Goal: Task Accomplishment & Management: Manage account settings

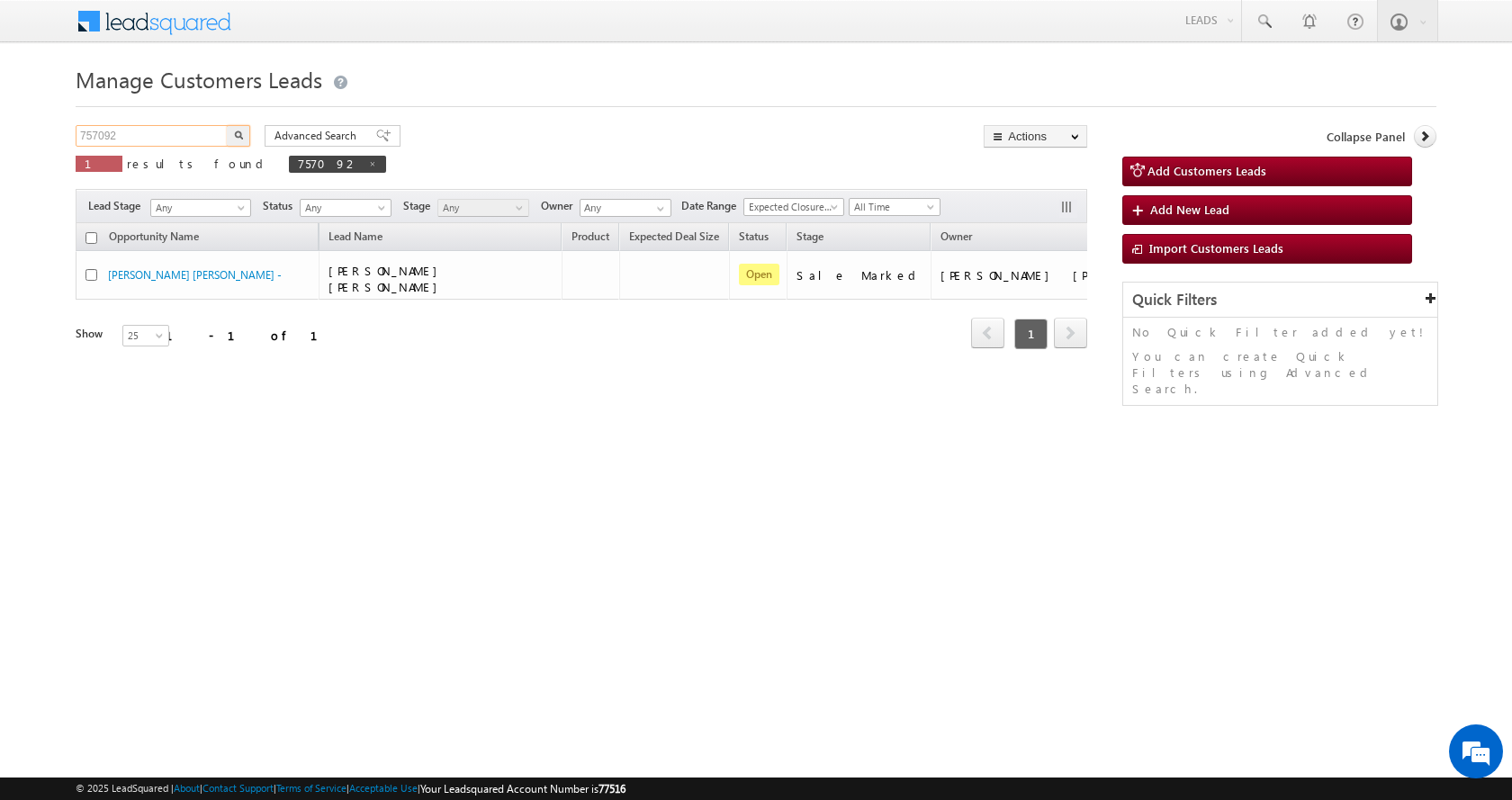
drag, startPoint x: 137, startPoint y: 139, endPoint x: 7, endPoint y: 135, distance: 130.1
click at [7, 135] on body "Menu [PERSON_NAME] sitar a11@k serve .co.i" at bounding box center [756, 254] width 1512 height 510
paste input "69311"
type input "693112"
click at [227, 125] on button "button" at bounding box center [238, 136] width 23 height 21
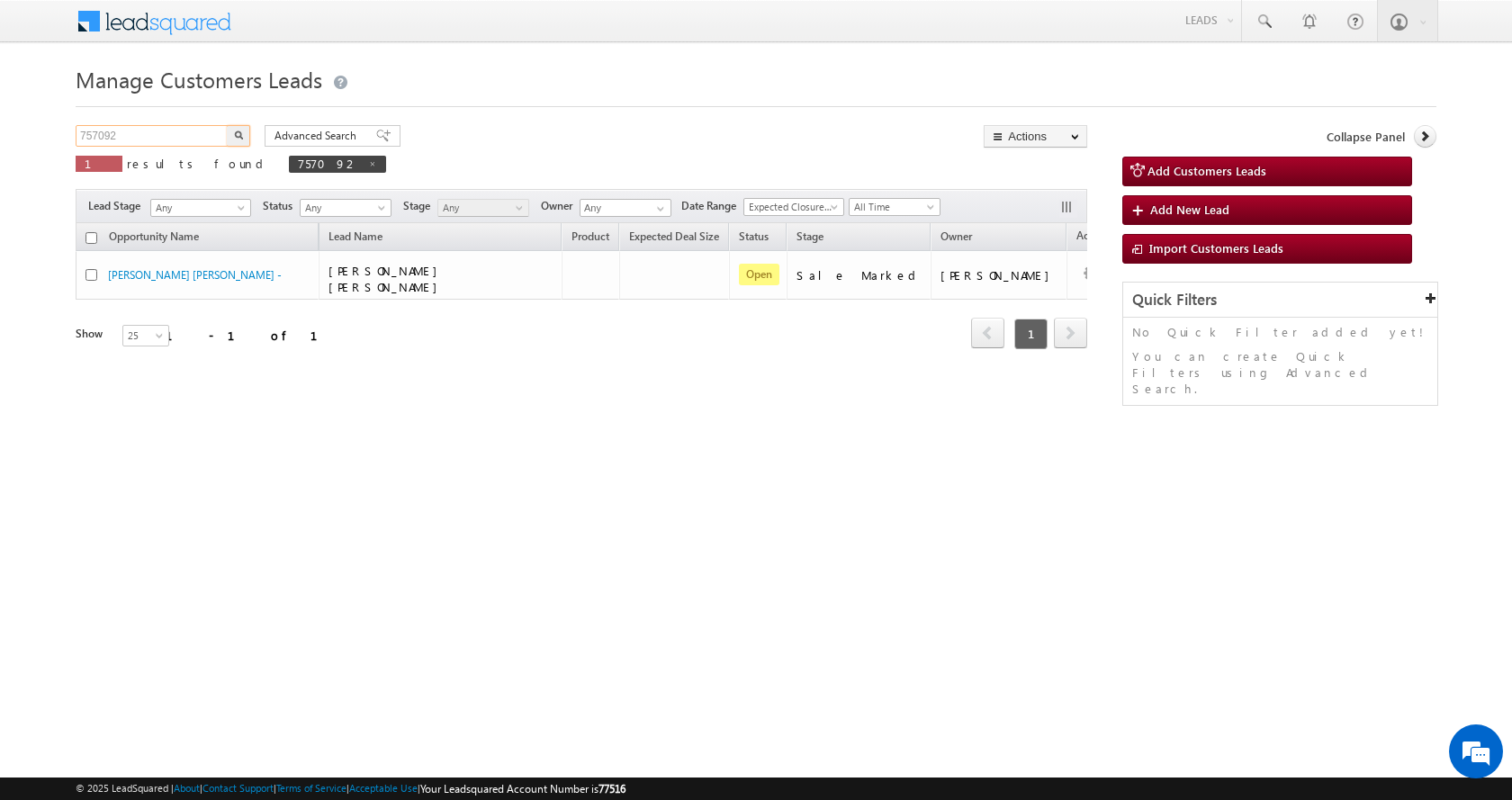
drag, startPoint x: 134, startPoint y: 135, endPoint x: 0, endPoint y: 141, distance: 134.1
click at [0, 141] on body "Menu [PERSON_NAME] sitar a11@k serve .co.i" at bounding box center [756, 254] width 1512 height 510
paste input "69311"
type input "693112"
click at [227, 125] on button "button" at bounding box center [238, 136] width 23 height 21
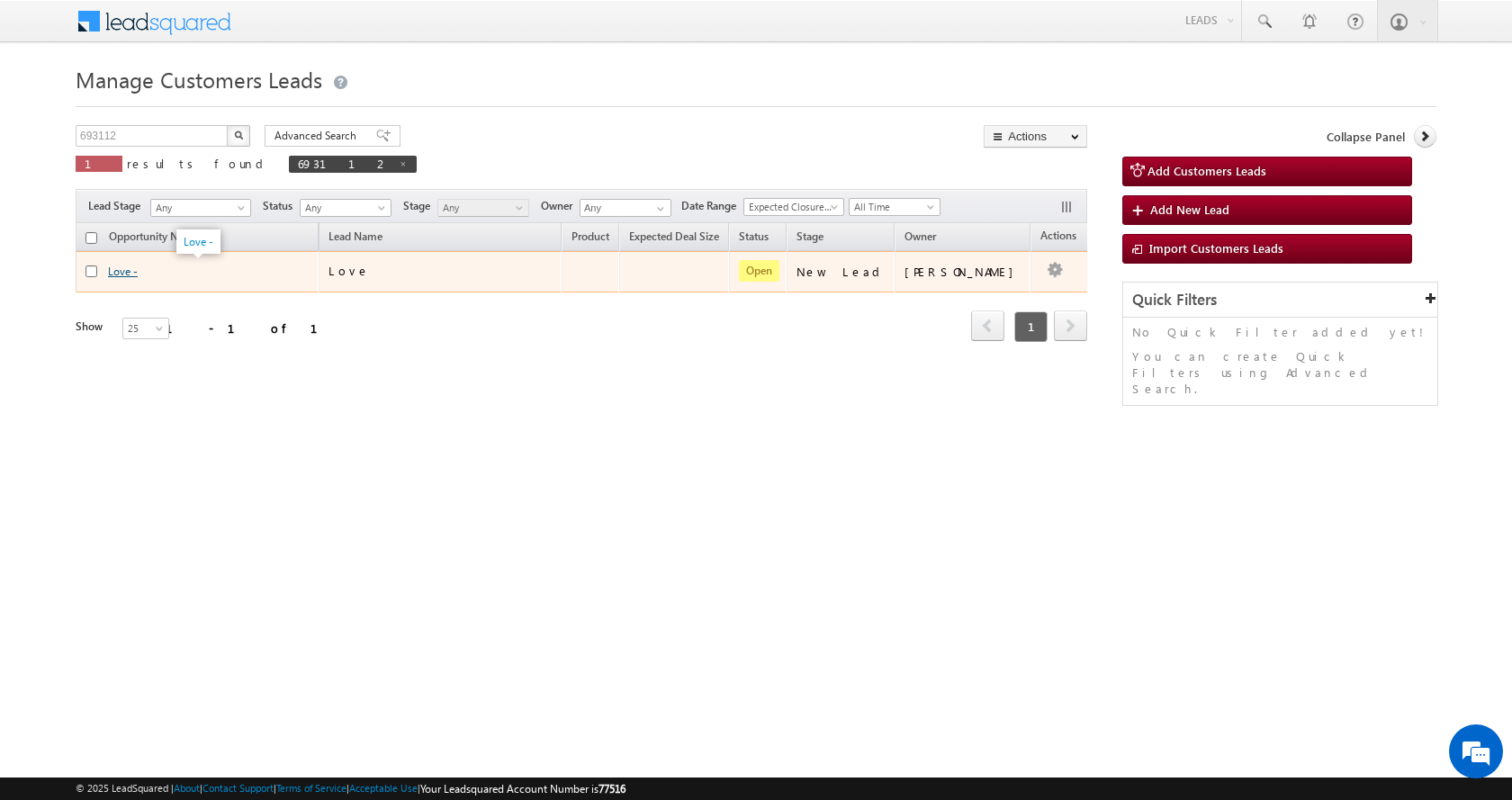
click at [123, 271] on link "Love -" at bounding box center [122, 271] width 30 height 13
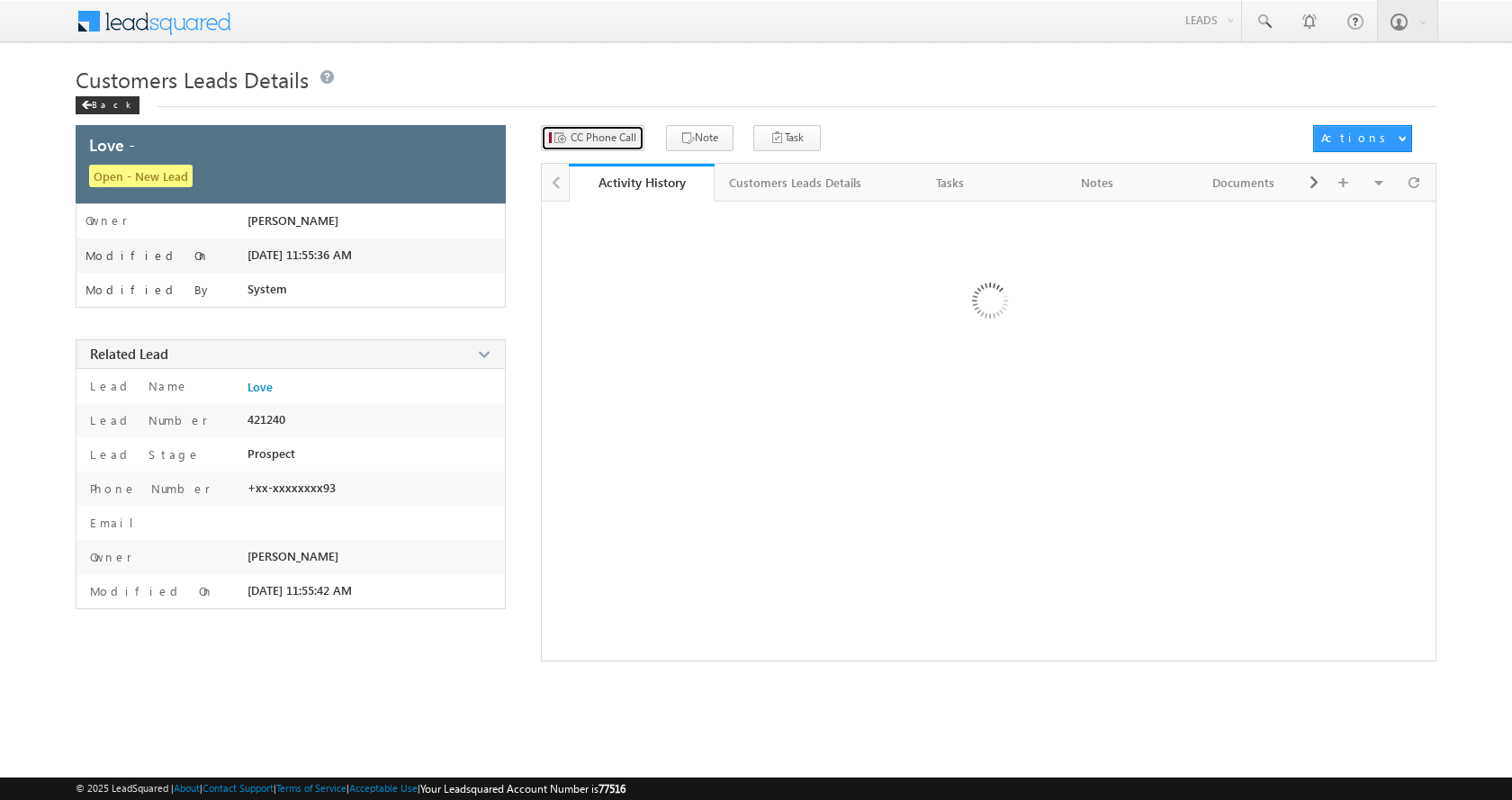
click at [597, 144] on button "CC Phone Call" at bounding box center [592, 138] width 103 height 26
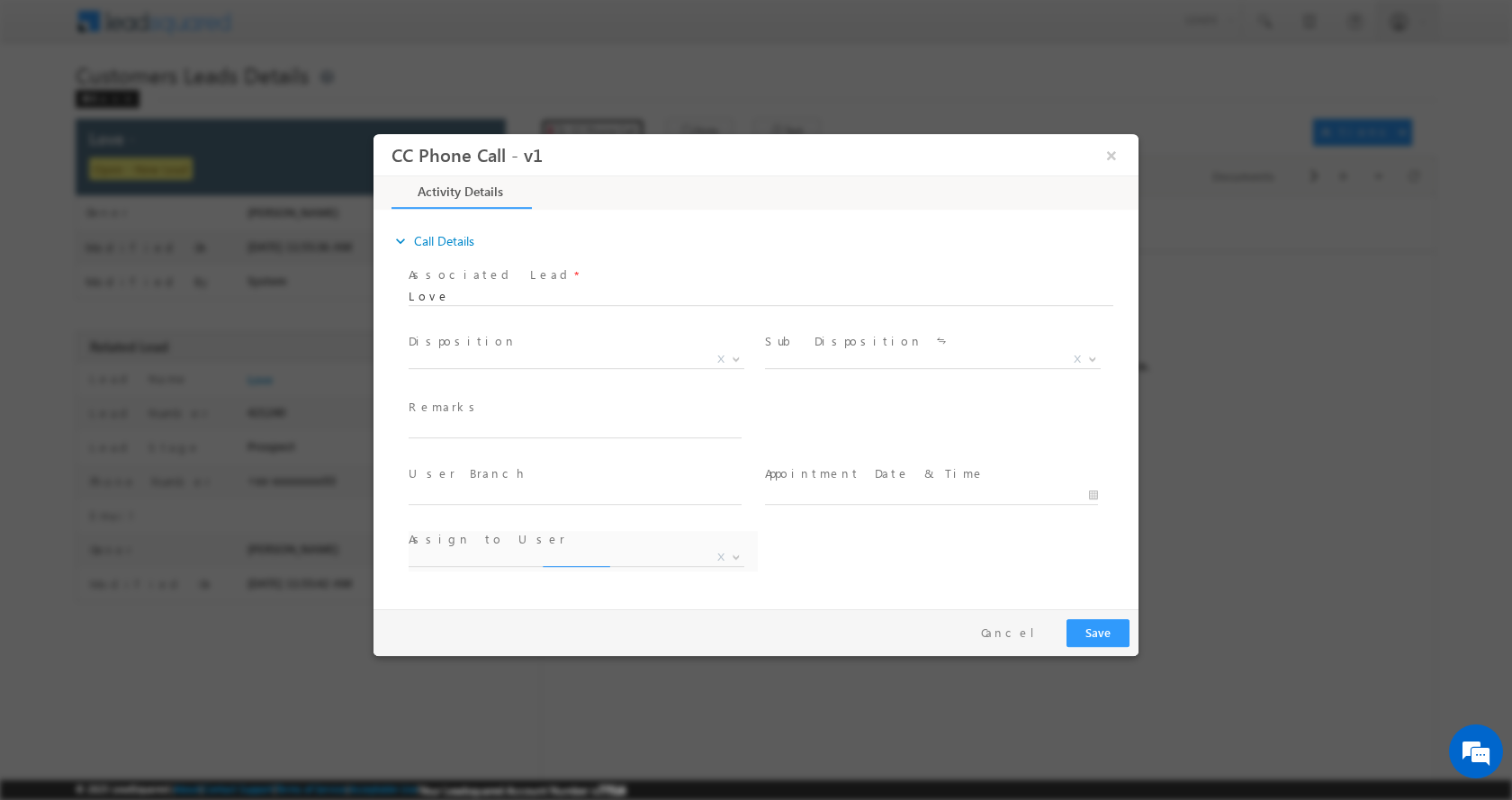
select select "abhishek.sharma3@sgrlimited.in"
click at [465, 424] on input "text" at bounding box center [575, 428] width 333 height 18
paste input "P+C - LOAN-10 L- PV -20 L-REG-FATHER AGE-46-AGE-26-BUSINESS-INCOME-30 K-PIN COD…"
type input "P+C - LOAN-10 L- PV -20 L-REG-FATHER AGE-46-AGE-26-BUSINESS-INCOME-30 K-PIN COD…"
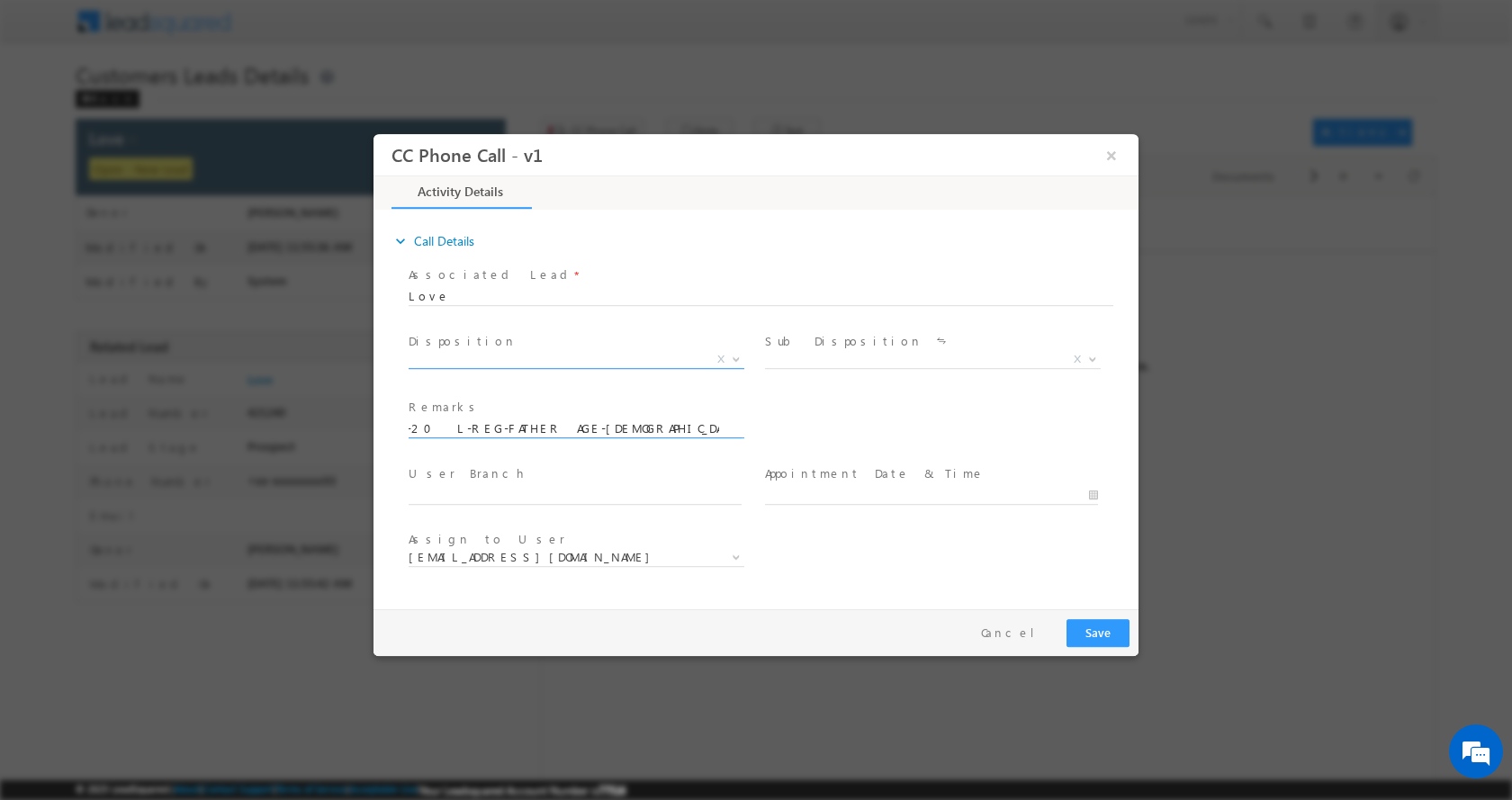
click at [735, 360] on span at bounding box center [734, 358] width 18 height 23
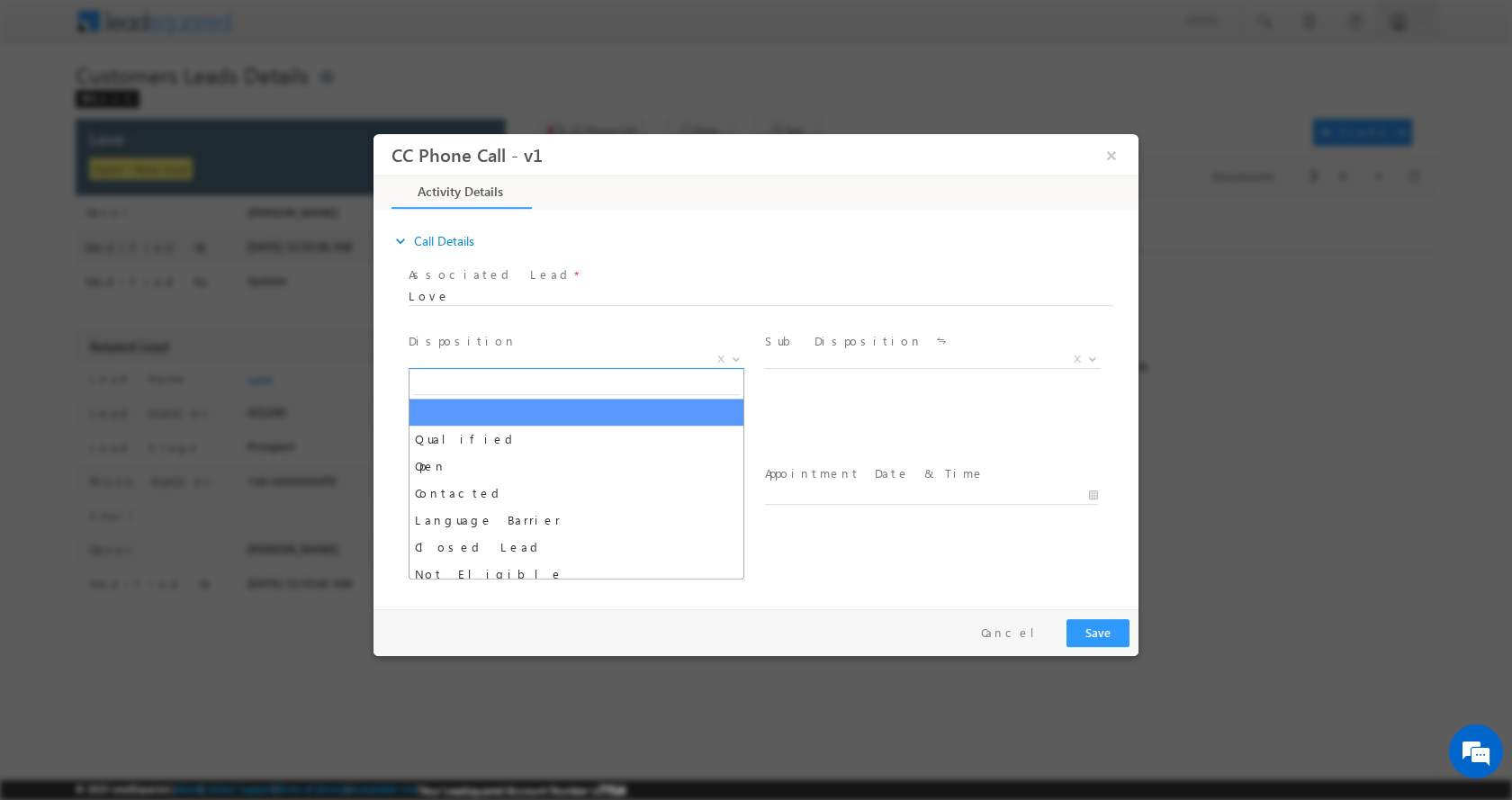
scroll to position [0, 0]
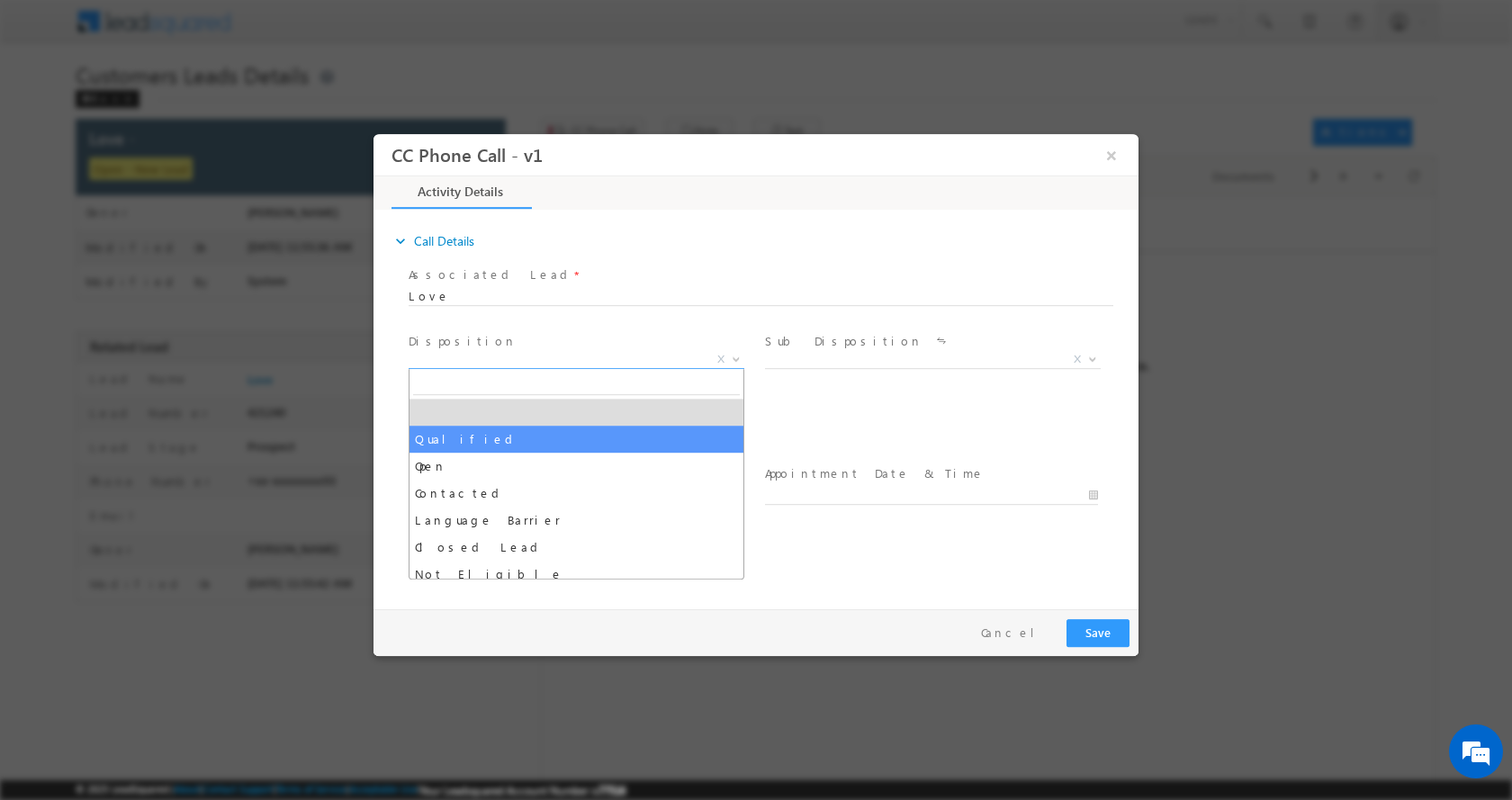
select select "Qualified"
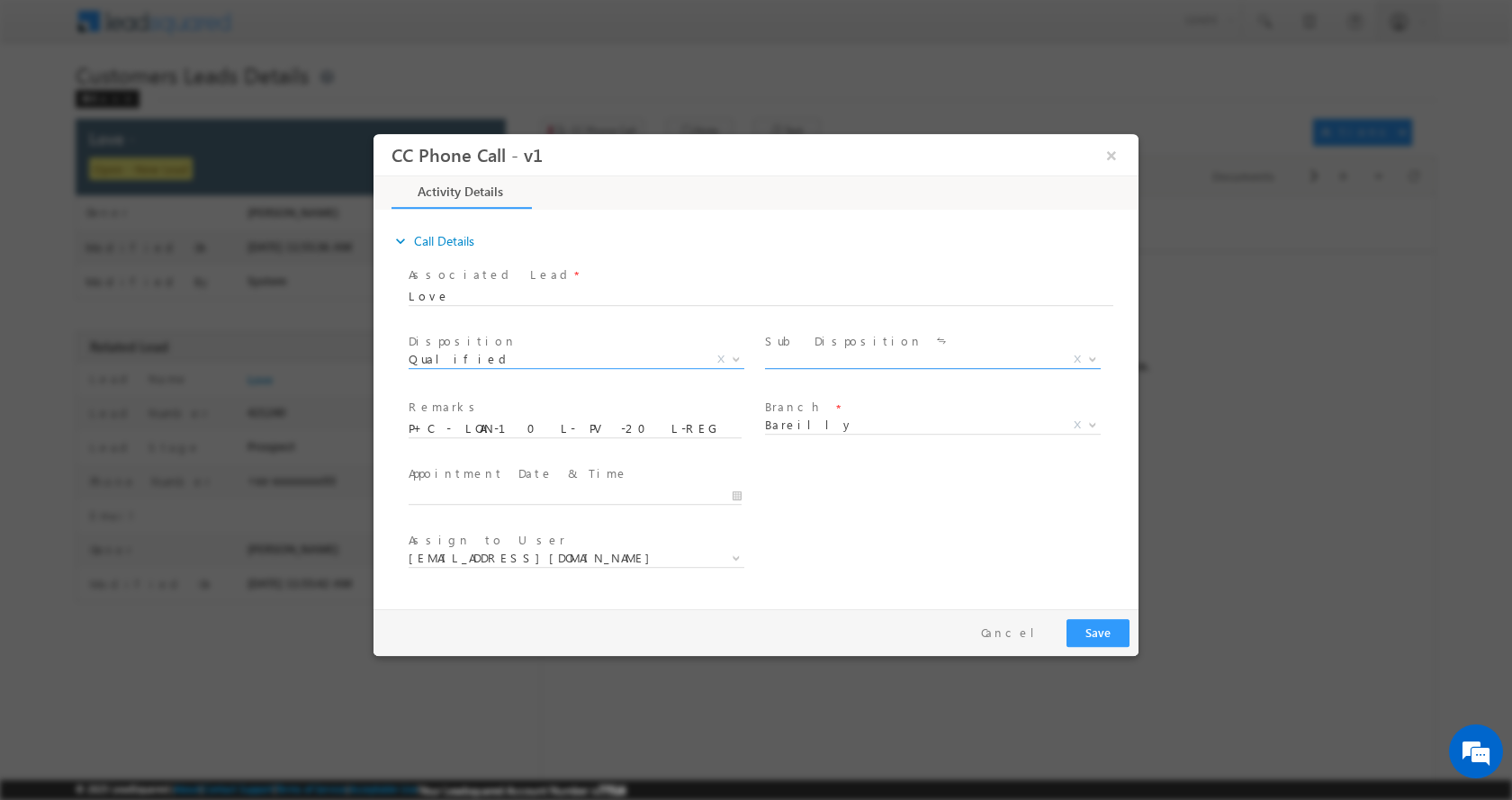
click at [1092, 361] on span at bounding box center [1091, 358] width 18 height 23
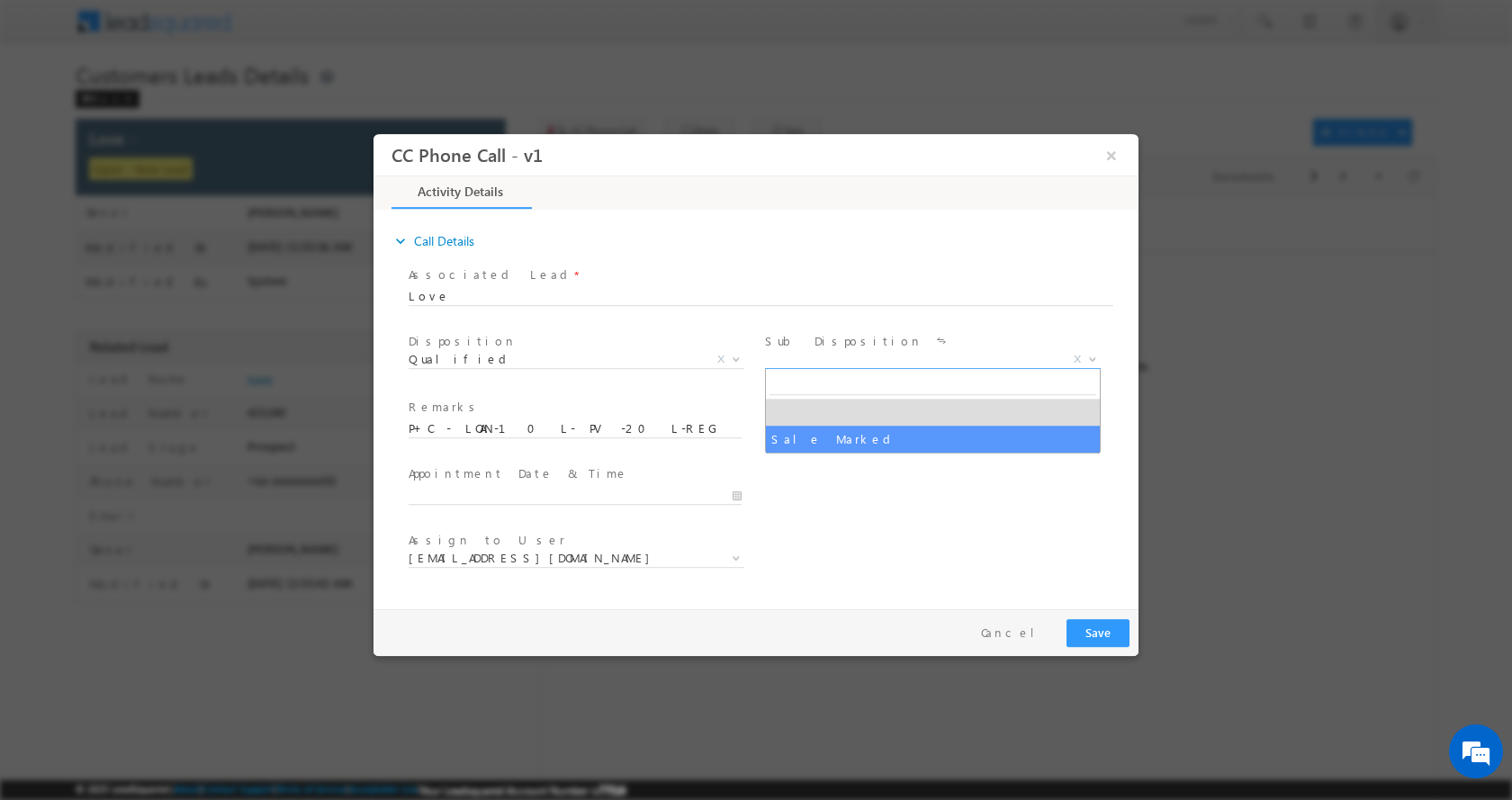
select select "Sale Marked"
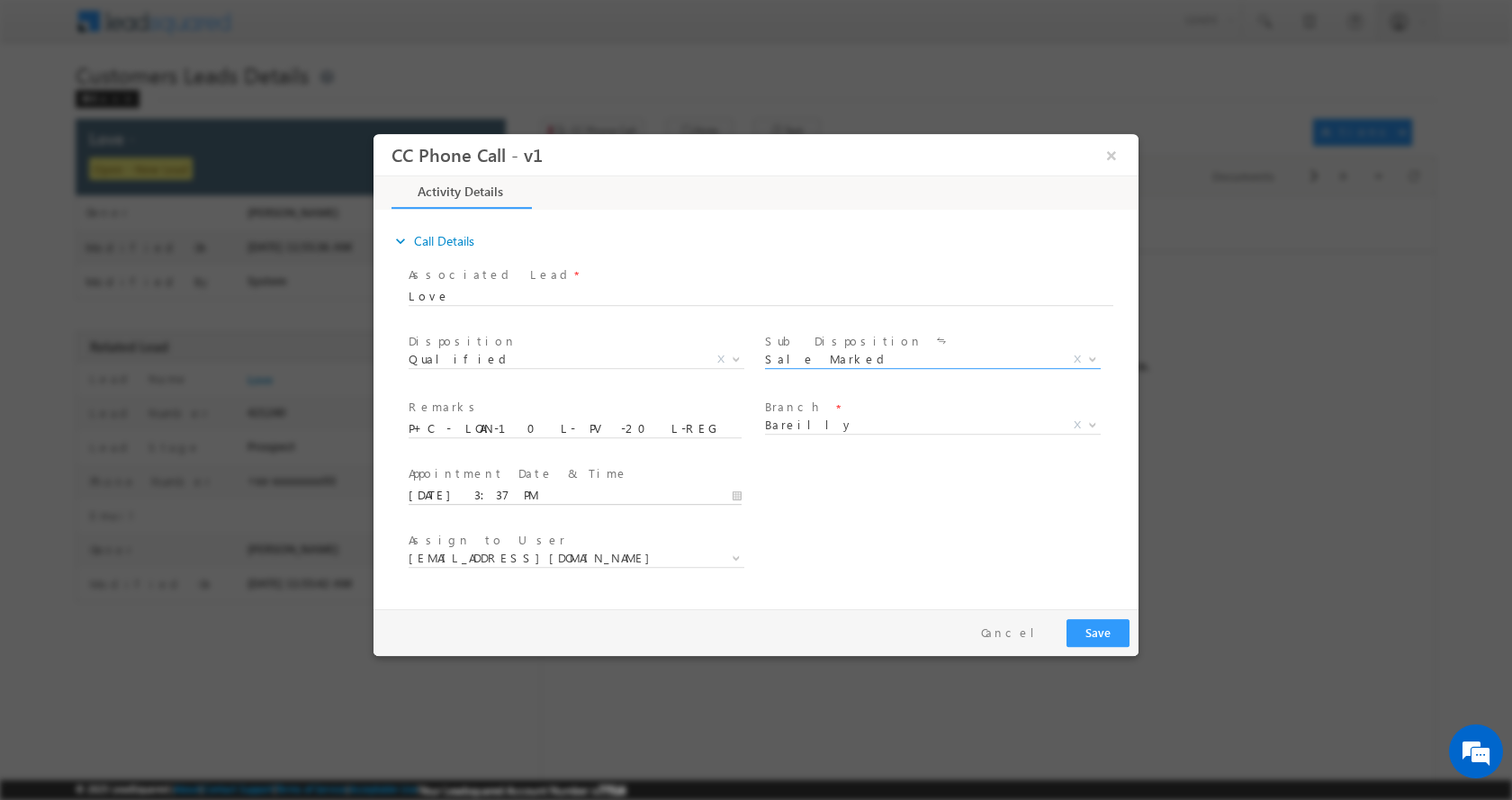
click at [731, 496] on input "08/14/2025 3:37 PM" at bounding box center [575, 494] width 333 height 18
type input "08/14/2025 4:37 PM"
type input "04"
click at [476, 465] on span at bounding box center [476, 465] width 13 height 13
type input "08/14/2025 5:37 PM"
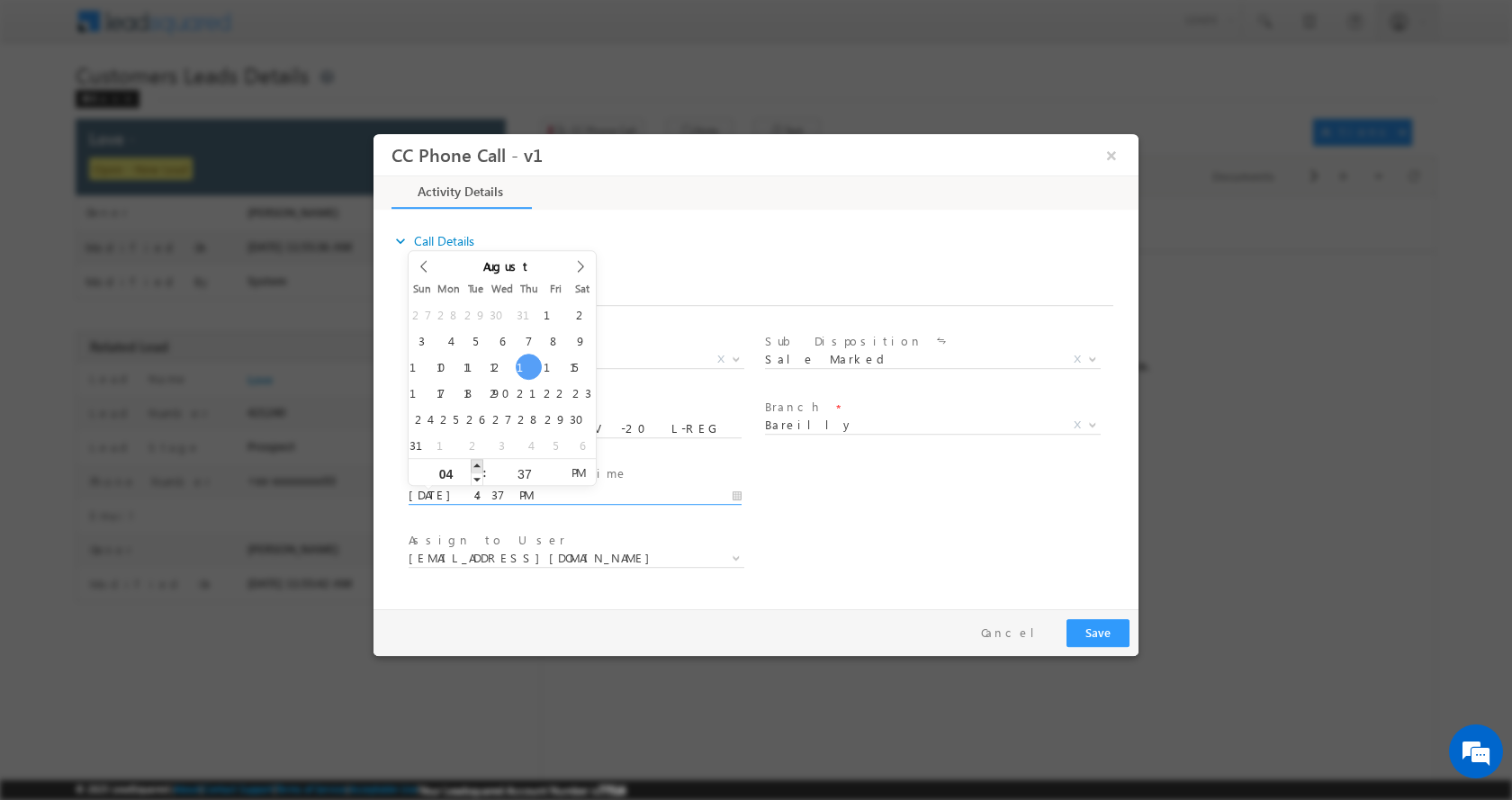
type input "05"
click at [476, 465] on span at bounding box center [476, 465] width 13 height 13
type input "08/14/2025 6:37 PM"
type input "06"
click at [476, 465] on span at bounding box center [476, 465] width 13 height 13
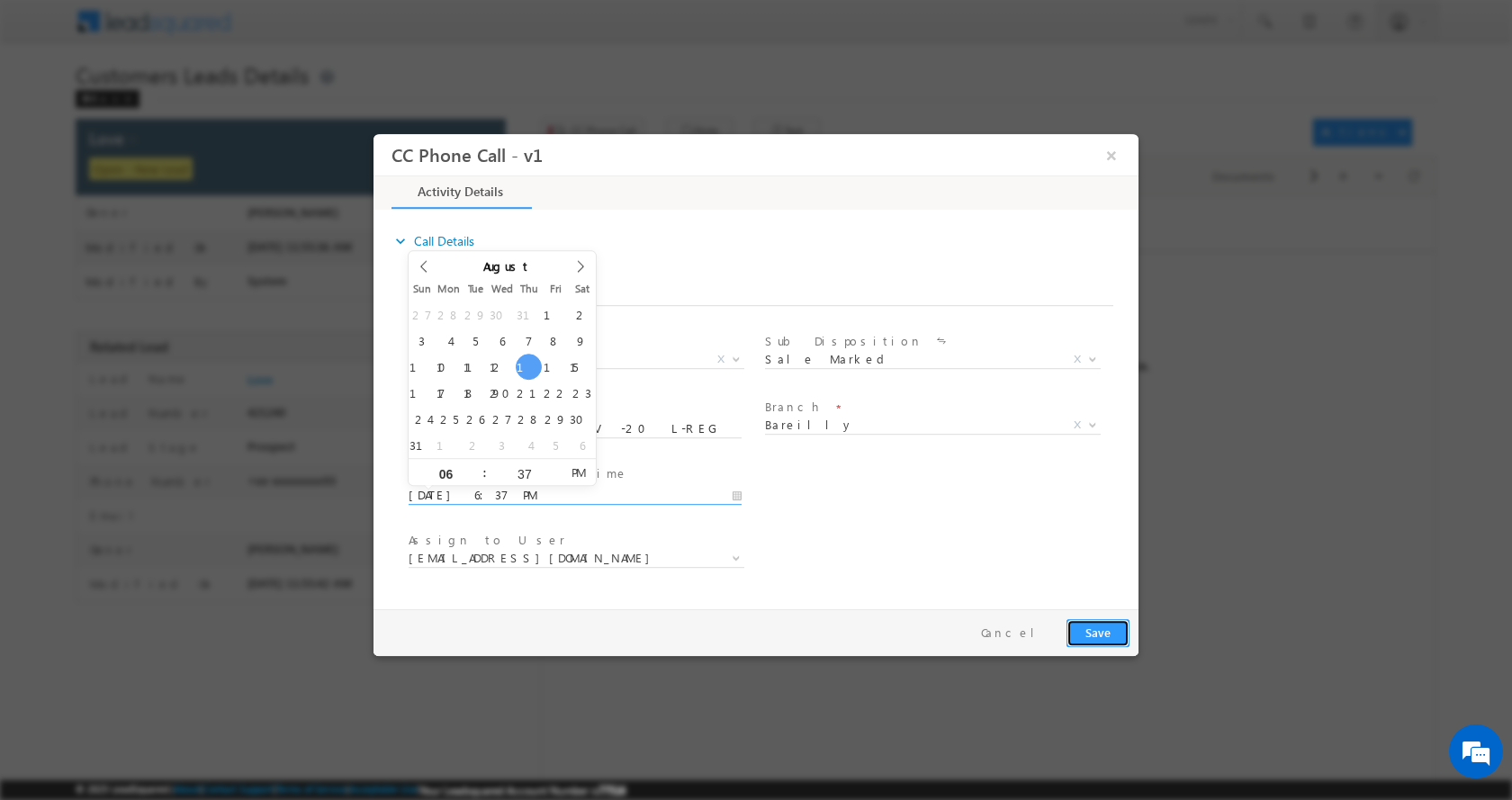
click at [1099, 628] on button "Save" at bounding box center [1097, 631] width 63 height 28
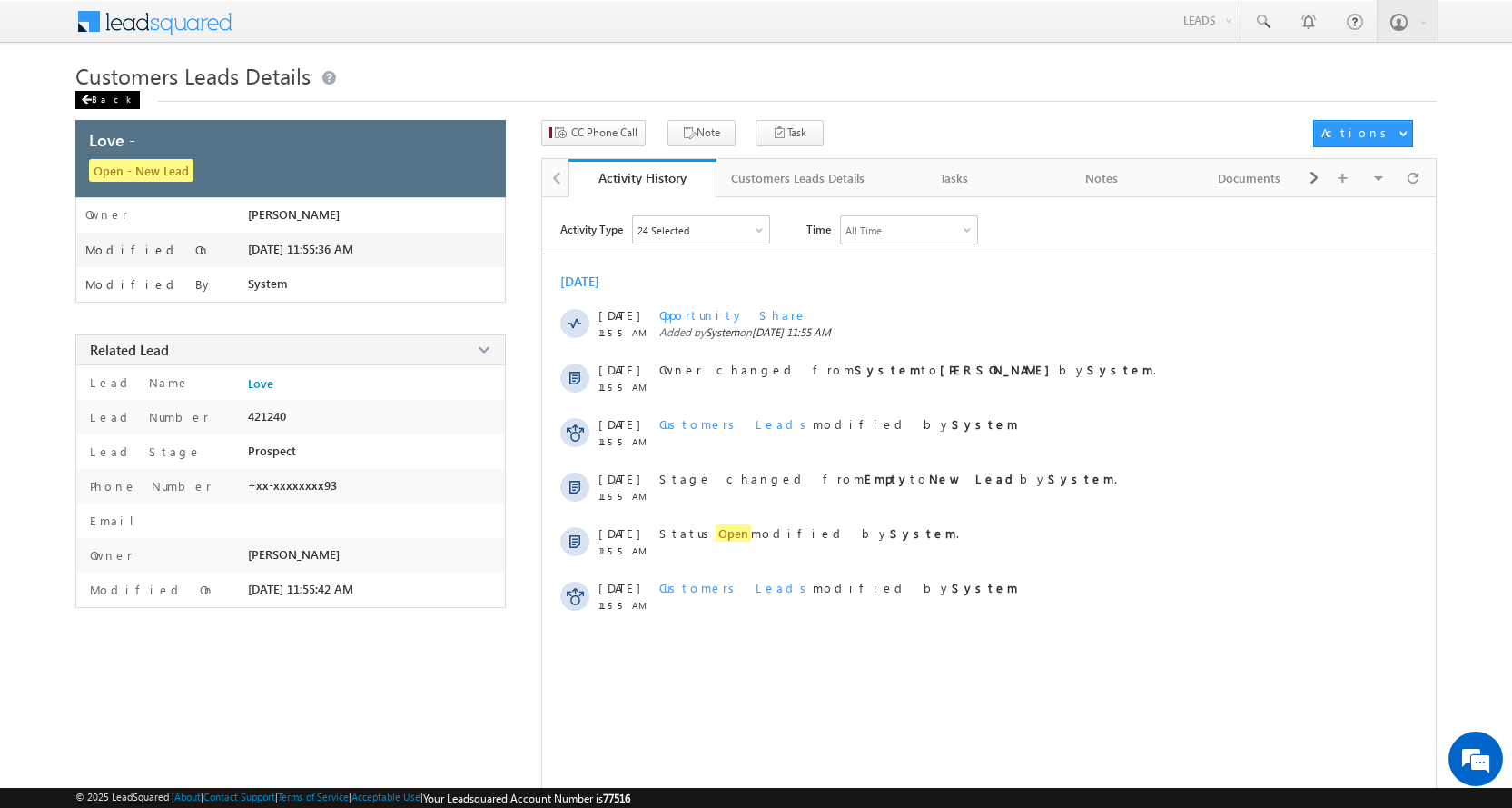
click at [102, 102] on div "Back" at bounding box center [107, 99] width 64 height 18
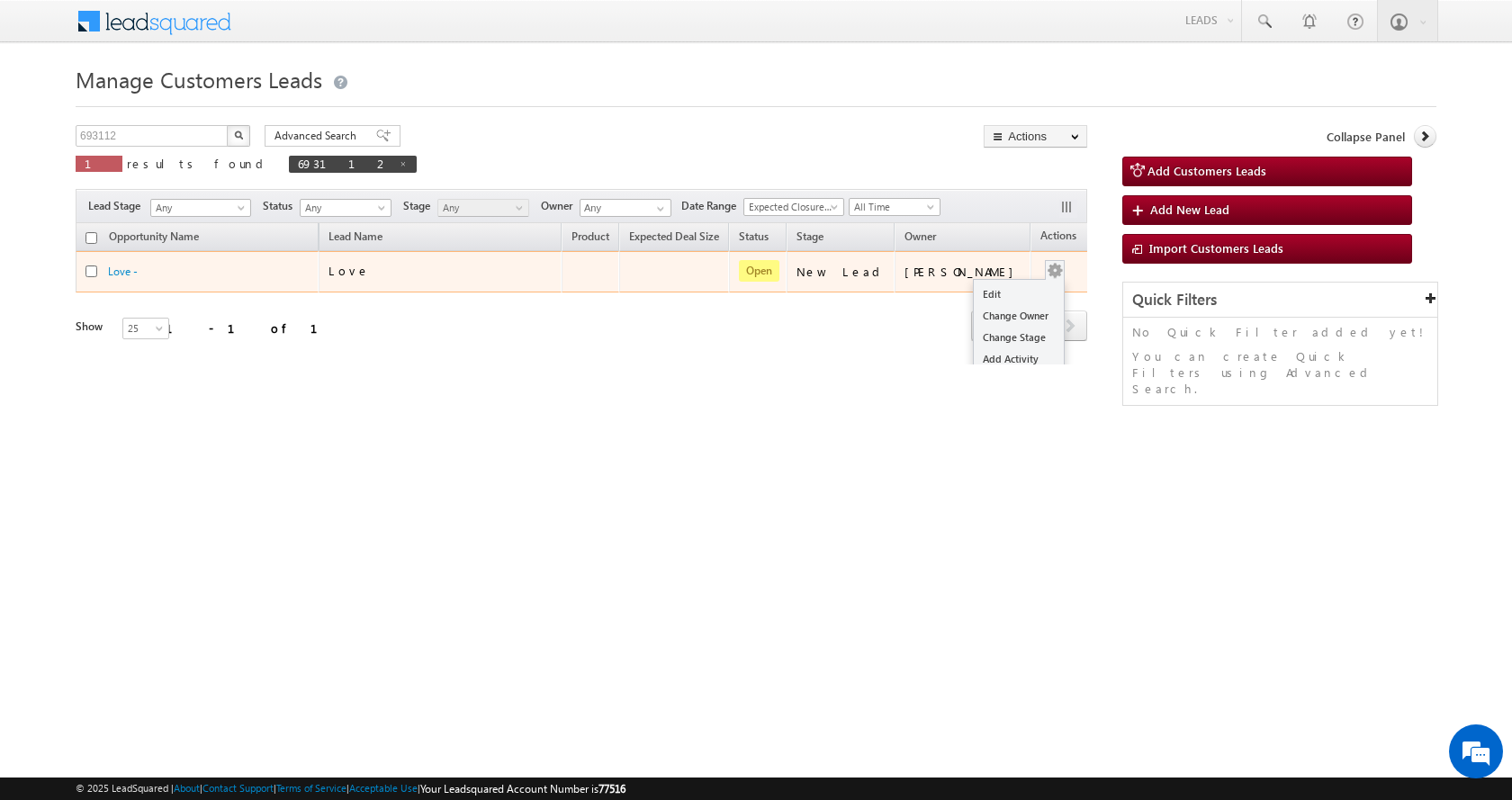
click at [1045, 271] on button "button" at bounding box center [1054, 271] width 18 height 18
click at [982, 293] on link "Edit" at bounding box center [1018, 294] width 90 height 21
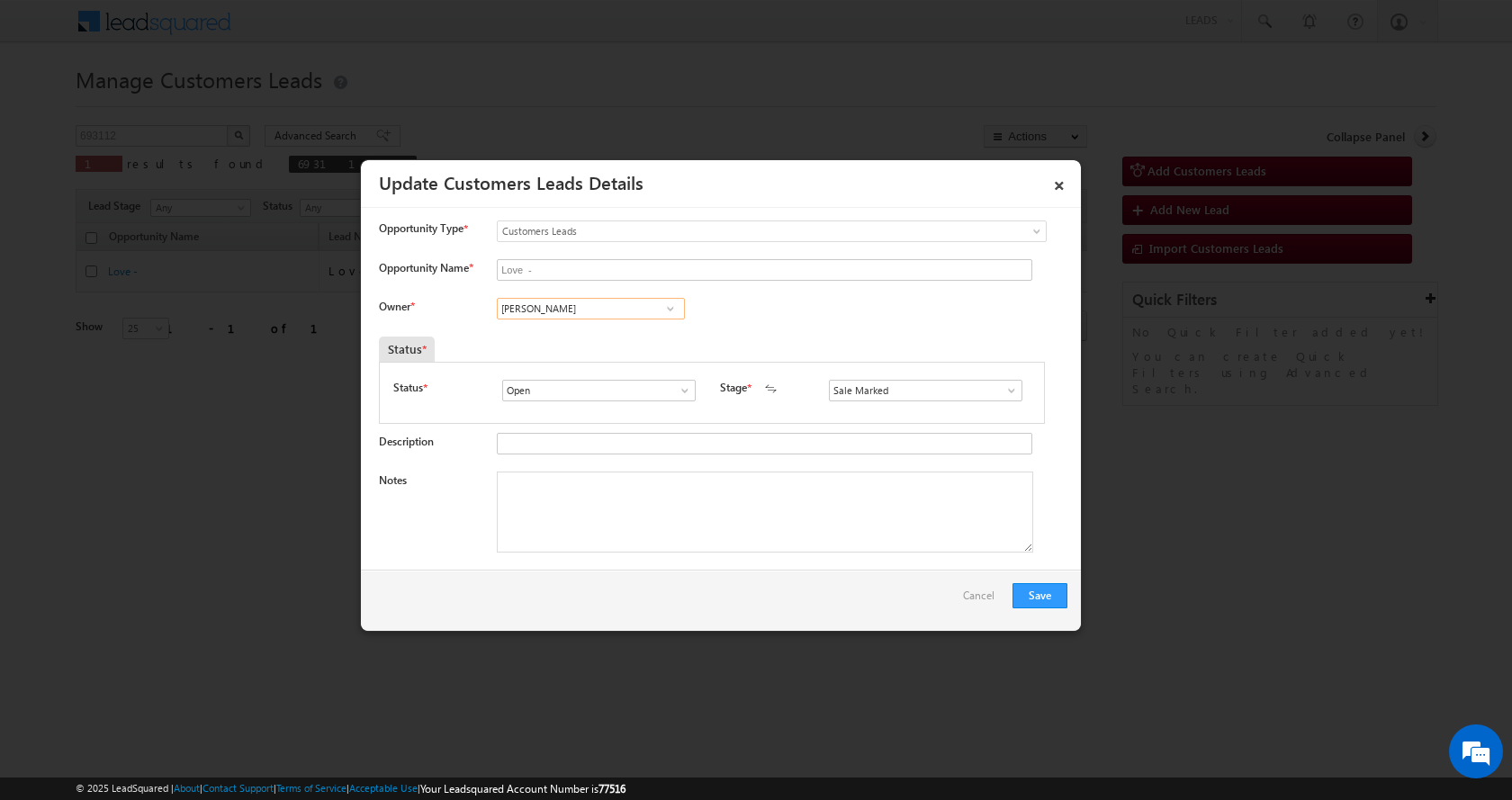
click at [545, 307] on input "Abhishek Sharma" at bounding box center [590, 308] width 188 height 21
paste input "abhishek.yadav1@sgrlimited.in"
click at [611, 332] on link "Abhishek Yadav abhishek.yadav1@sgrlimited.in" at bounding box center [590, 335] width 188 height 34
type input "Abhishek Yadav"
click at [532, 524] on textarea "Notes" at bounding box center [765, 512] width 536 height 81
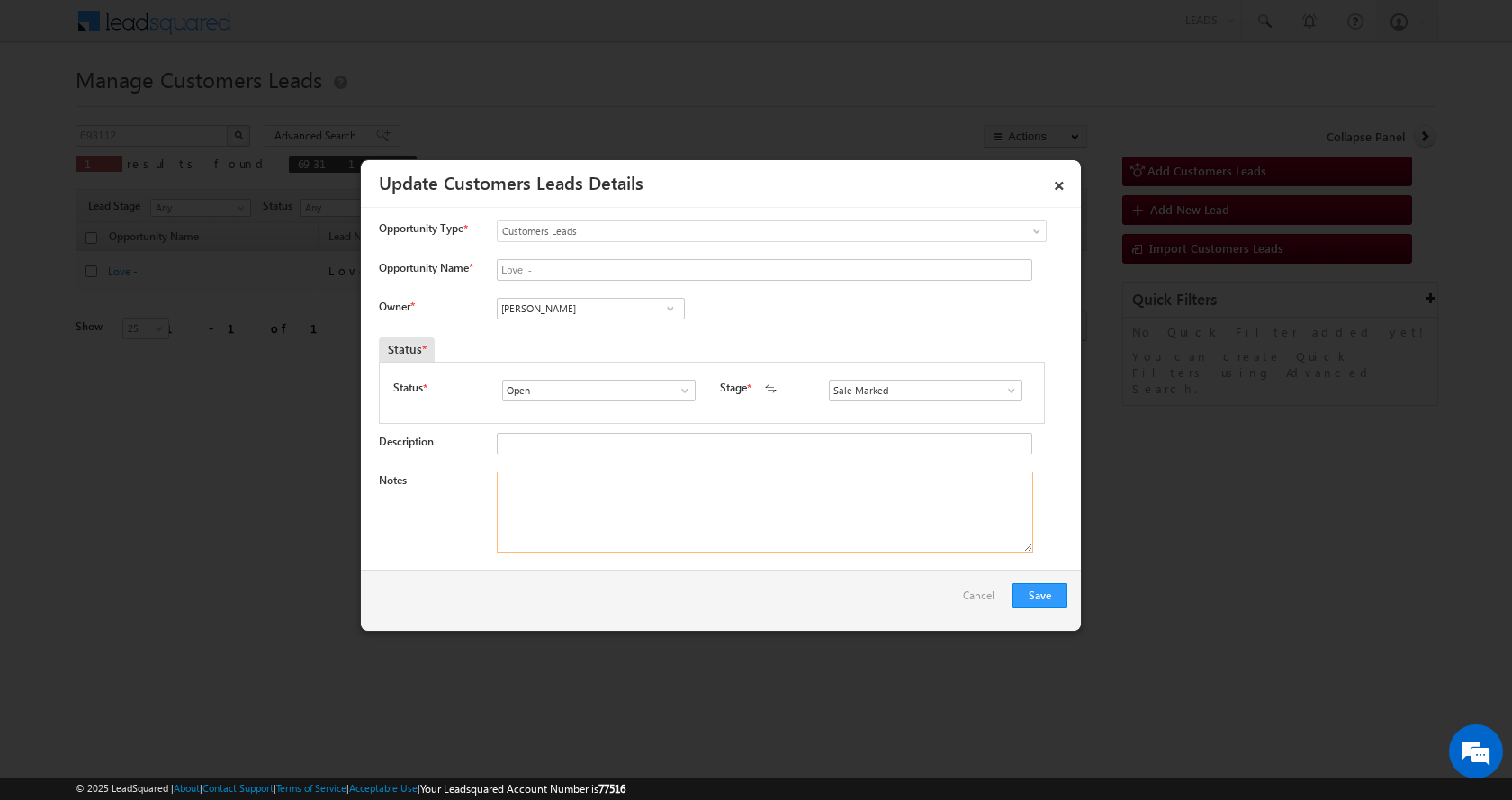
click at [579, 514] on textarea "Notes" at bounding box center [765, 512] width 536 height 81
paste textarea "P+C - LOAN-10 L- PV -20 L-REG-FATHER AGE-46-AGE-26-BUSINESS-INCOME-30 K-PIN COD…"
click at [499, 485] on textarea "P+C - LOAN-10 L- PV -20 L-REG-FATHER AGE-46-AGE-26-BUSINESS-INCOME-30 K-PIN COD…" at bounding box center [765, 512] width 536 height 81
paste textarea "KHEM KARAN"
paste textarea "8433417093"
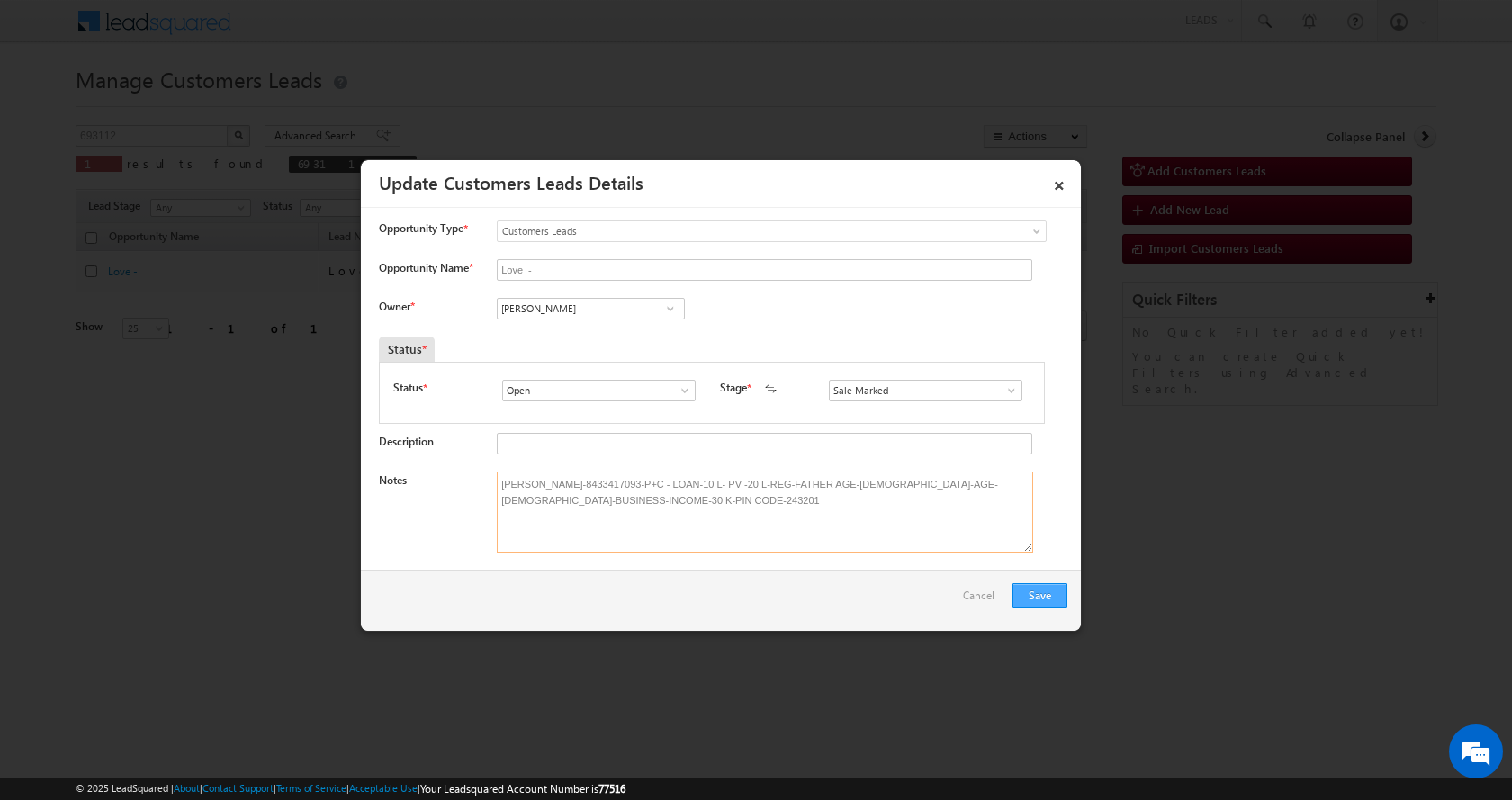
type textarea "KHEM KARAN-8433417093-P+C - LOAN-10 L- PV -20 L-REG-FATHER AGE-46-AGE-26-BUSINE…"
click at [1039, 593] on button "Save" at bounding box center [1040, 596] width 55 height 25
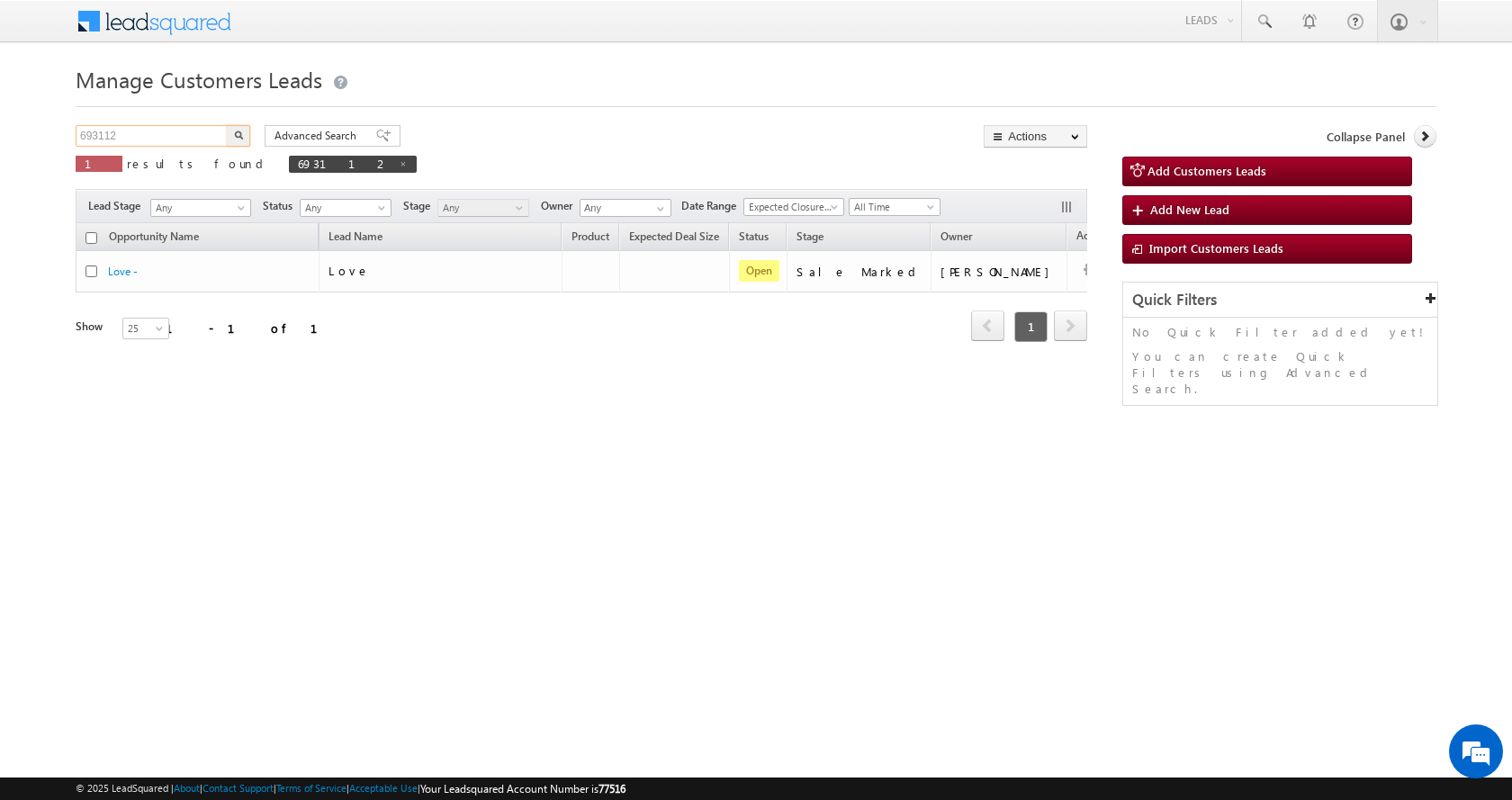
drag, startPoint x: 128, startPoint y: 134, endPoint x: 0, endPoint y: 147, distance: 128.7
click at [0, 147] on body "Menu [PERSON_NAME] sitar a11@k serve .co.i" at bounding box center [756, 254] width 1512 height 510
paste input "753300"
type input "753300"
click at [227, 125] on button "button" at bounding box center [238, 136] width 23 height 21
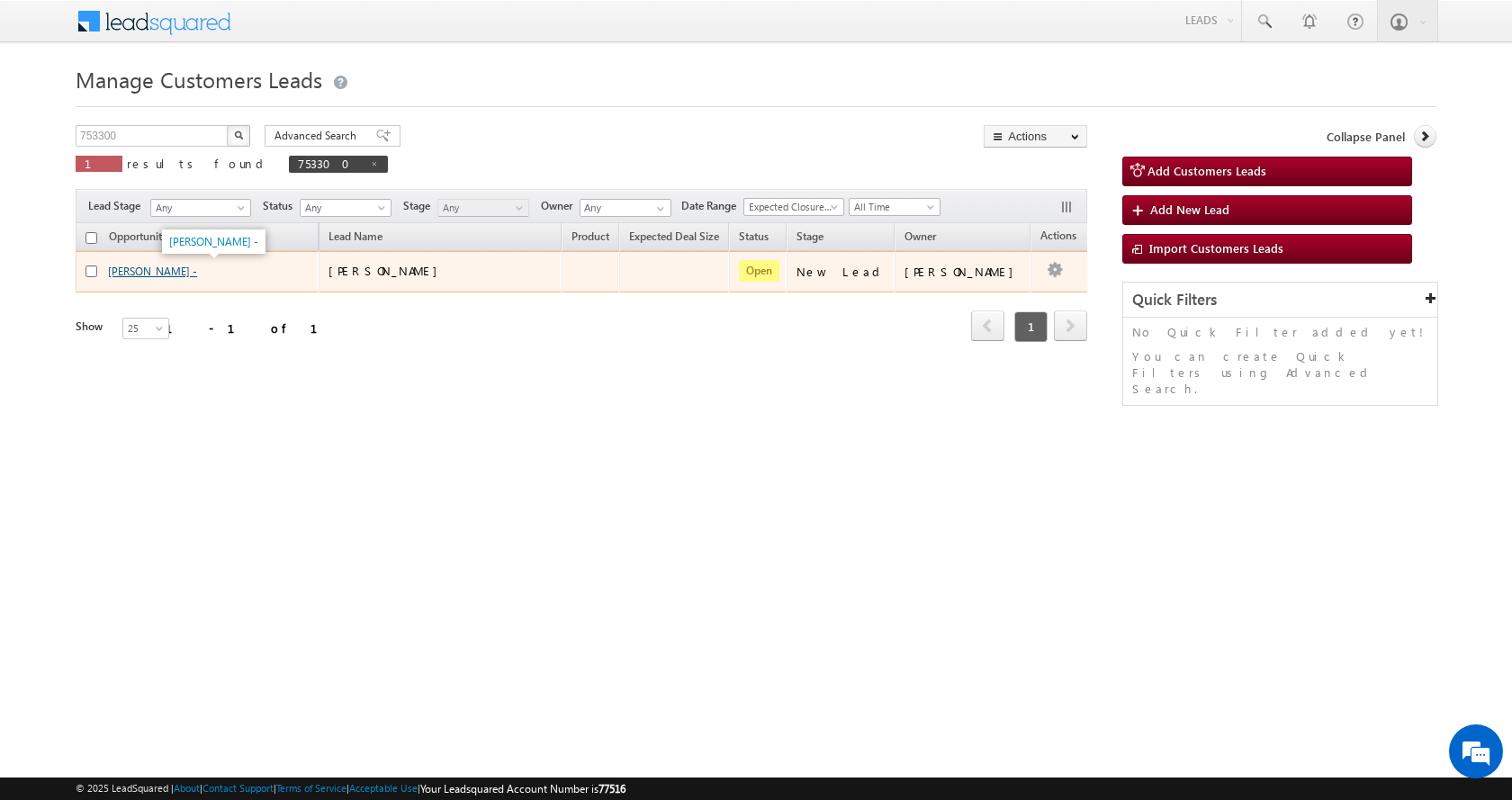
click at [148, 270] on link "[PERSON_NAME] -" at bounding box center [152, 271] width 89 height 13
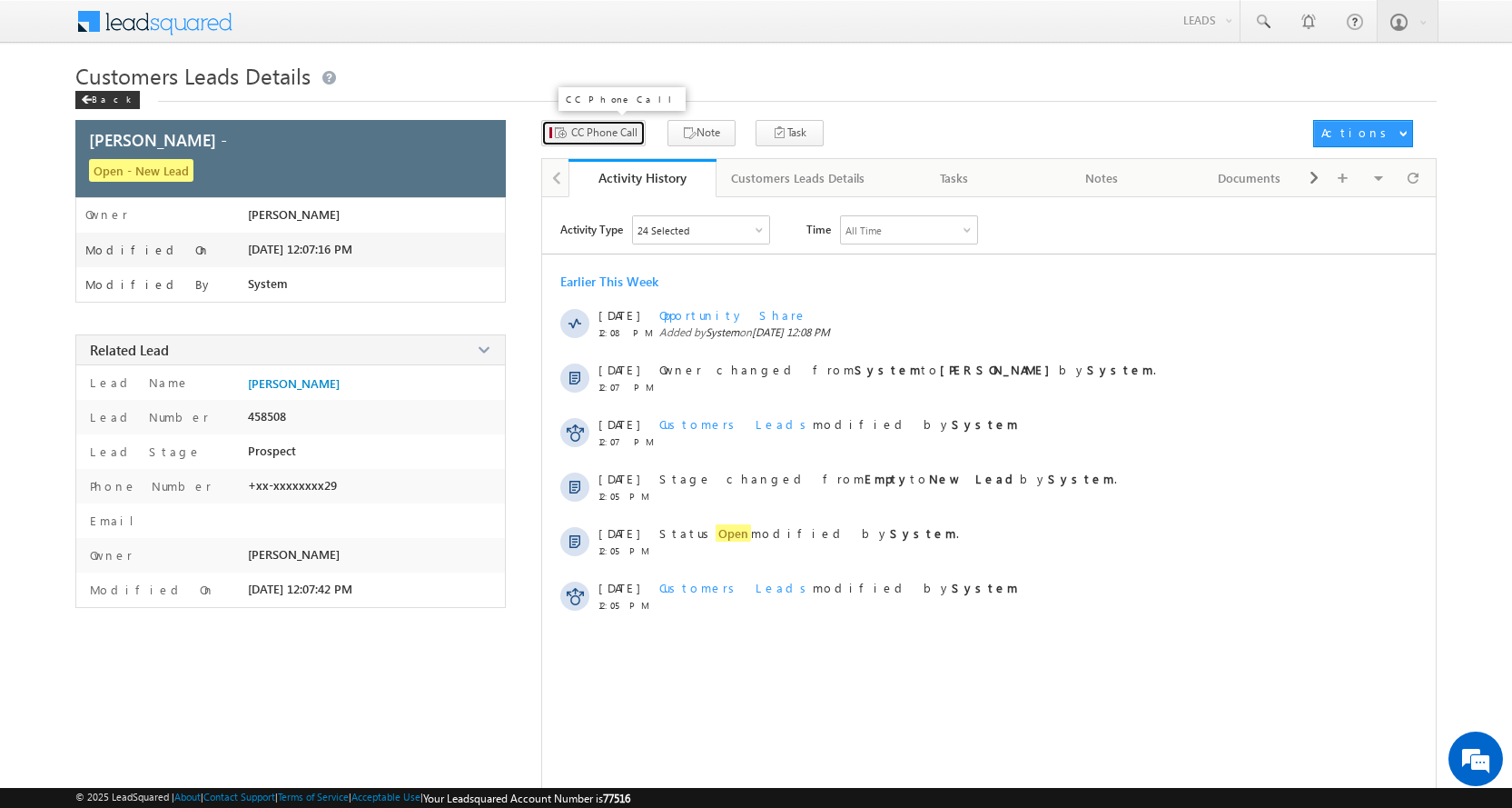
click at [619, 129] on span "CC Phone Call" at bounding box center [604, 132] width 66 height 17
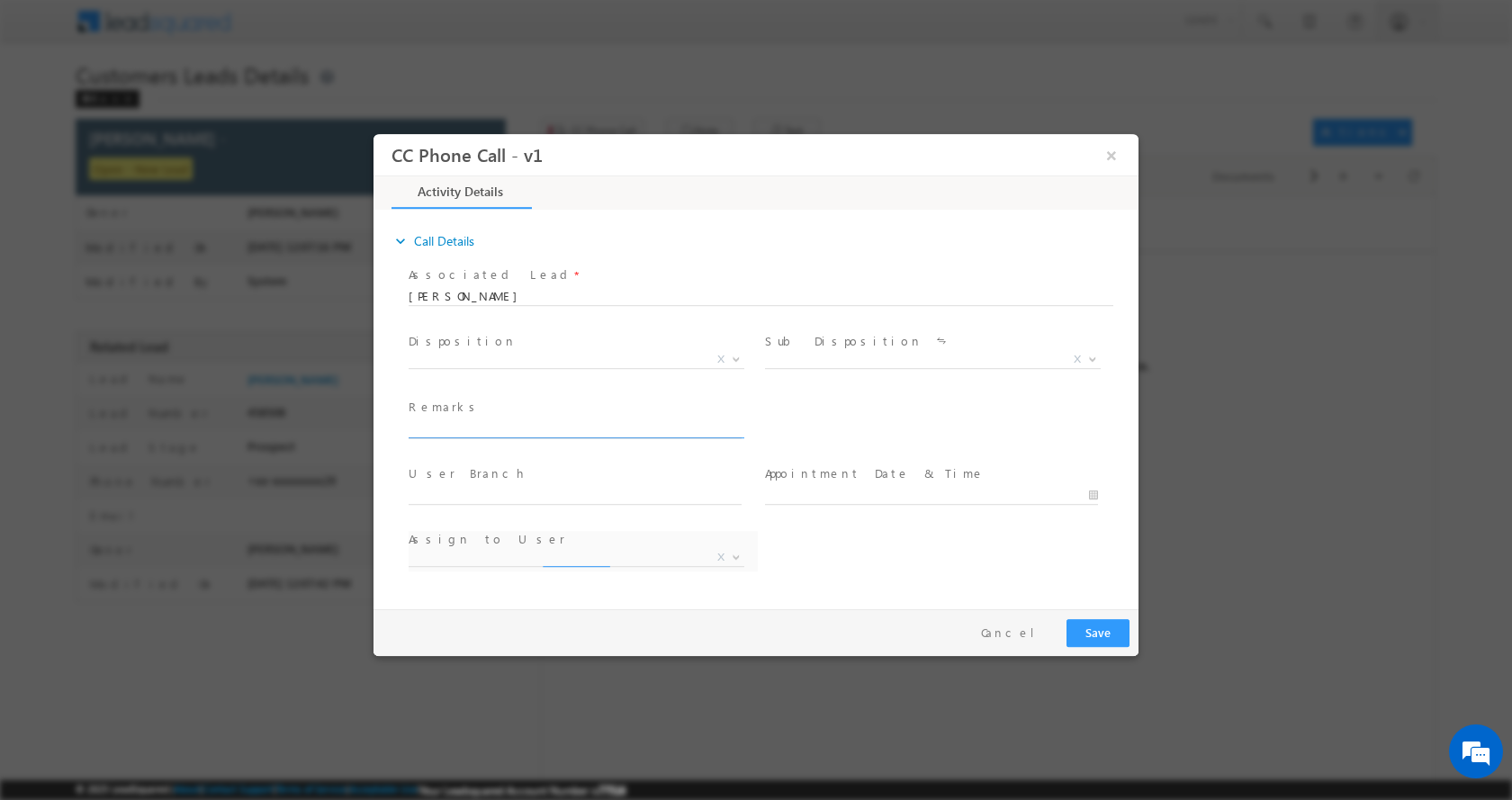
click at [472, 429] on input "text" at bounding box center [575, 428] width 333 height 18
select select "amit.singh2@sgrlimited.in"
type input "HOME CONSTRUCTION-LOAN-15 L-PV-54 L-AGE-[DEMOGRAPHIC_DATA]-AGE-[DEMOGRAPHIC_DAT…"
click at [733, 361] on span at bounding box center [734, 358] width 18 height 23
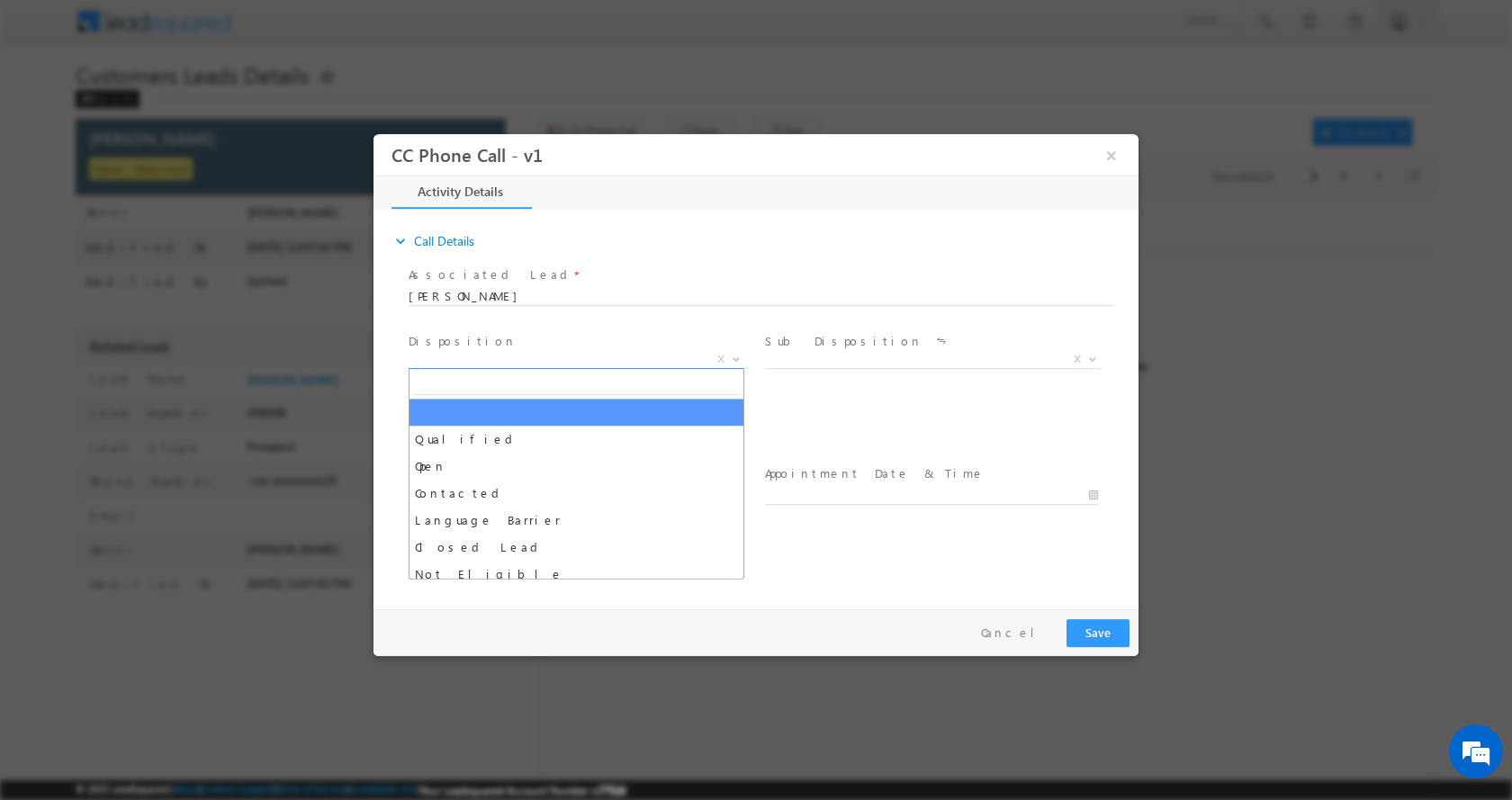
scroll to position [0, 0]
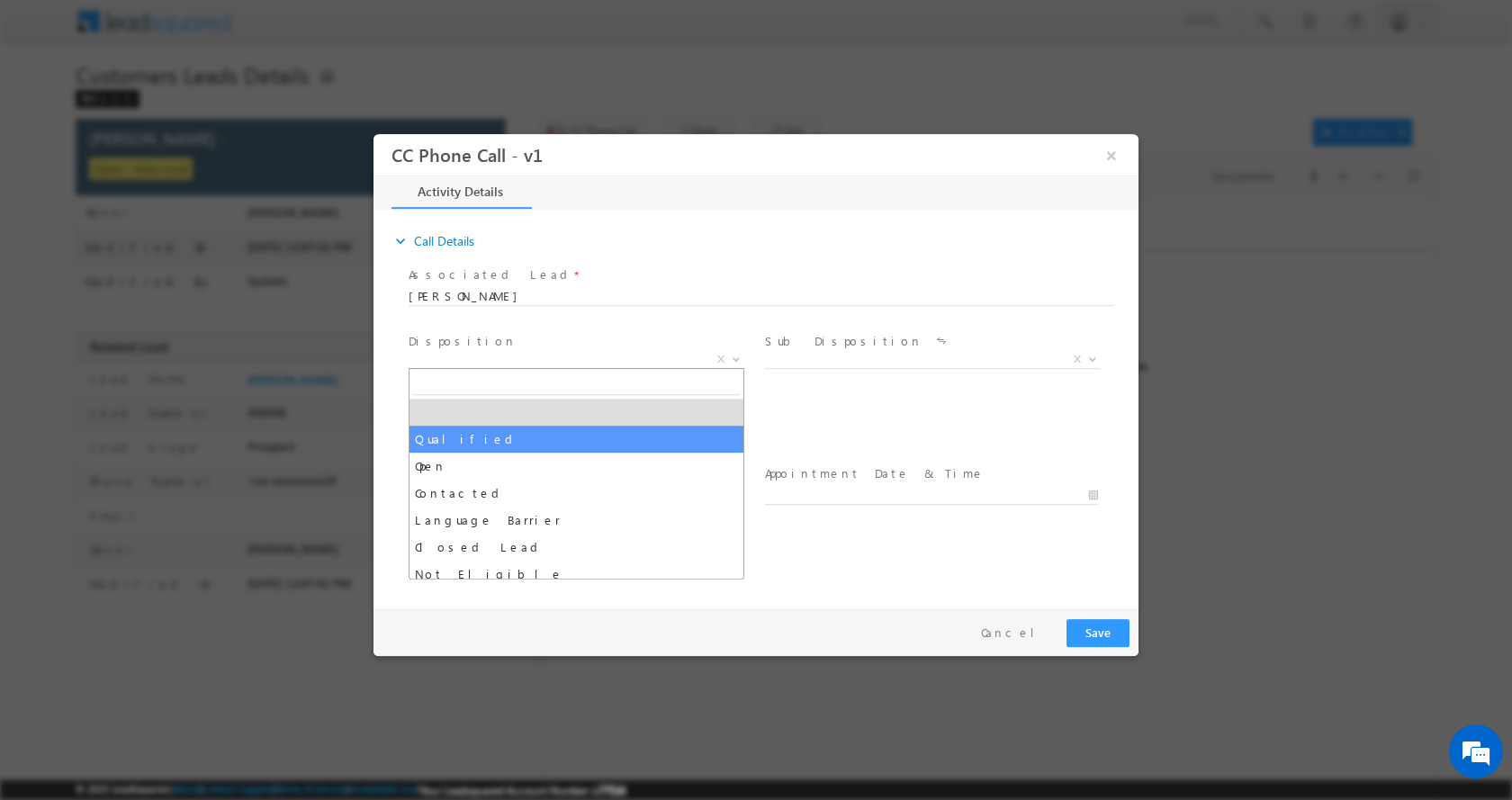
select select "Qualified"
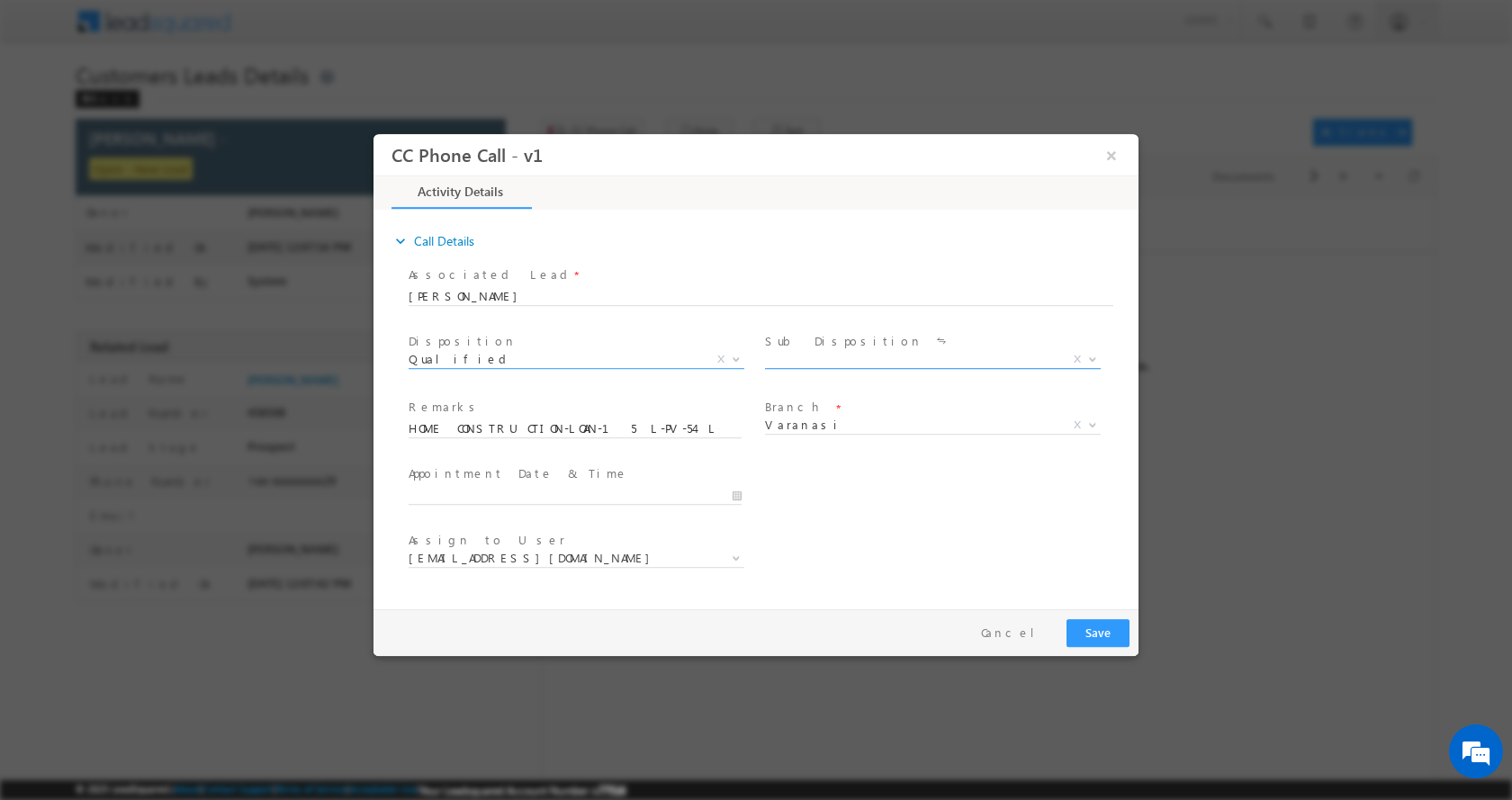
click at [1091, 361] on span at bounding box center [1091, 358] width 18 height 23
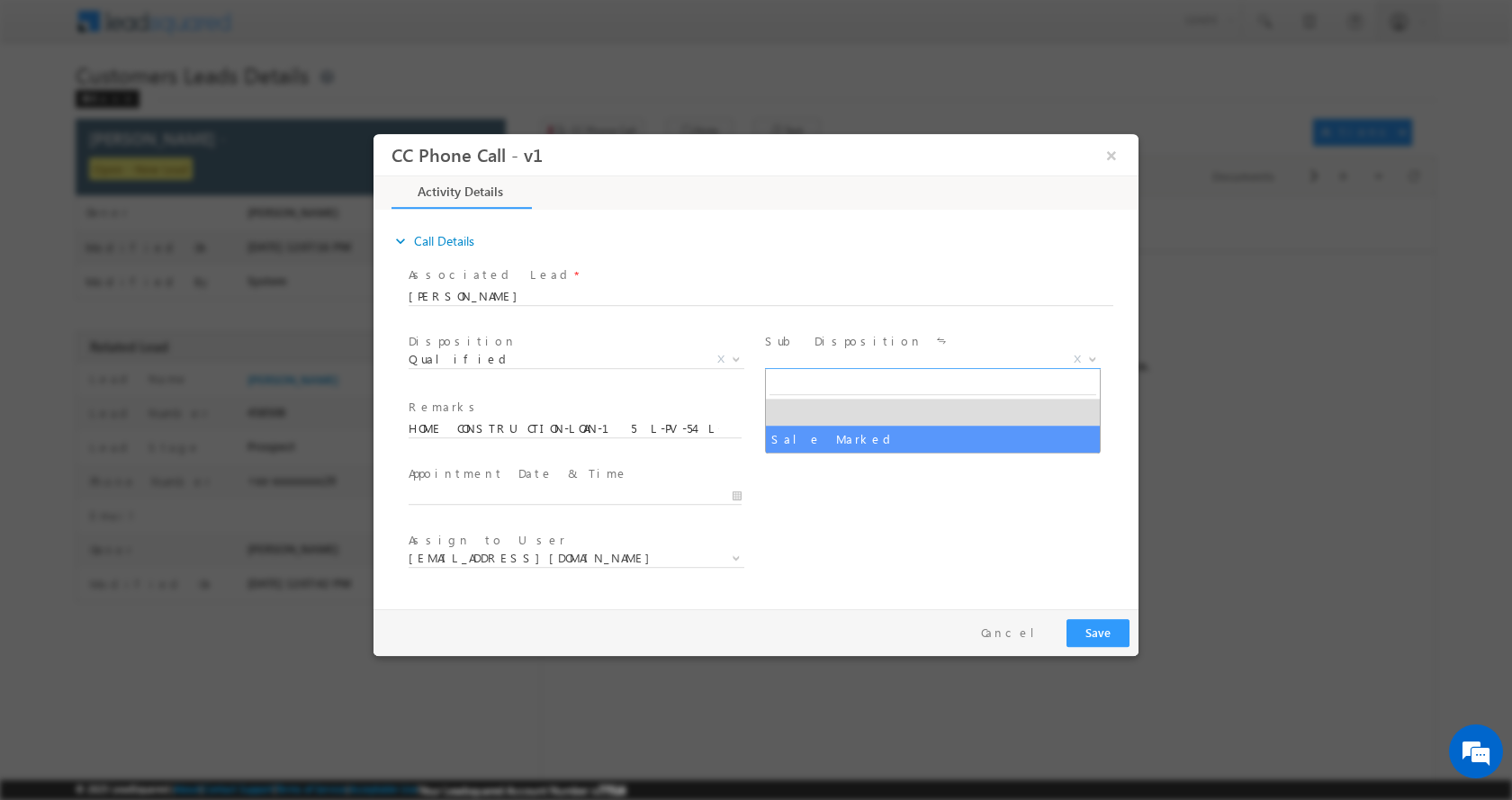
select select "Sale Marked"
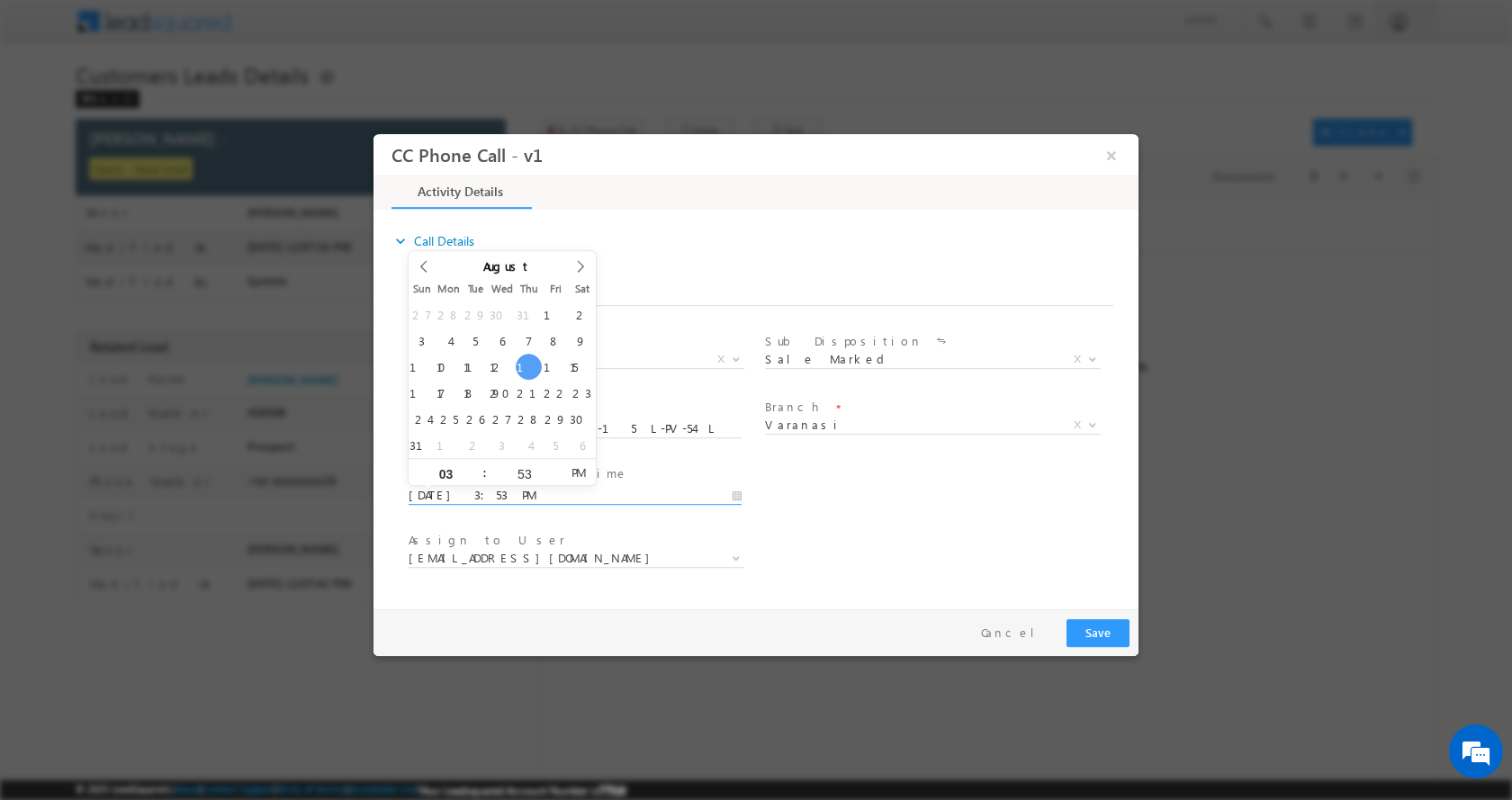
click at [739, 497] on input "08/14/2025 3:53 PM" at bounding box center [575, 494] width 333 height 18
type input "08/14/2025 4:53 PM"
type input "04"
click at [480, 461] on span at bounding box center [476, 465] width 13 height 13
type input "08/14/2025 5:53 PM"
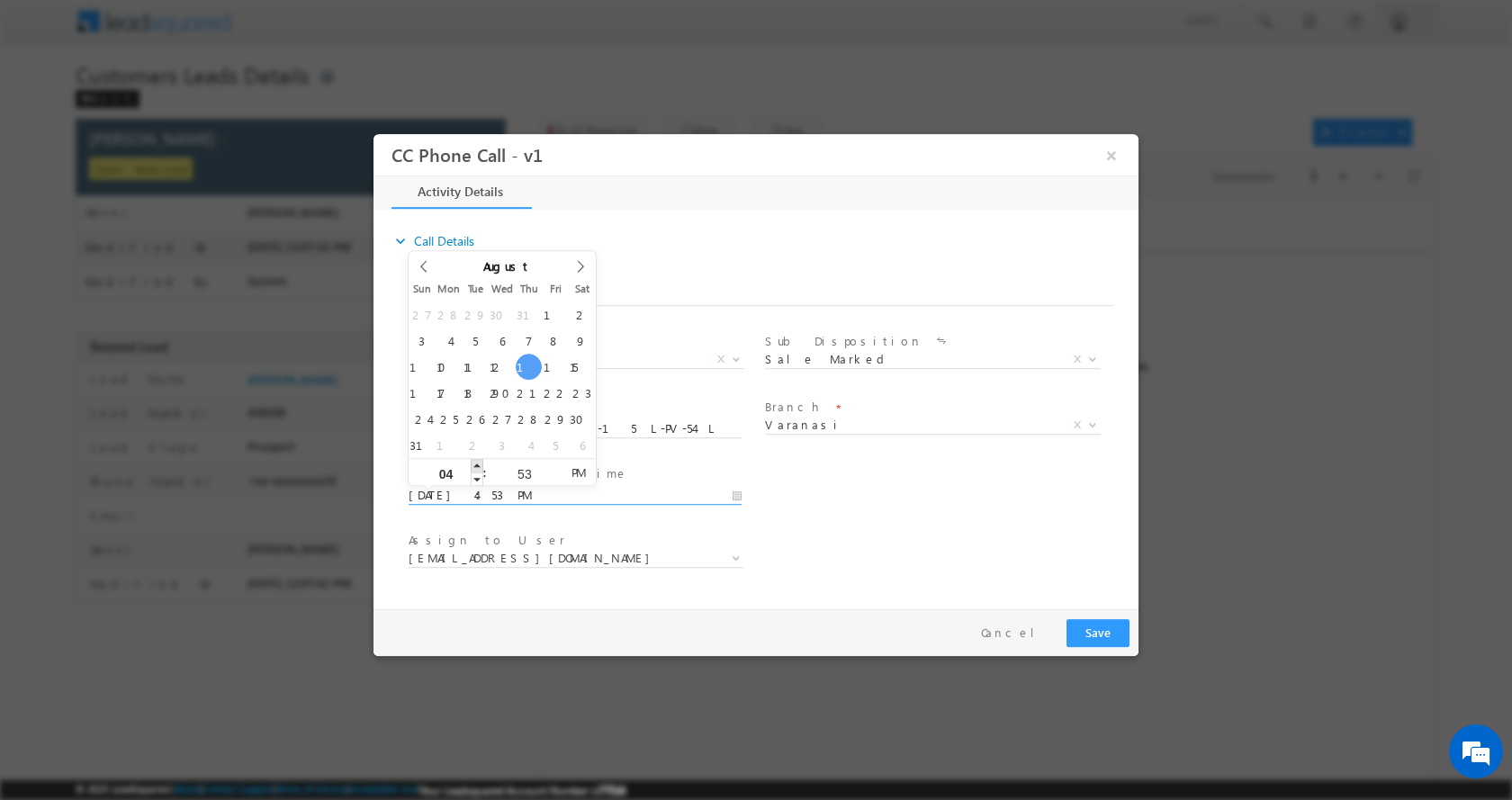
type input "05"
click at [480, 461] on span at bounding box center [476, 465] width 13 height 13
type input "08/14/2025 6:53 PM"
type input "06"
click at [480, 461] on span at bounding box center [476, 465] width 13 height 13
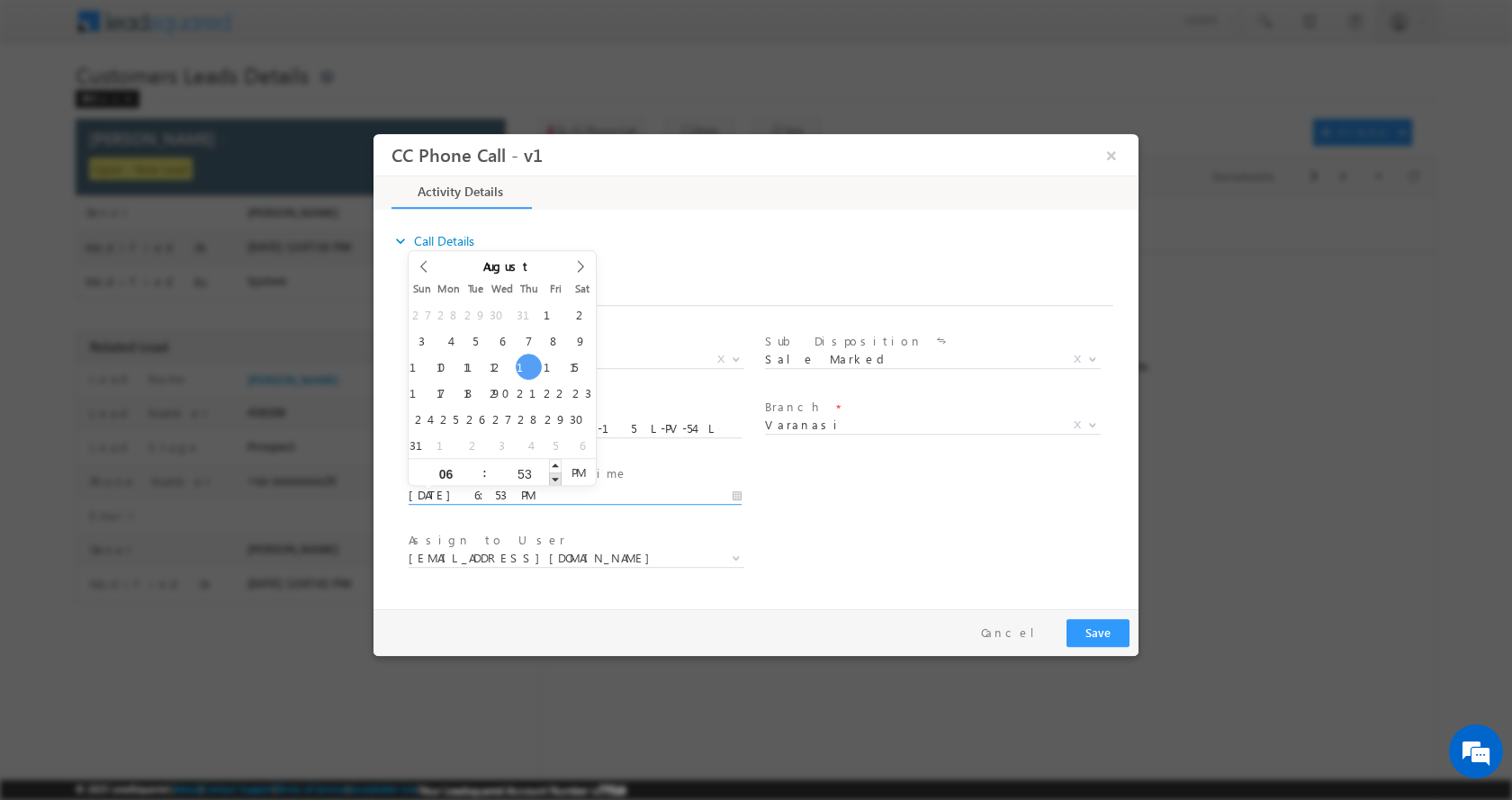
type input "08/14/2025 6:52 PM"
type input "52"
click at [554, 481] on span at bounding box center [554, 478] width 13 height 13
type input "08/14/2025 6:51 PM"
type input "51"
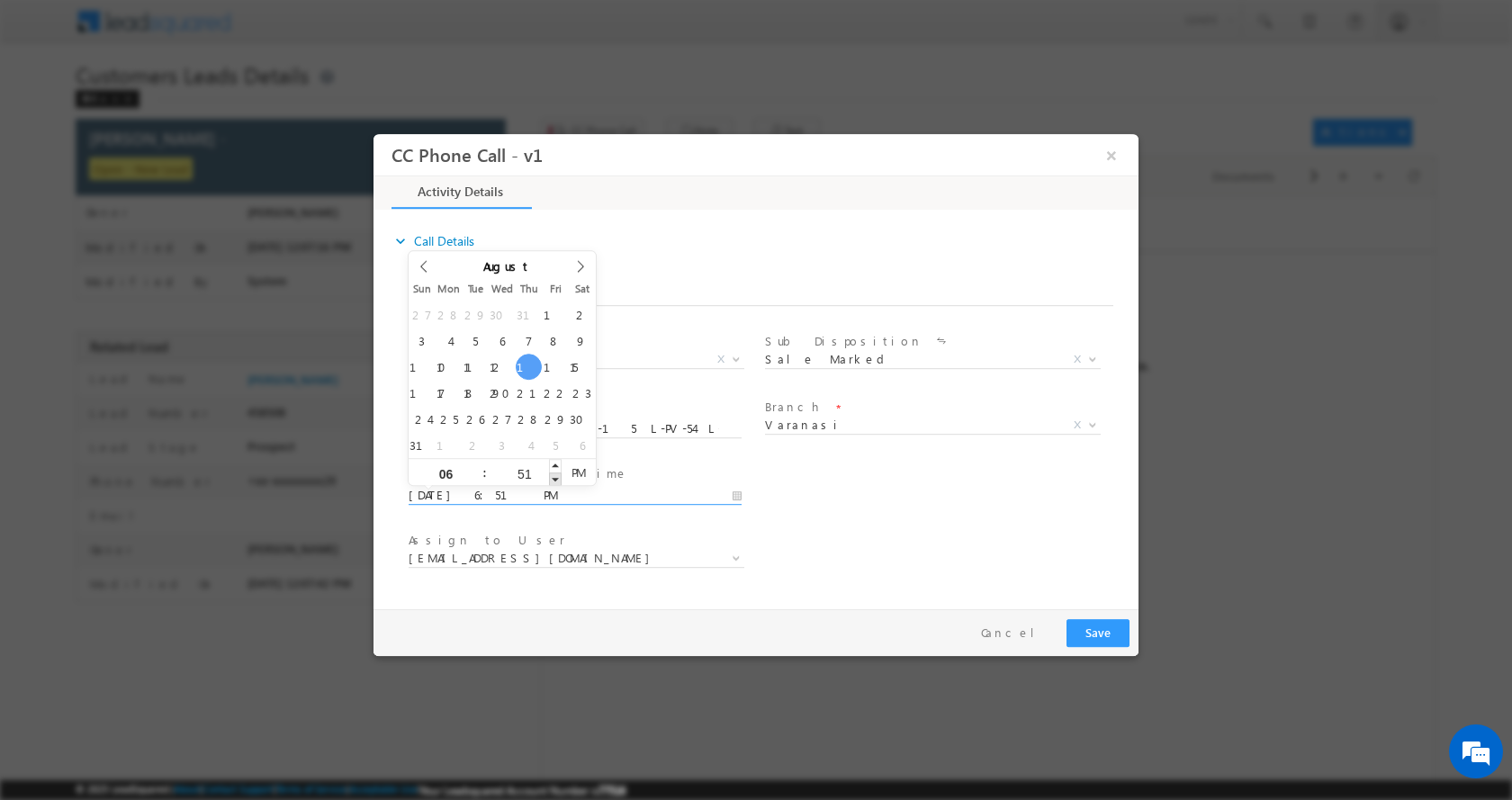
click at [554, 481] on span at bounding box center [554, 478] width 13 height 13
type input "08/14/2025 6:50 PM"
type input "50"
click at [554, 481] on span at bounding box center [554, 478] width 13 height 13
type input "08/14/2025 6:49 PM"
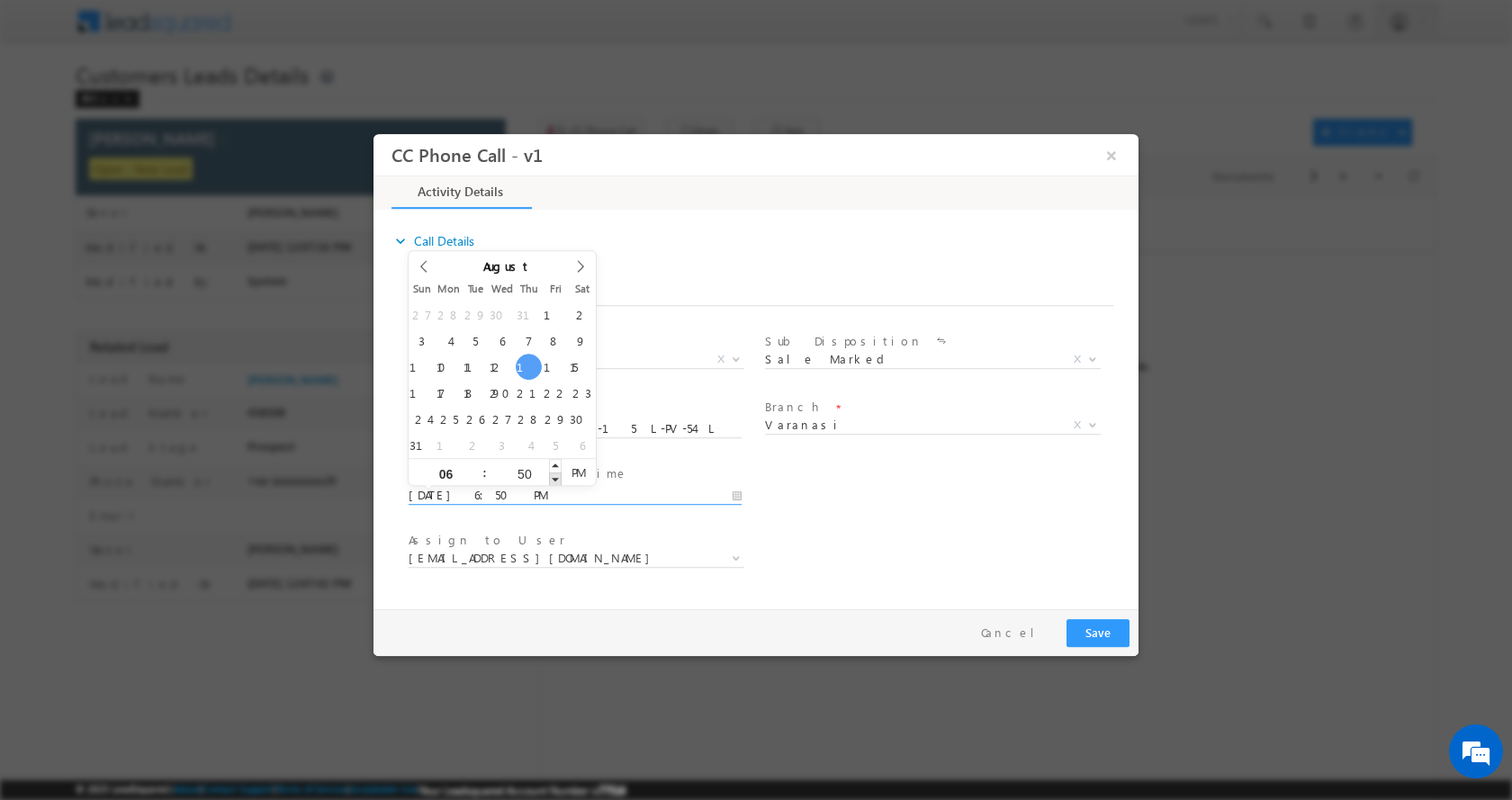
type input "49"
click at [554, 481] on span at bounding box center [554, 478] width 13 height 13
type input "08/14/2025 6:48 PM"
type input "48"
click at [554, 481] on span at bounding box center [554, 478] width 13 height 13
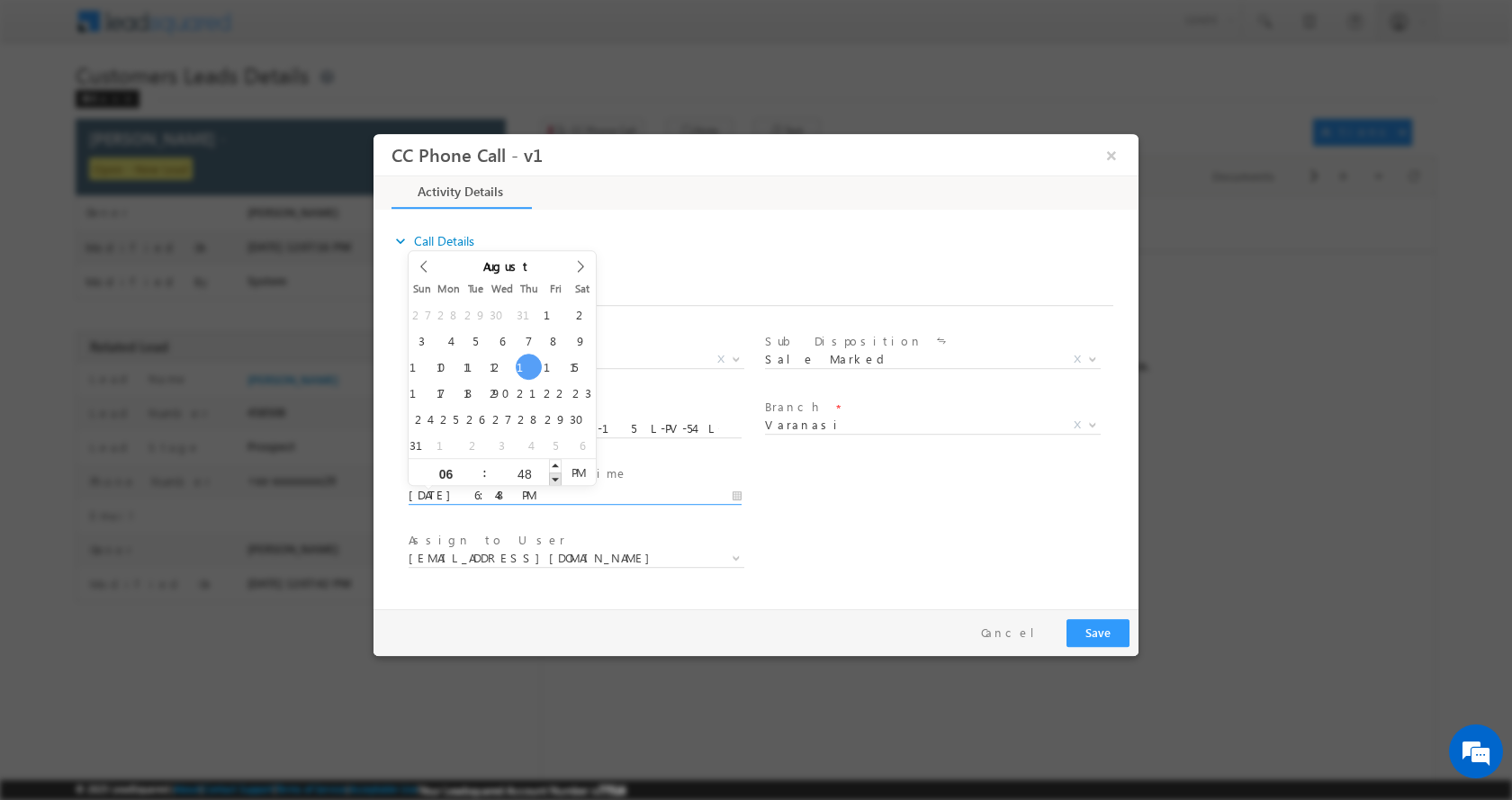
type input "08/14/2025 6:47 PM"
type input "47"
click at [554, 481] on span at bounding box center [554, 478] width 13 height 13
type input "08/14/2025 6:46 PM"
type input "46"
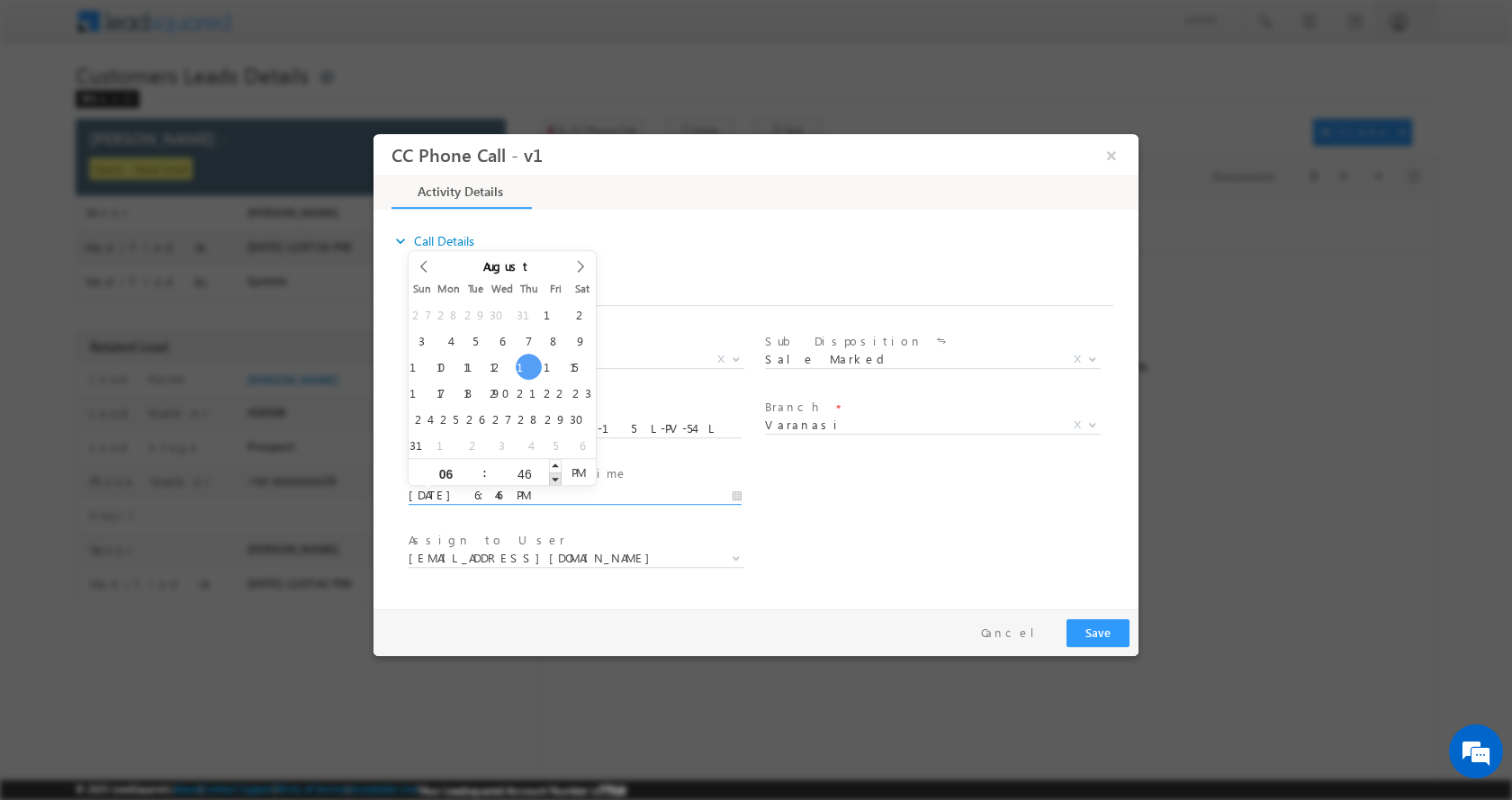
click at [554, 481] on span at bounding box center [554, 478] width 13 height 13
type input "08/14/2025 6:45 PM"
type input "45"
click at [554, 481] on span at bounding box center [554, 478] width 13 height 13
type input "08/14/2025 6:44 PM"
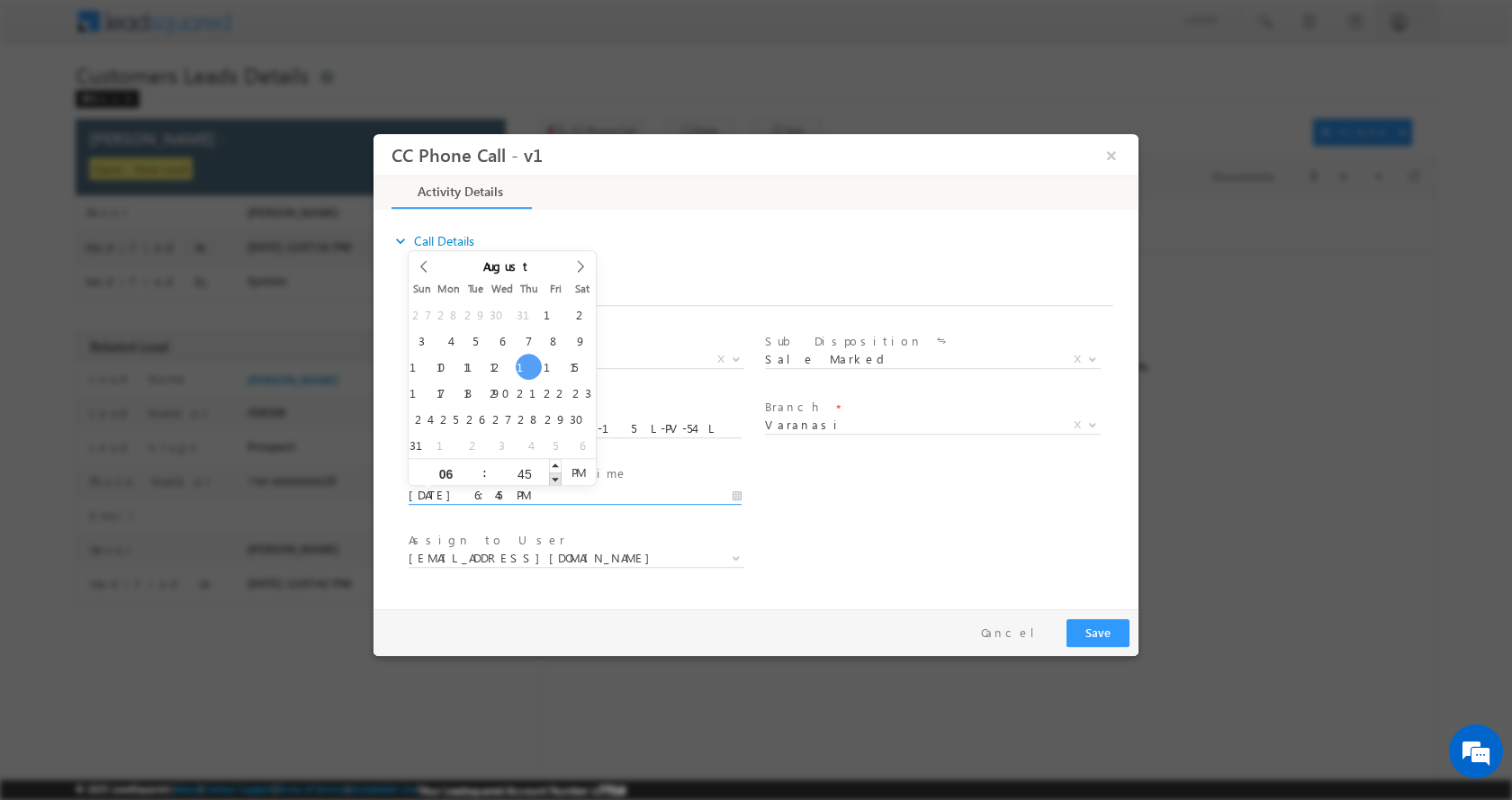
type input "44"
click at [554, 481] on span at bounding box center [554, 478] width 13 height 13
type input "08/14/2025 6:43 PM"
type input "43"
click at [554, 481] on span at bounding box center [554, 478] width 13 height 13
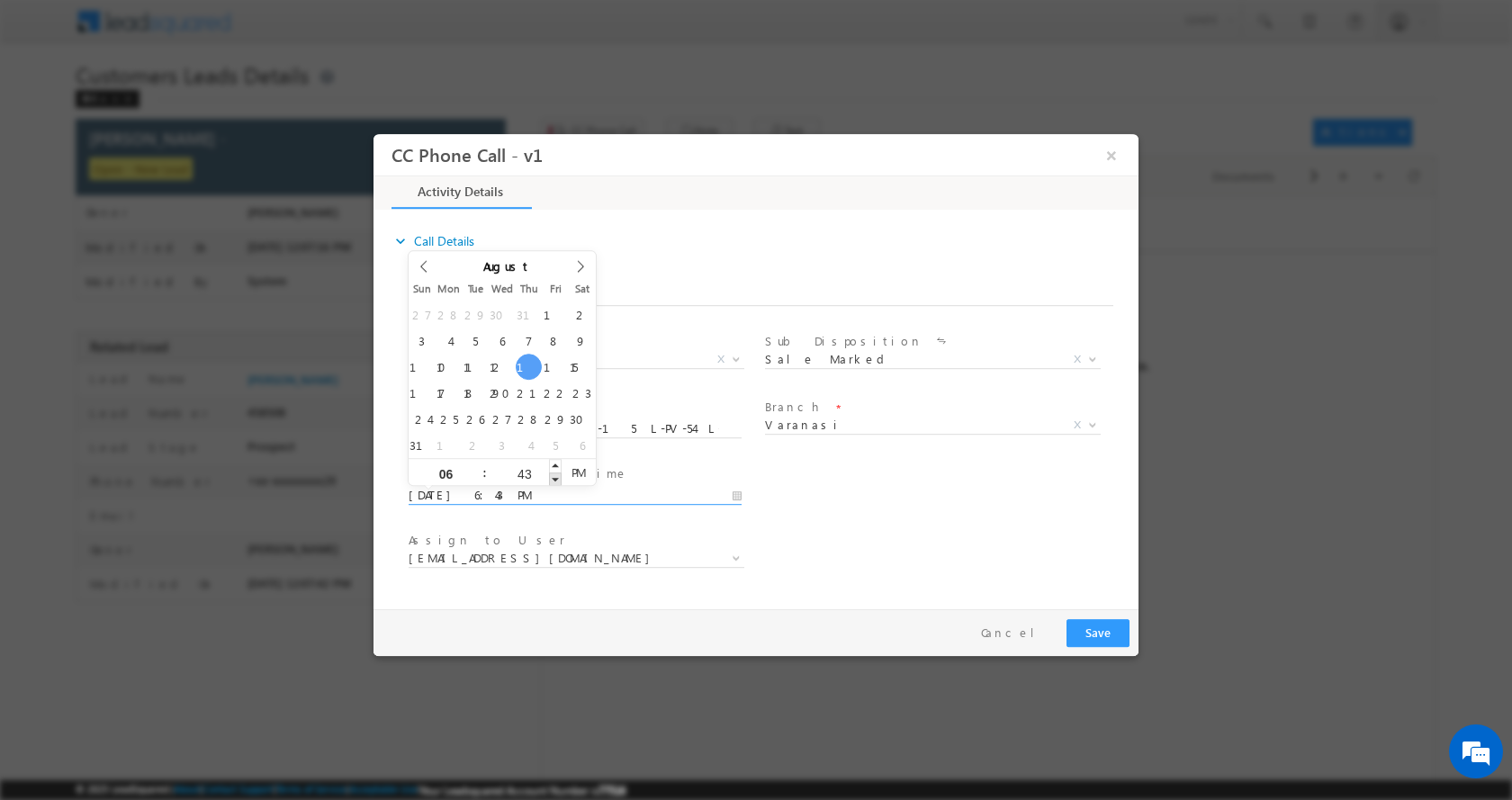
type input "08/14/2025 6:42 PM"
type input "42"
click at [554, 481] on span at bounding box center [554, 478] width 13 height 13
type input "08/14/2025 6:41 PM"
type input "41"
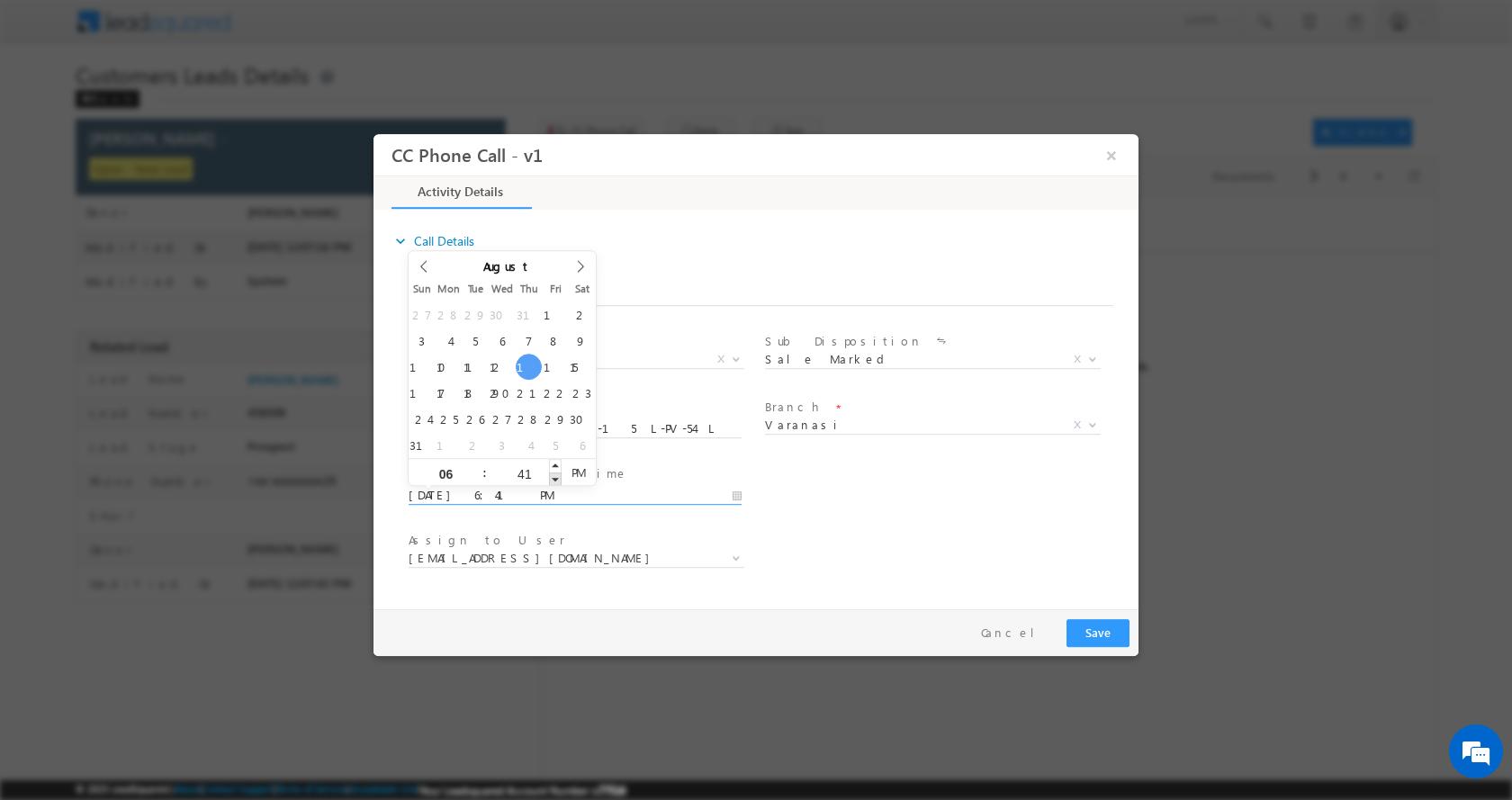
click at [554, 481] on span at bounding box center [554, 478] width 13 height 13
type input "08/14/2025 6:40 PM"
type input "40"
click at [554, 481] on span at bounding box center [554, 478] width 13 height 13
type input "08/14/2025 6:39 PM"
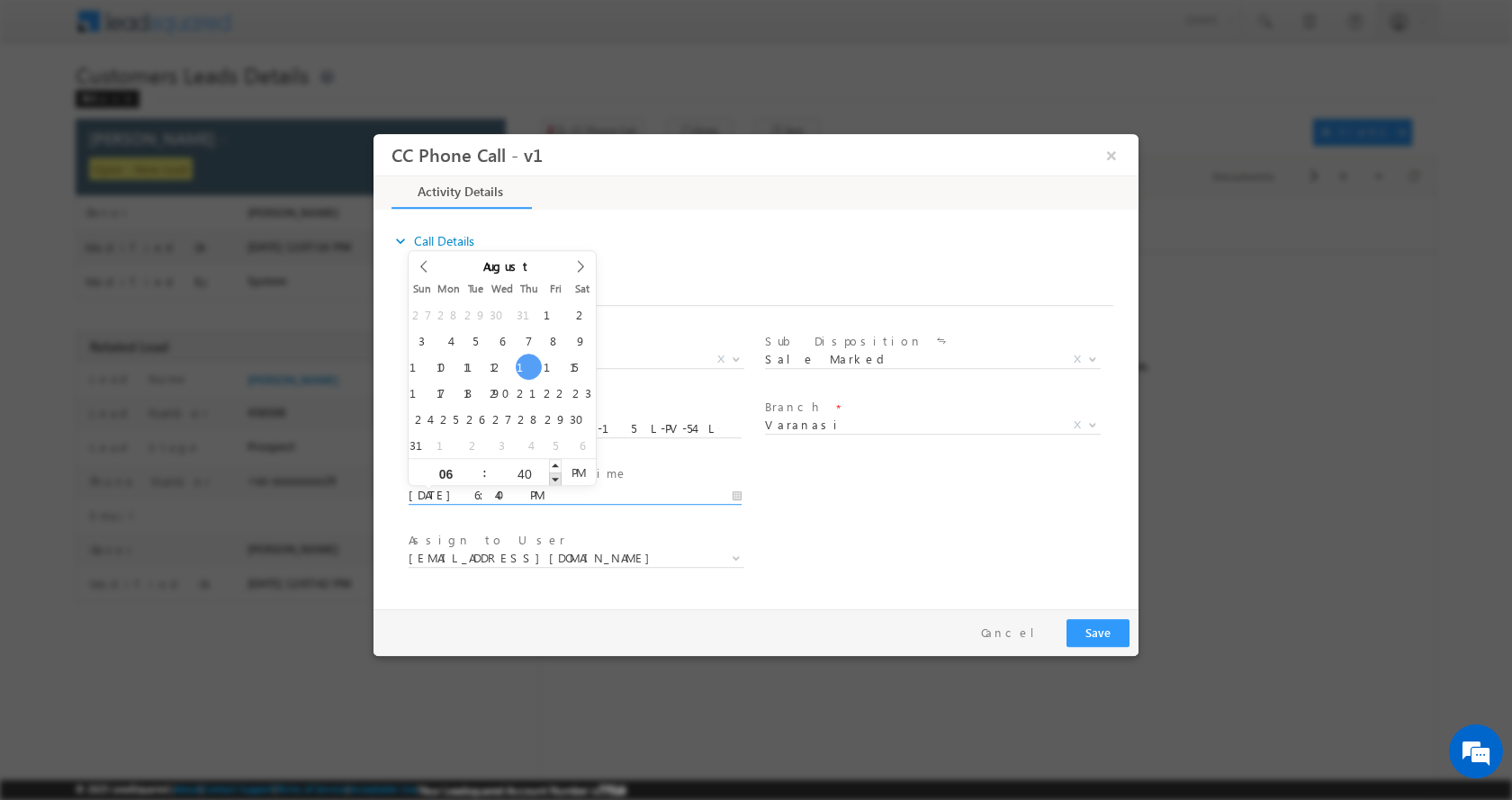
type input "39"
click at [554, 481] on span at bounding box center [554, 478] width 13 height 13
type input "08/14/2025 6:38 PM"
type input "38"
click at [554, 481] on span at bounding box center [554, 478] width 13 height 13
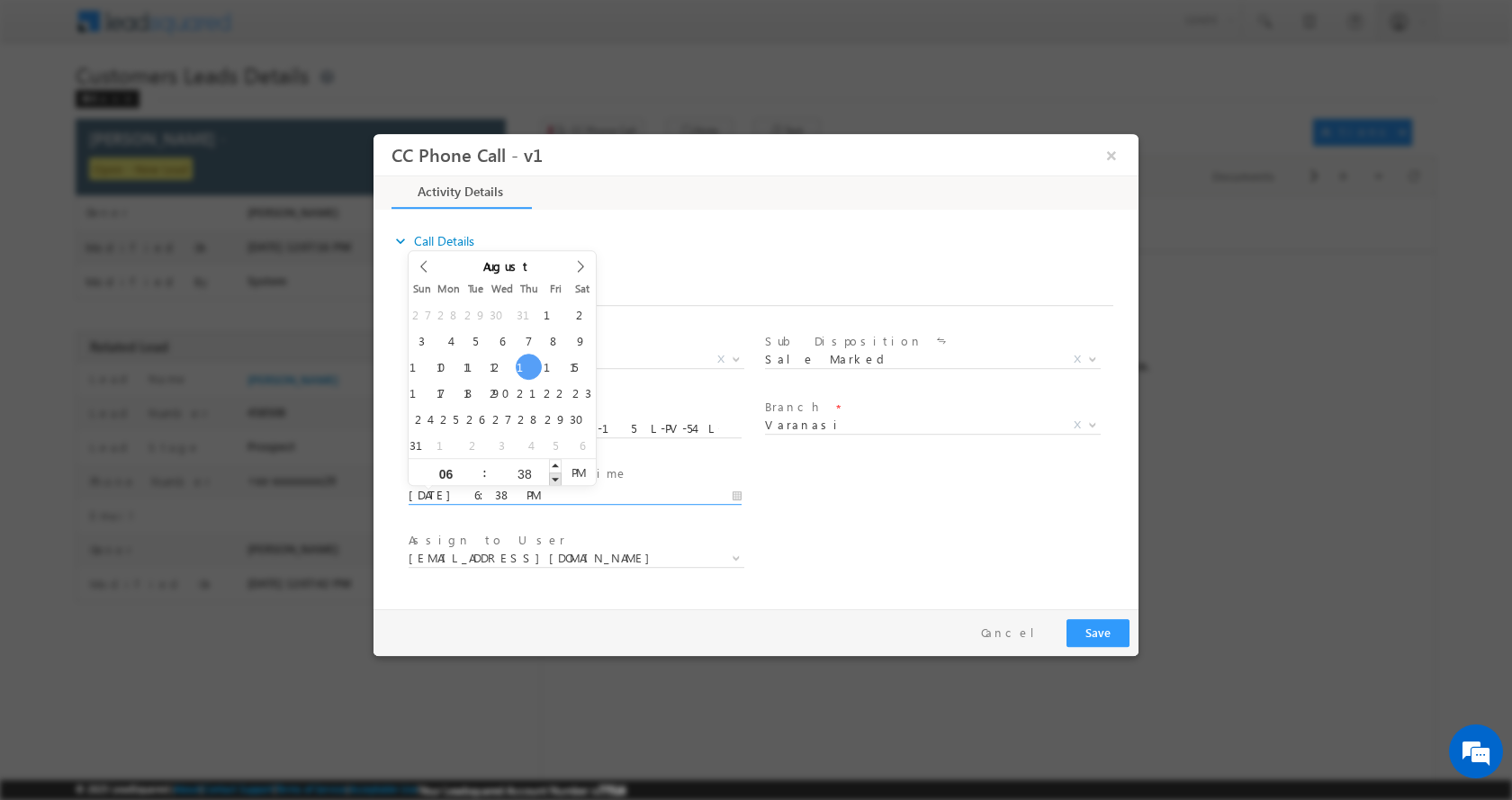
type input "08/14/2025 6:37 PM"
type input "37"
click at [554, 481] on span at bounding box center [554, 478] width 13 height 13
type input "08/14/2025 6:36 PM"
type input "36"
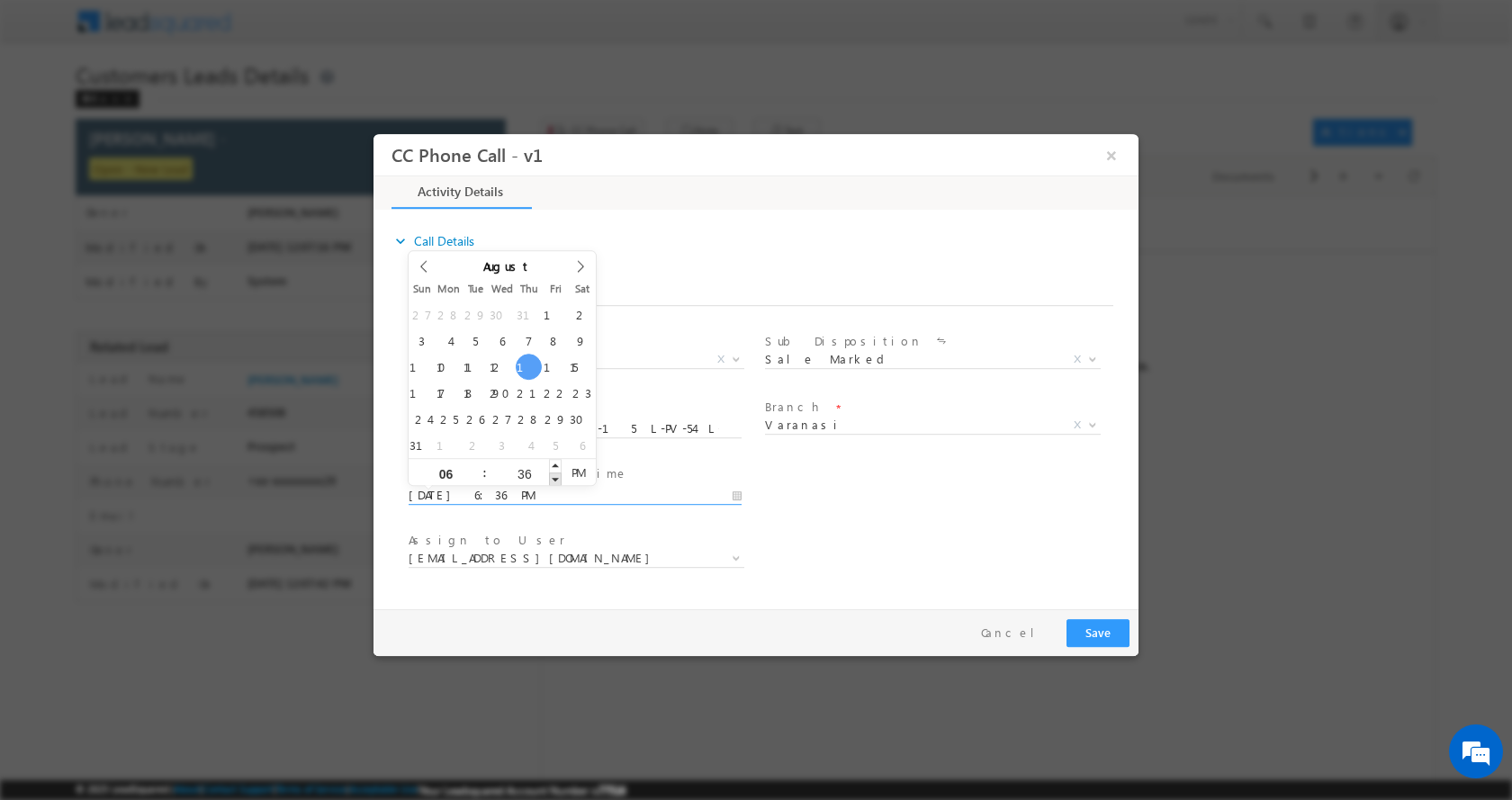
click at [554, 481] on span at bounding box center [554, 478] width 13 height 13
type input "08/14/2025 6:35 PM"
type input "35"
click at [554, 481] on span at bounding box center [554, 478] width 13 height 13
type input "08/14/2025 6:34 PM"
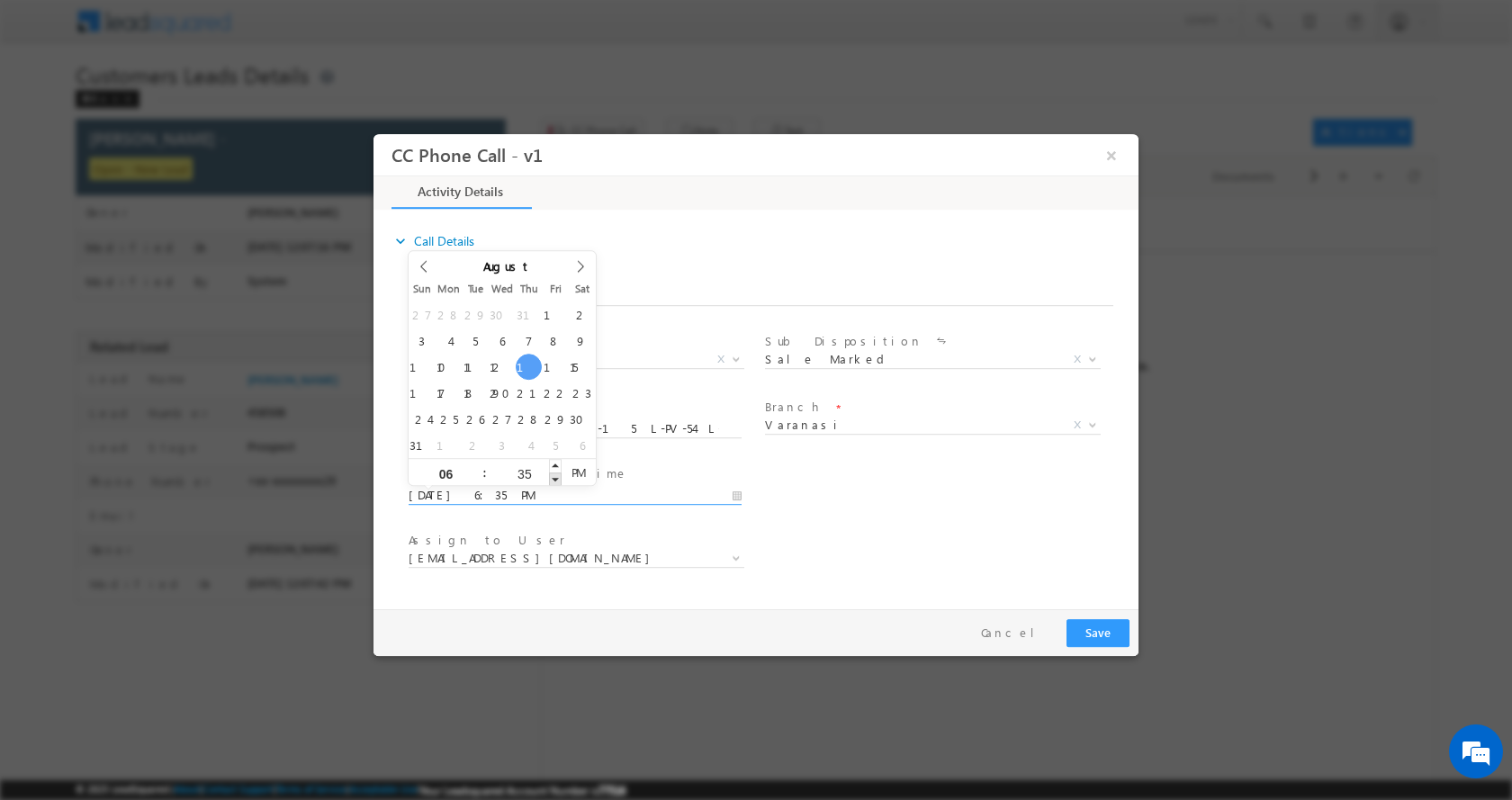
type input "34"
click at [554, 481] on span at bounding box center [554, 478] width 13 height 13
type input "08/14/2025 6:33 PM"
type input "33"
click at [554, 481] on span at bounding box center [554, 478] width 13 height 13
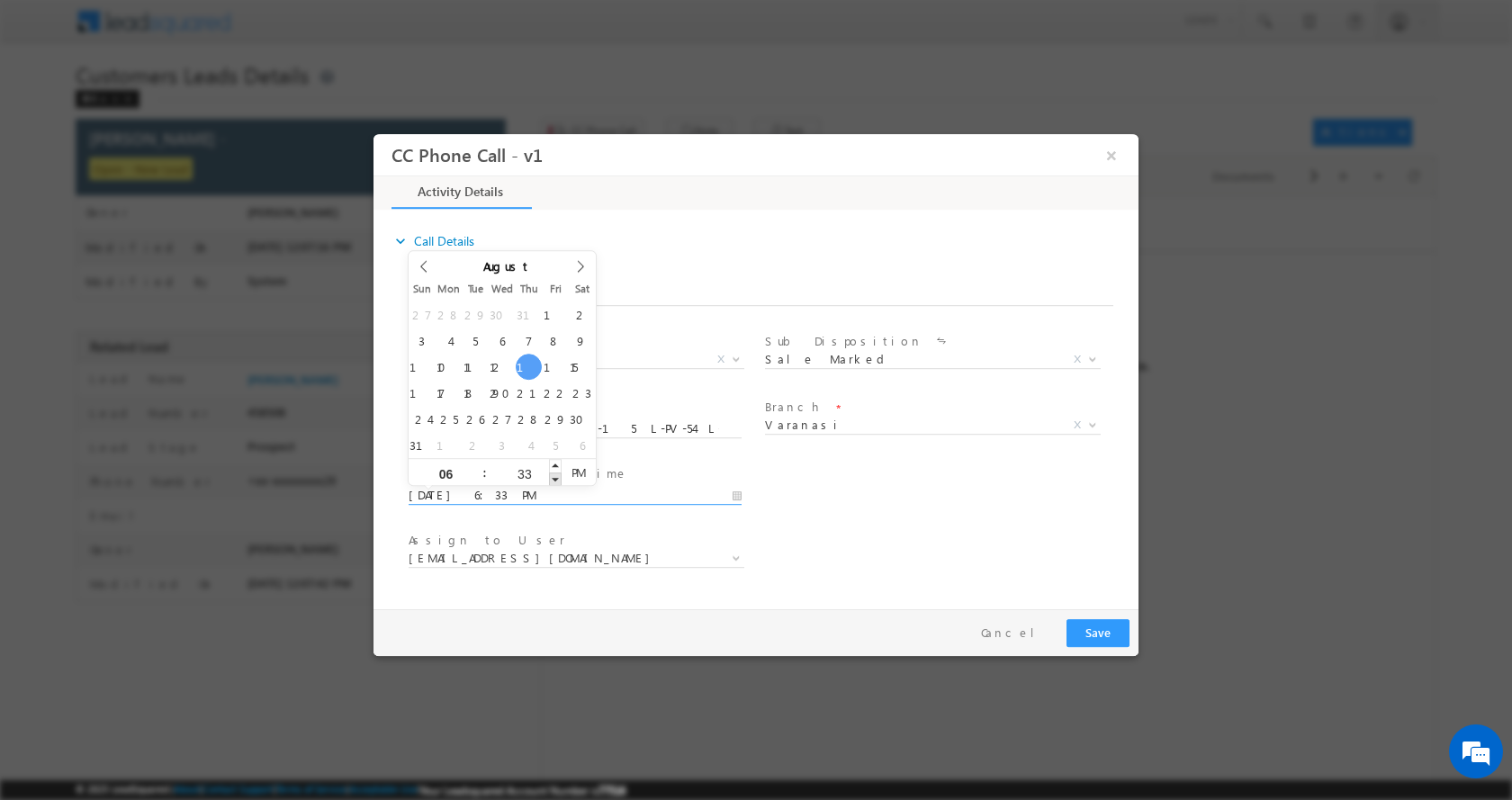
type input "08/14/2025 6:32 PM"
type input "32"
click at [554, 481] on span at bounding box center [554, 478] width 13 height 13
type input "08/14/2025 6:31 PM"
type input "31"
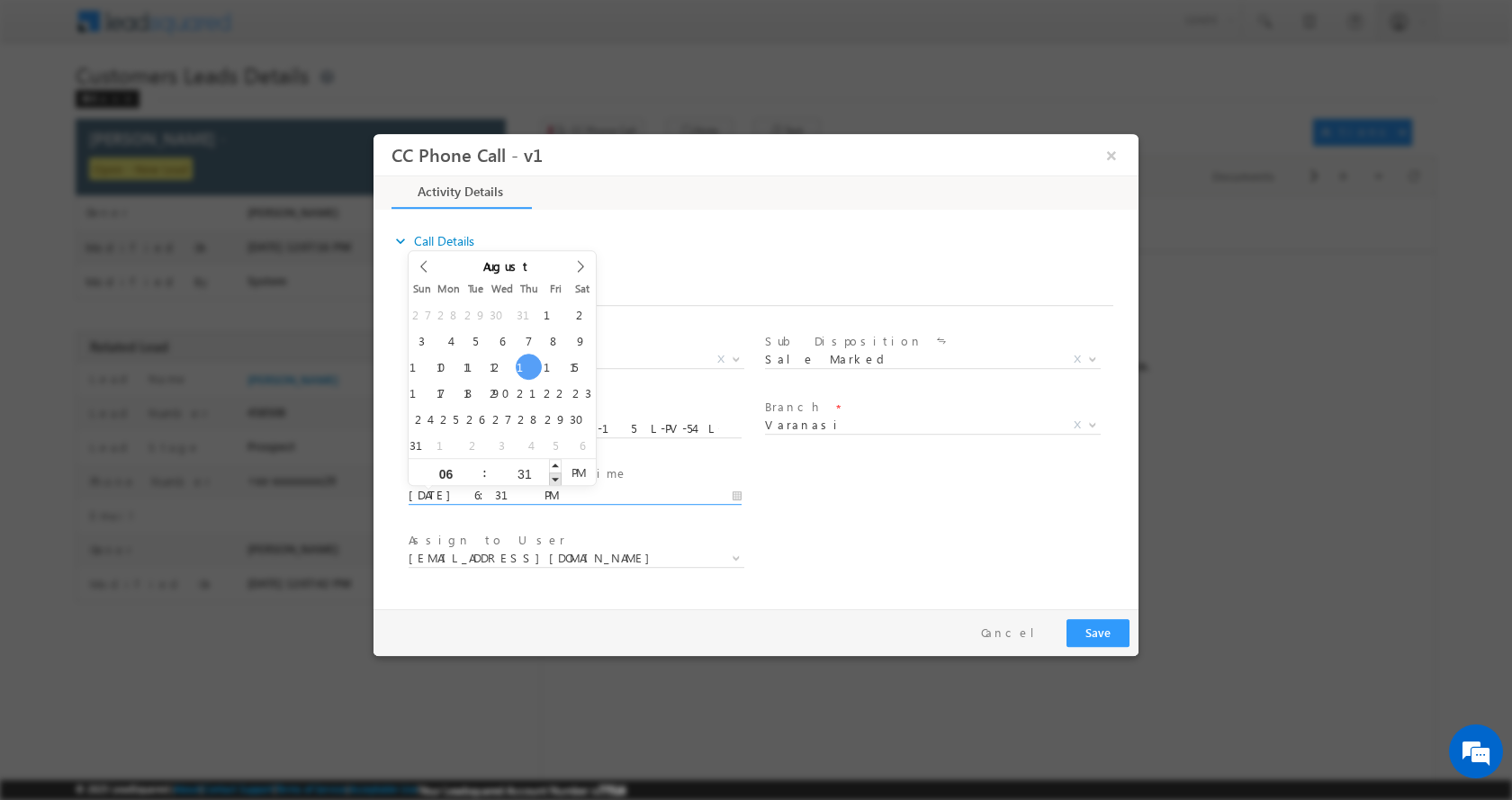
click at [554, 481] on span at bounding box center [554, 478] width 13 height 13
type input "08/14/2025 6:30 PM"
type input "30"
click at [554, 481] on span at bounding box center [554, 478] width 13 height 13
type input "08/14/2025 6:29 PM"
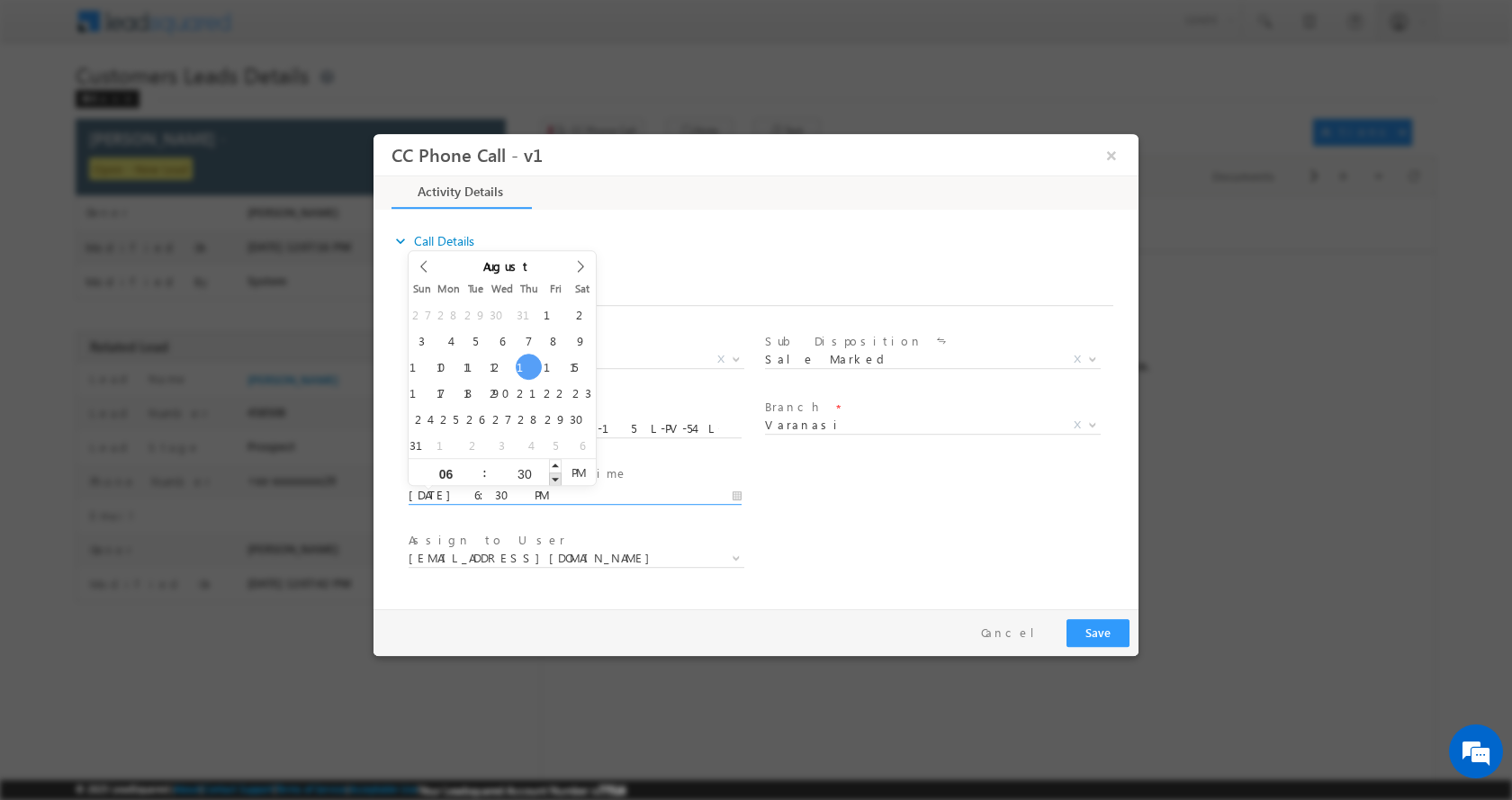
type input "29"
click at [554, 481] on span at bounding box center [554, 478] width 13 height 13
type input "08/14/2025 6:28 PM"
type input "28"
click at [554, 481] on span at bounding box center [554, 478] width 13 height 13
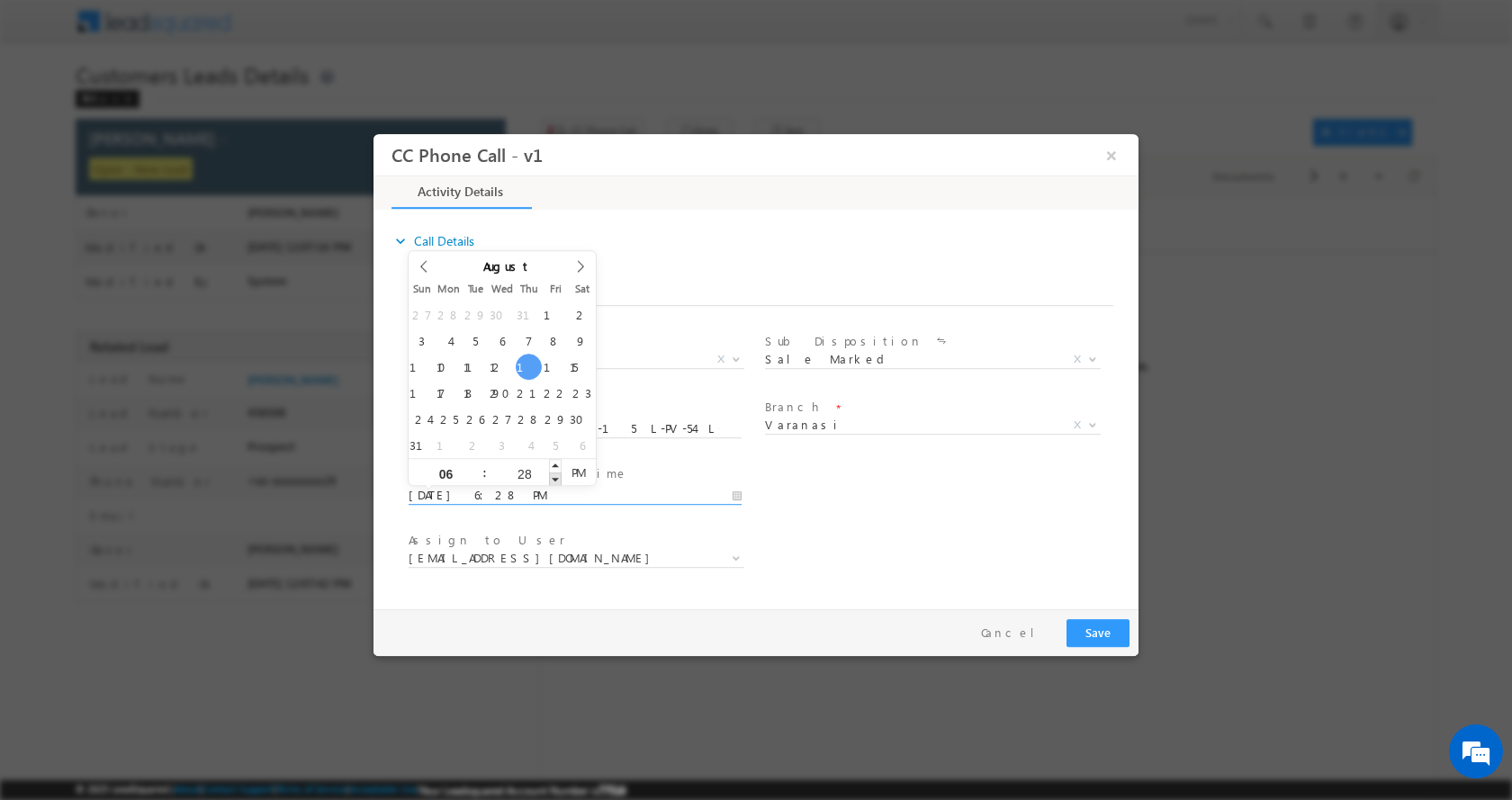
type input "08/14/2025 6:27 PM"
type input "27"
click at [554, 481] on span at bounding box center [554, 478] width 13 height 13
type input "08/14/2025 6:26 PM"
type input "26"
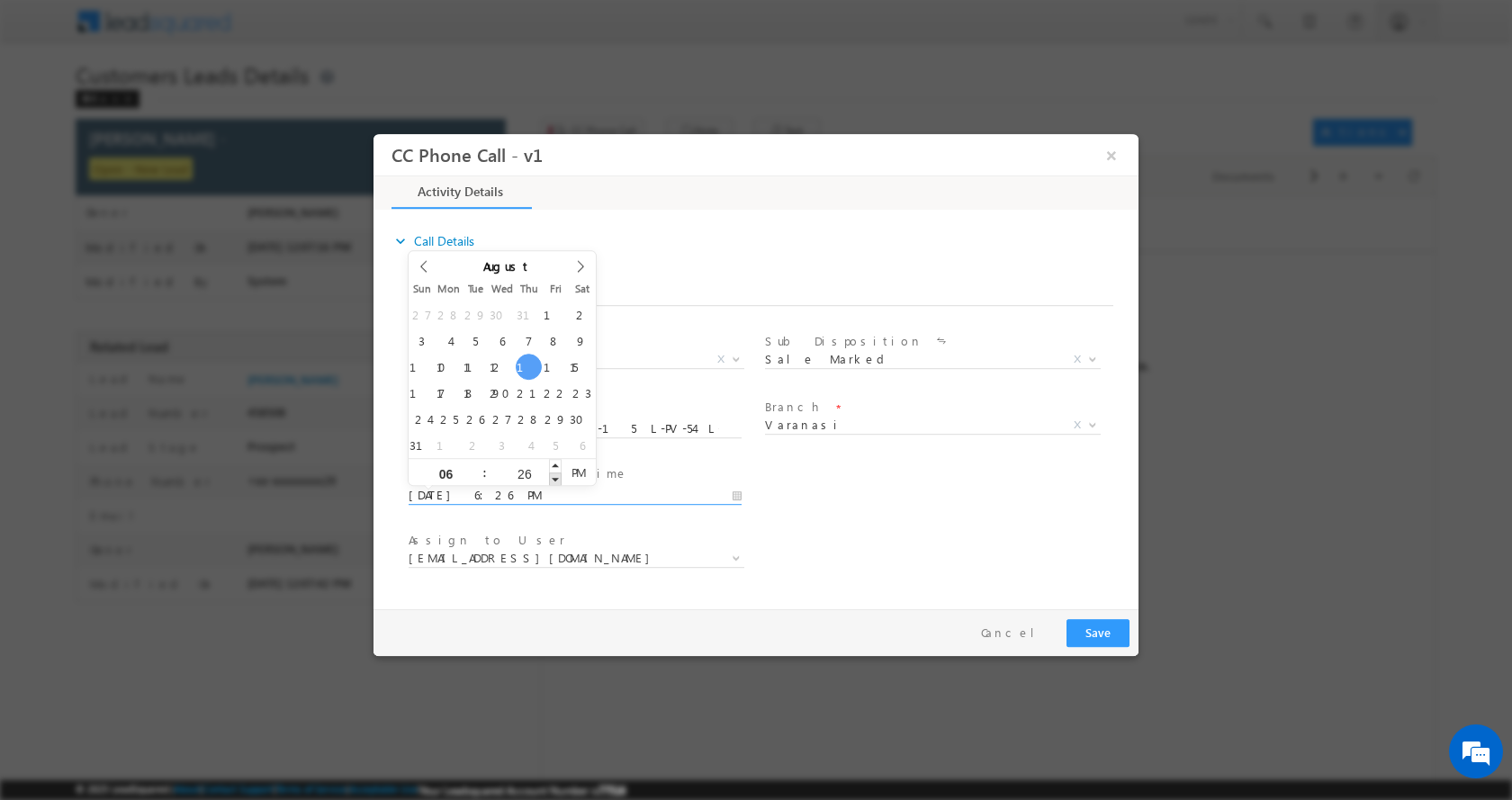
click at [554, 481] on span at bounding box center [554, 478] width 13 height 13
type input "08/14/2025 6:25 PM"
type input "25"
click at [554, 481] on span at bounding box center [554, 478] width 13 height 13
type input "08/14/2025 6:24 PM"
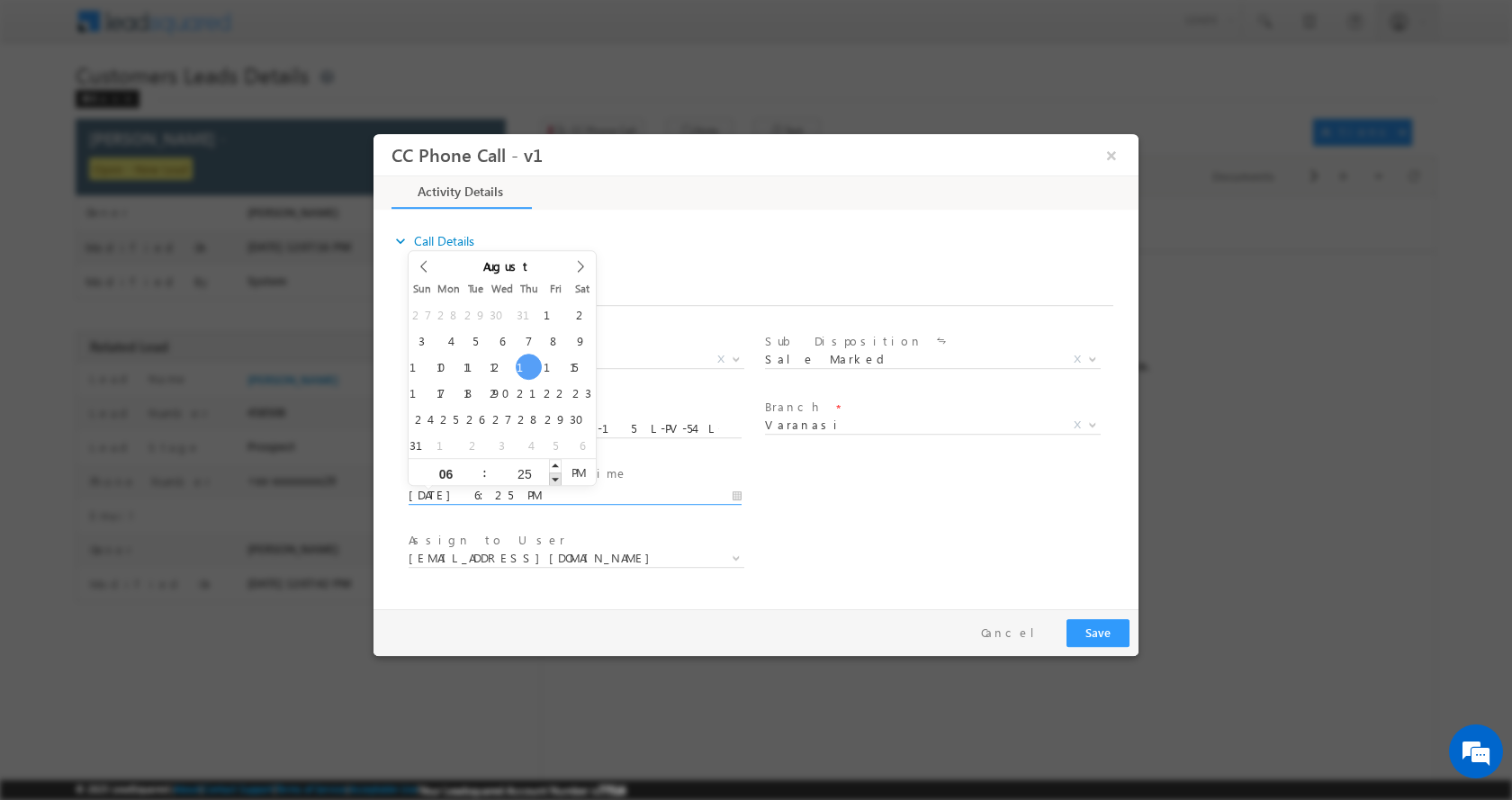
type input "24"
click at [554, 481] on span at bounding box center [554, 478] width 13 height 13
type input "08/14/2025 6:23 PM"
type input "23"
click at [554, 481] on span at bounding box center [554, 478] width 13 height 13
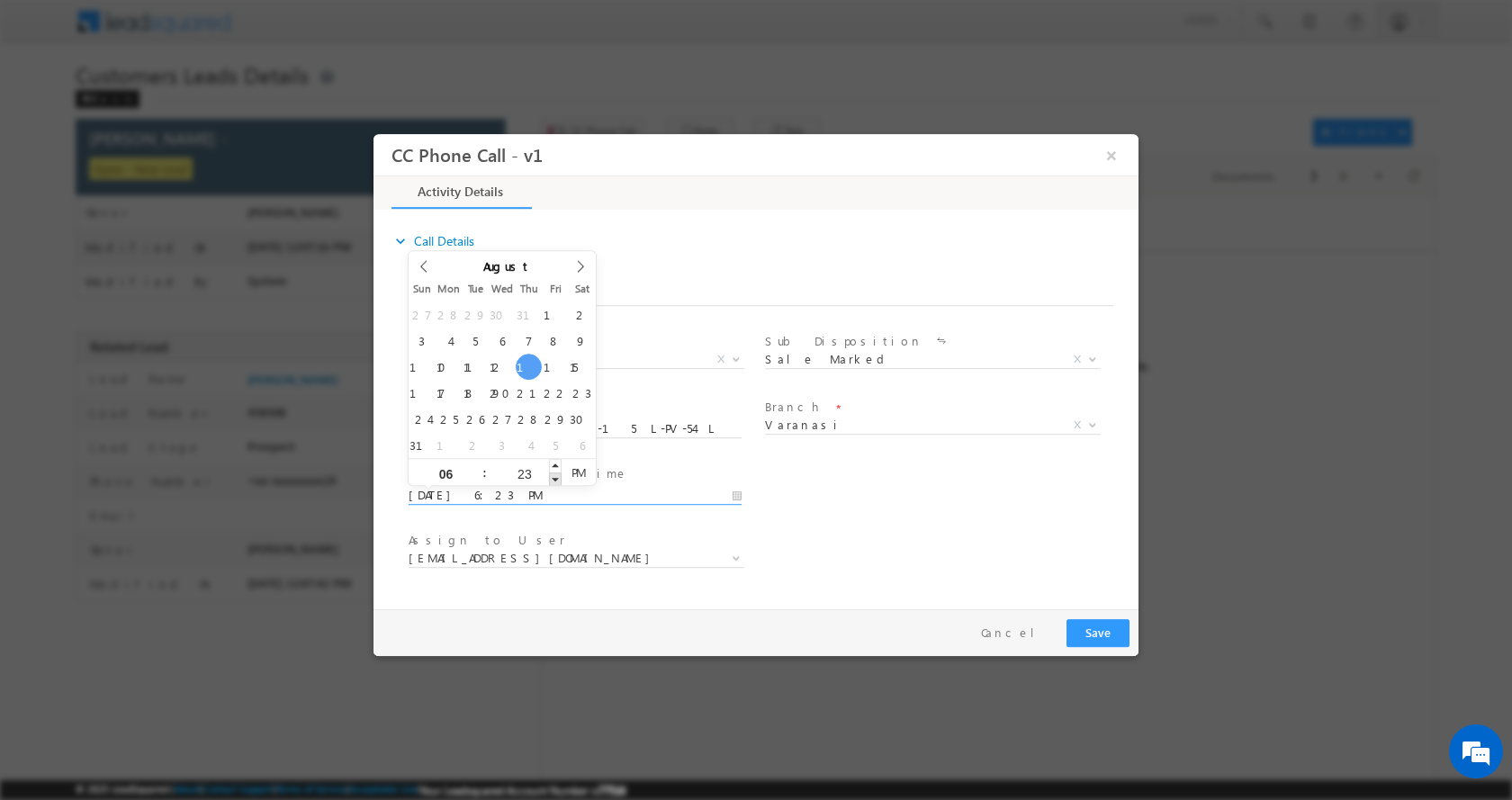
type input "08/14/2025 6:22 PM"
type input "22"
click at [554, 481] on span at bounding box center [554, 478] width 13 height 13
type input "08/14/2025 6:21 PM"
type input "21"
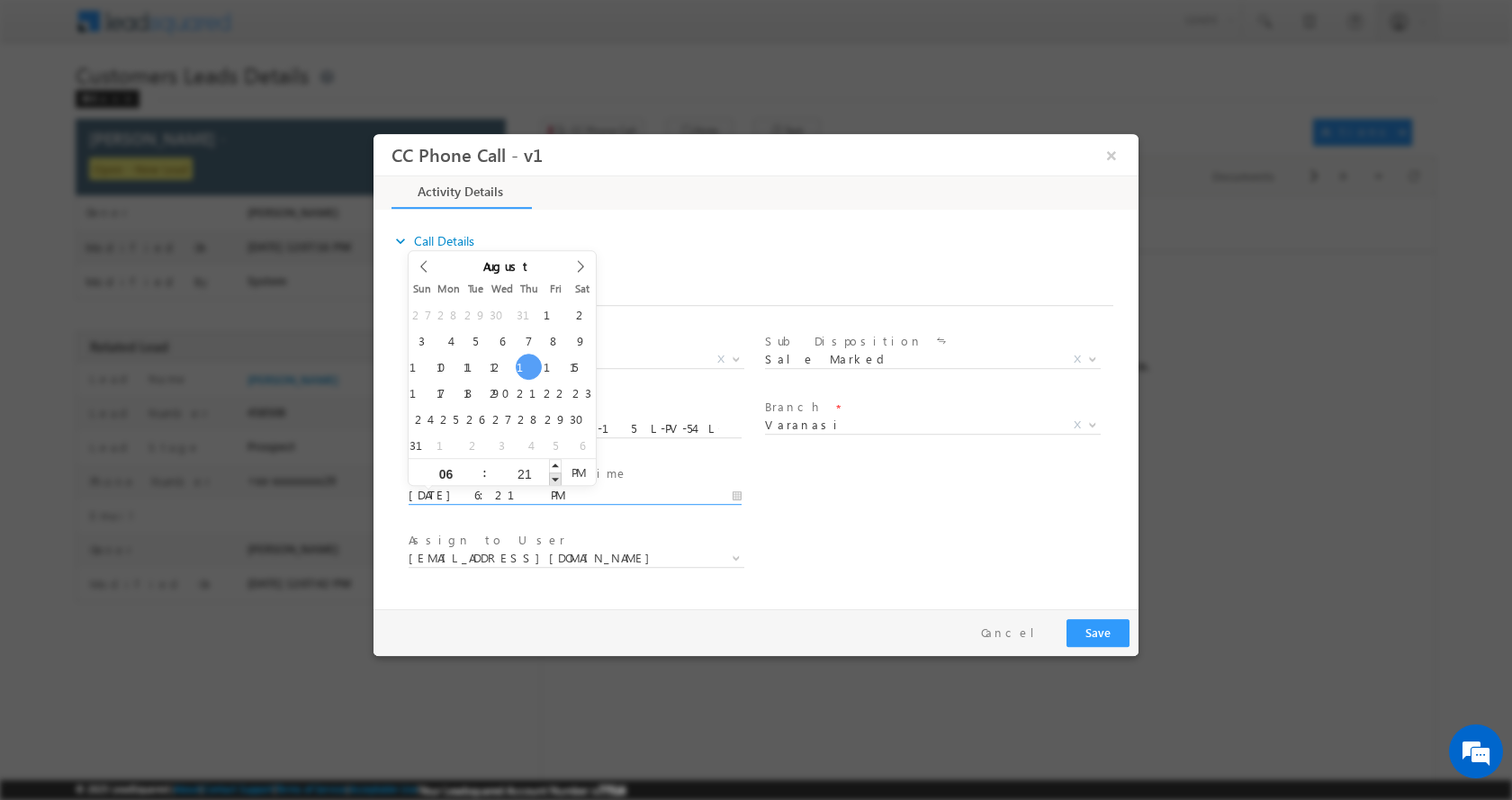
click at [554, 481] on span at bounding box center [554, 478] width 13 height 13
type input "08/14/2025 6:20 PM"
type input "20"
click at [554, 481] on span at bounding box center [554, 478] width 13 height 13
type input "08/14/2025 6:19 PM"
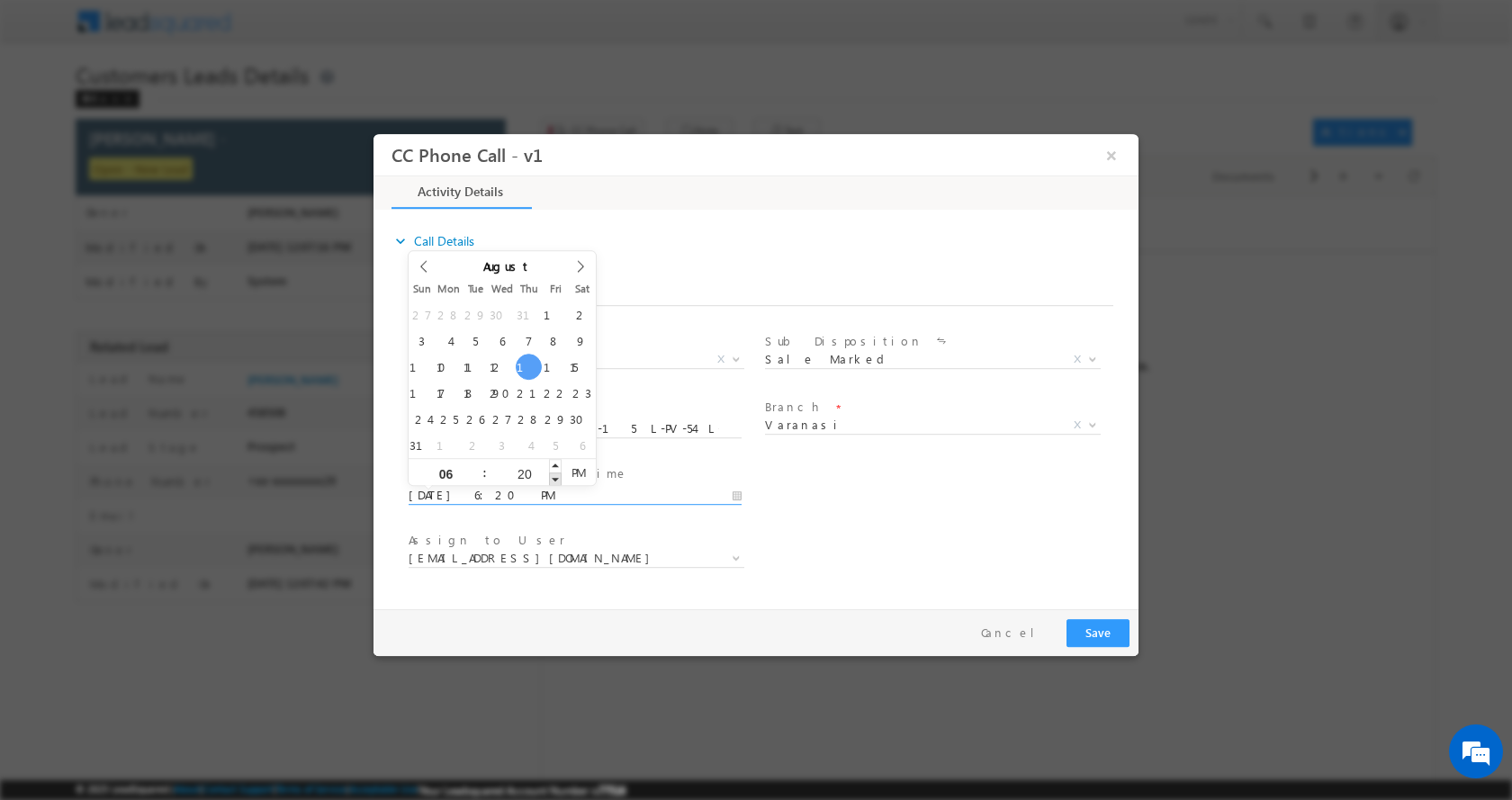
type input "19"
click at [554, 481] on span at bounding box center [554, 478] width 13 height 13
type input "08/14/2025 6:18 PM"
type input "18"
click at [554, 481] on span at bounding box center [554, 478] width 13 height 13
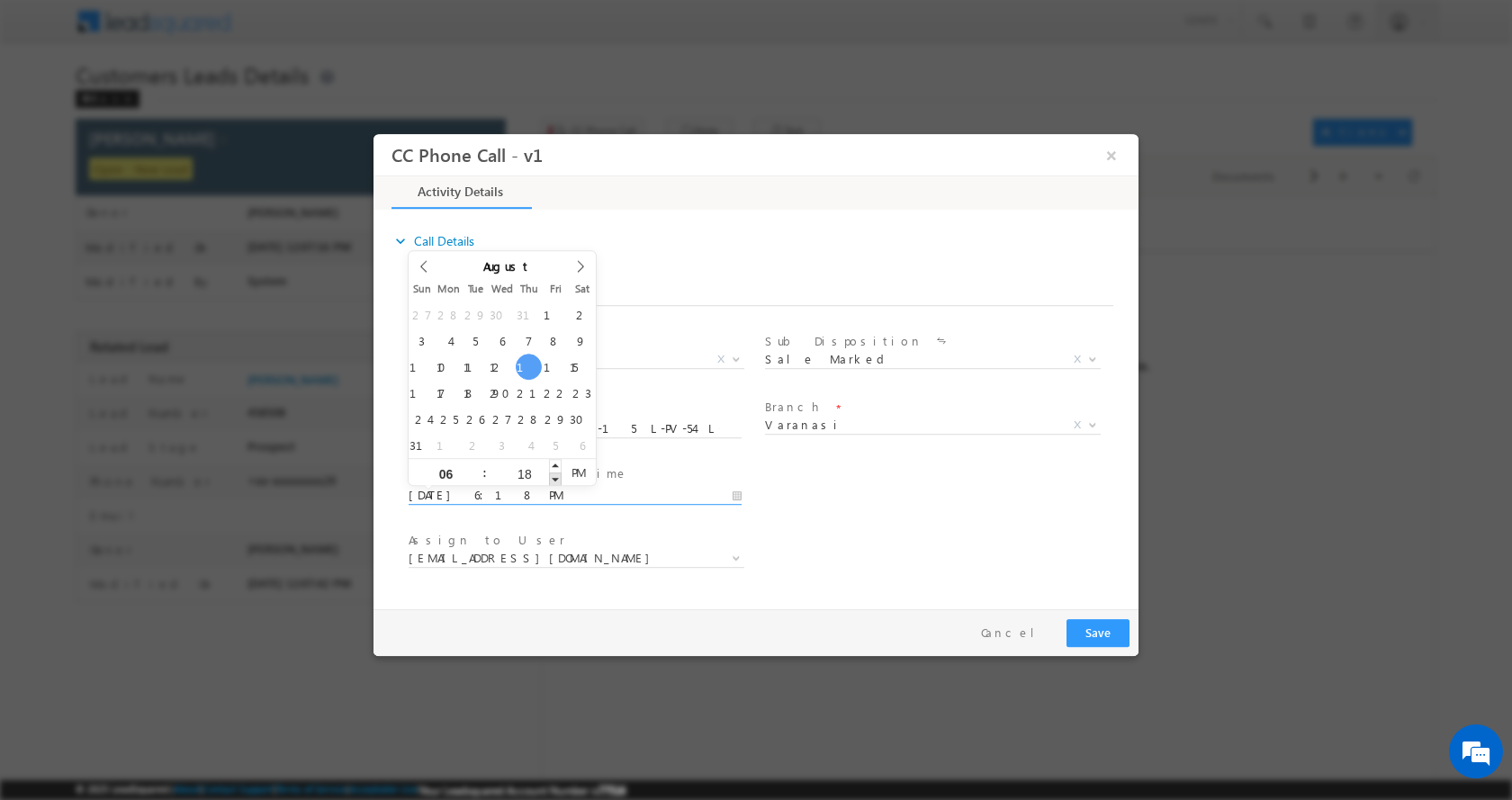
type input "08/14/2025 6:17 PM"
type input "17"
click at [554, 481] on span at bounding box center [554, 478] width 13 height 13
type input "08/14/2025 6:16 PM"
type input "16"
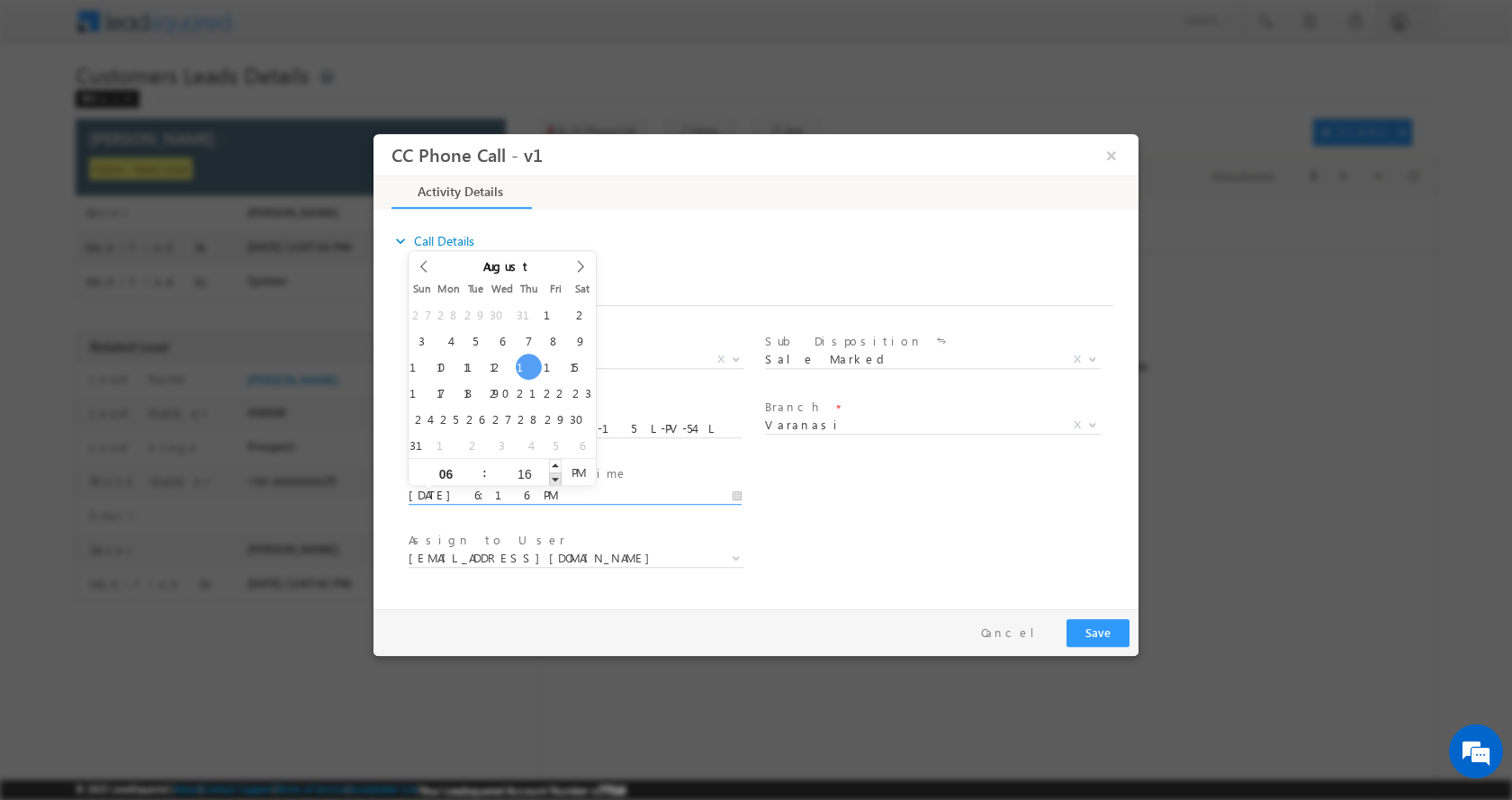
click at [554, 481] on span at bounding box center [554, 478] width 13 height 13
click at [1113, 628] on button "Save" at bounding box center [1097, 631] width 63 height 28
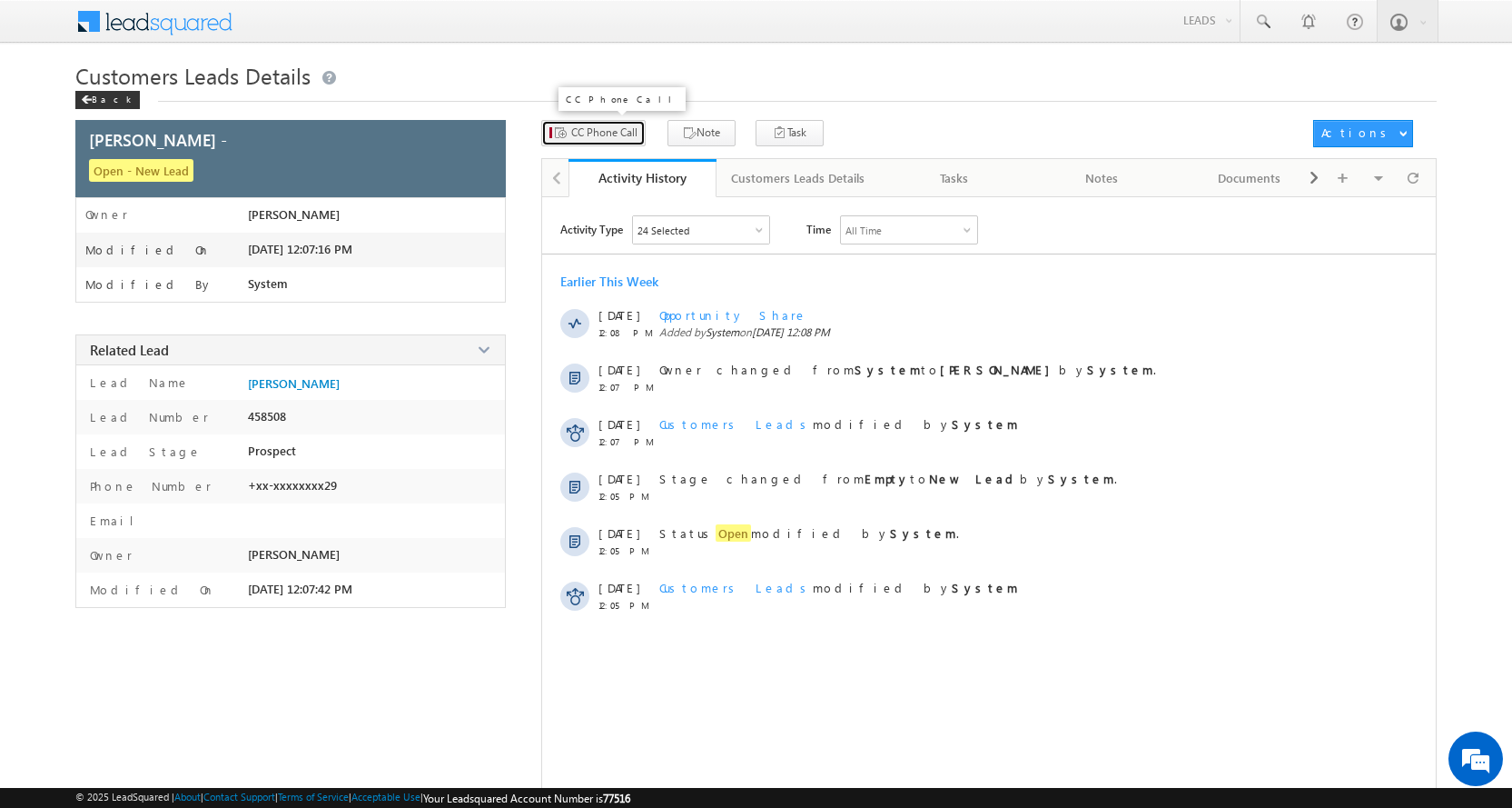
click at [620, 138] on span "CC Phone Call" at bounding box center [604, 132] width 66 height 17
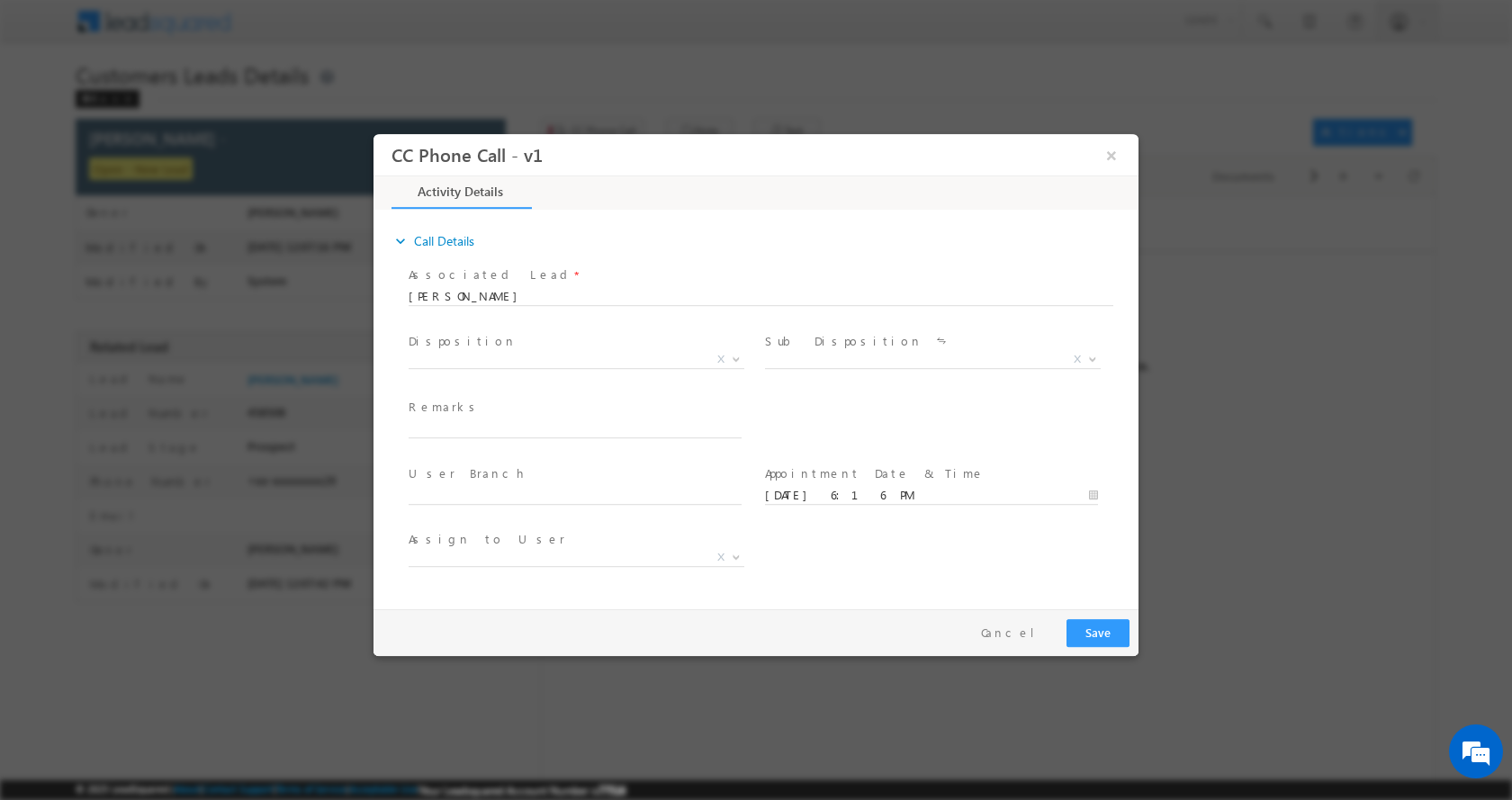
click at [1134, 141] on div "CC Phone Call - v1 ×" at bounding box center [755, 153] width 765 height 41
click at [1115, 153] on button "×" at bounding box center [1112, 154] width 31 height 34
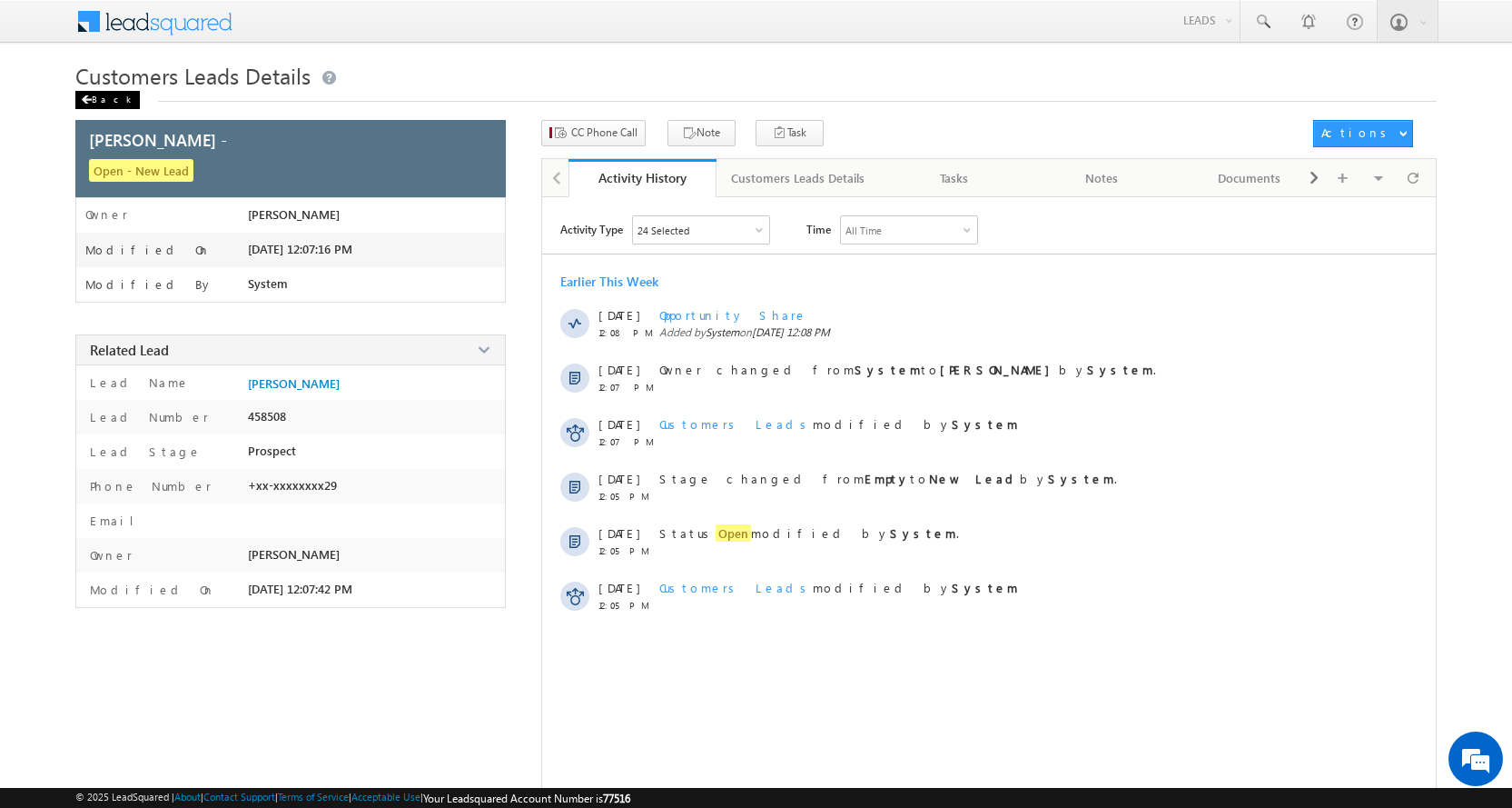
click at [97, 99] on div "Back" at bounding box center [107, 99] width 64 height 18
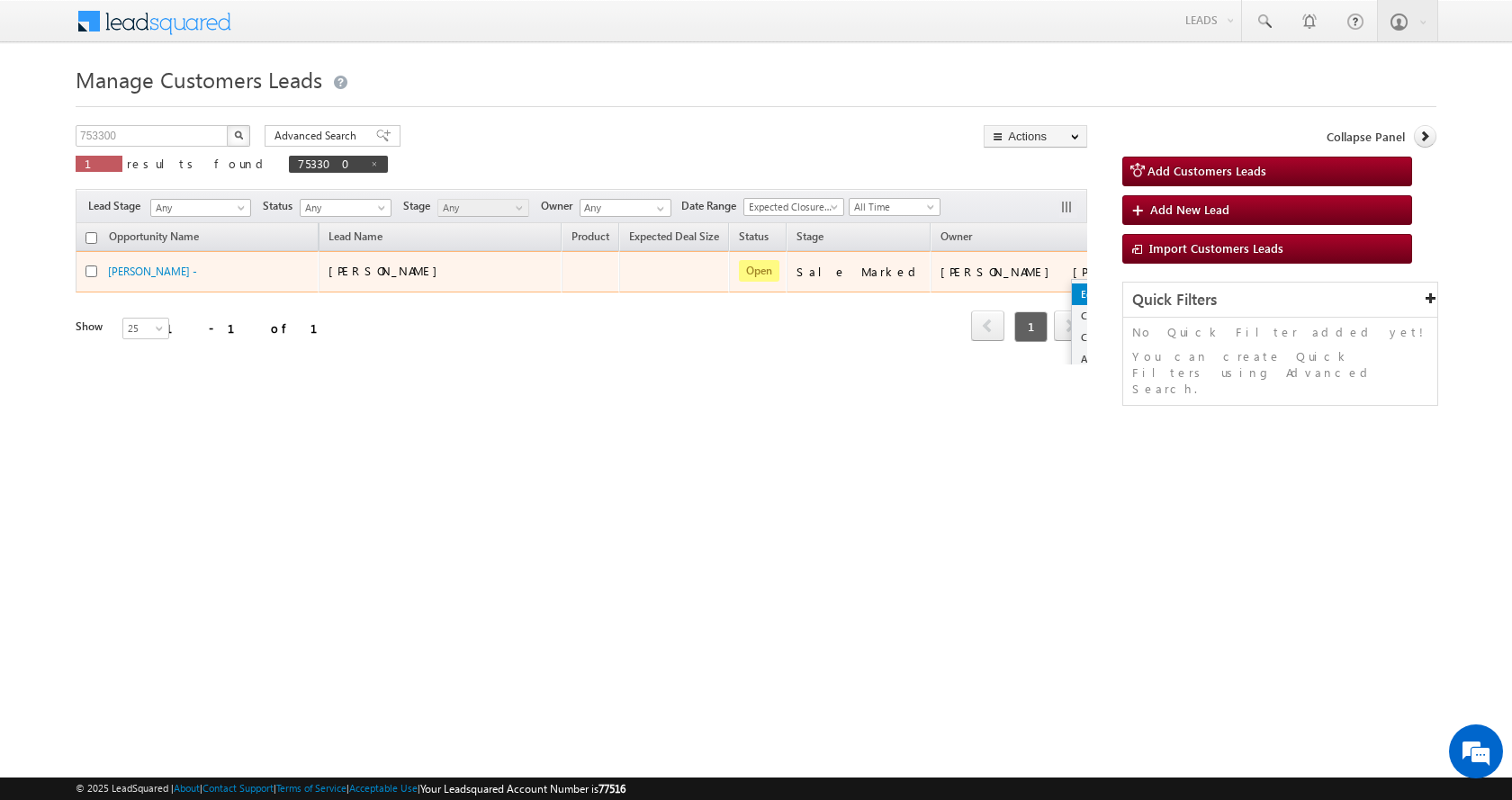
click at [1071, 297] on link "Edit" at bounding box center [1116, 294] width 90 height 21
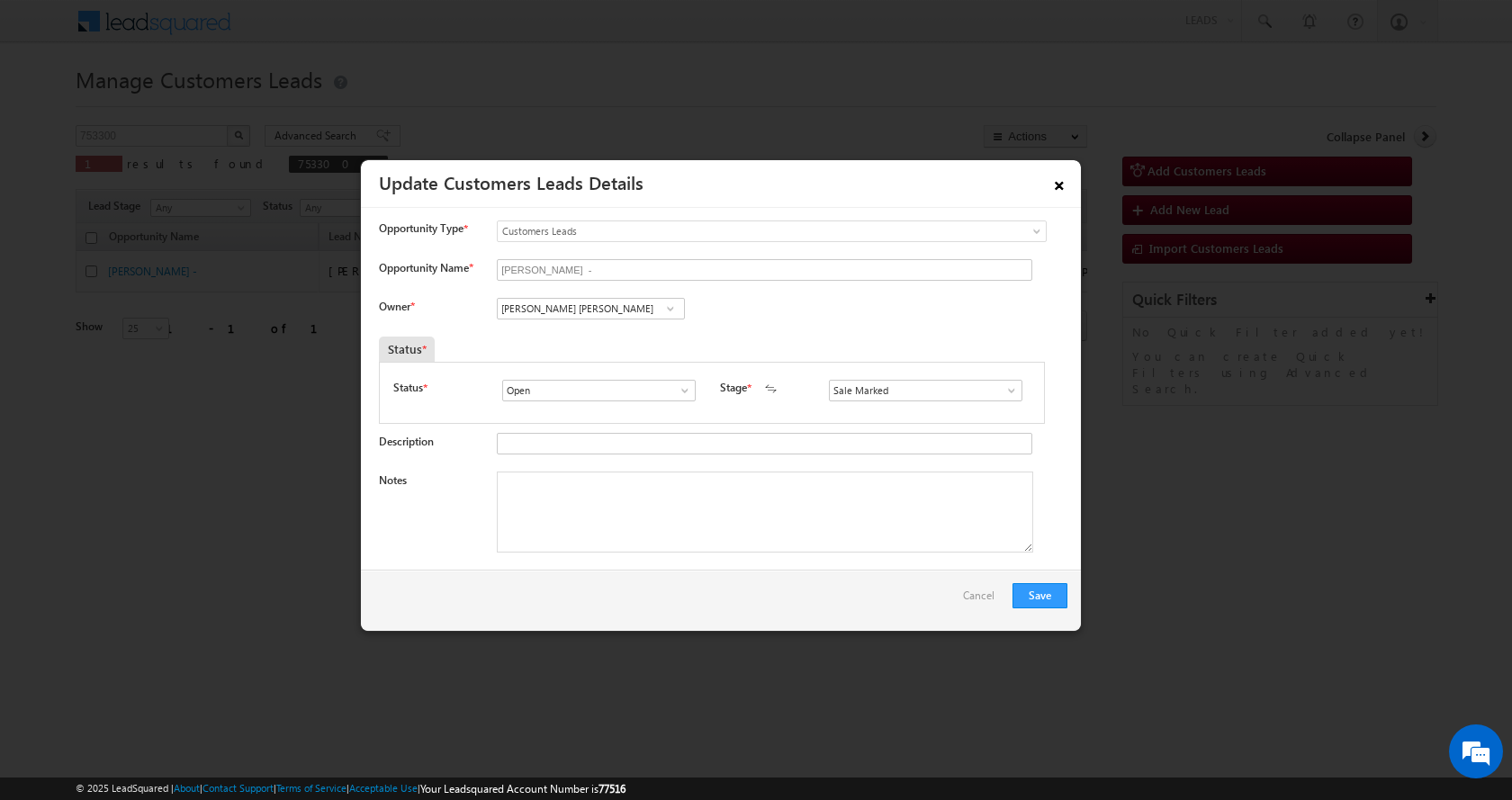
click at [1069, 186] on link "×" at bounding box center [1060, 182] width 31 height 32
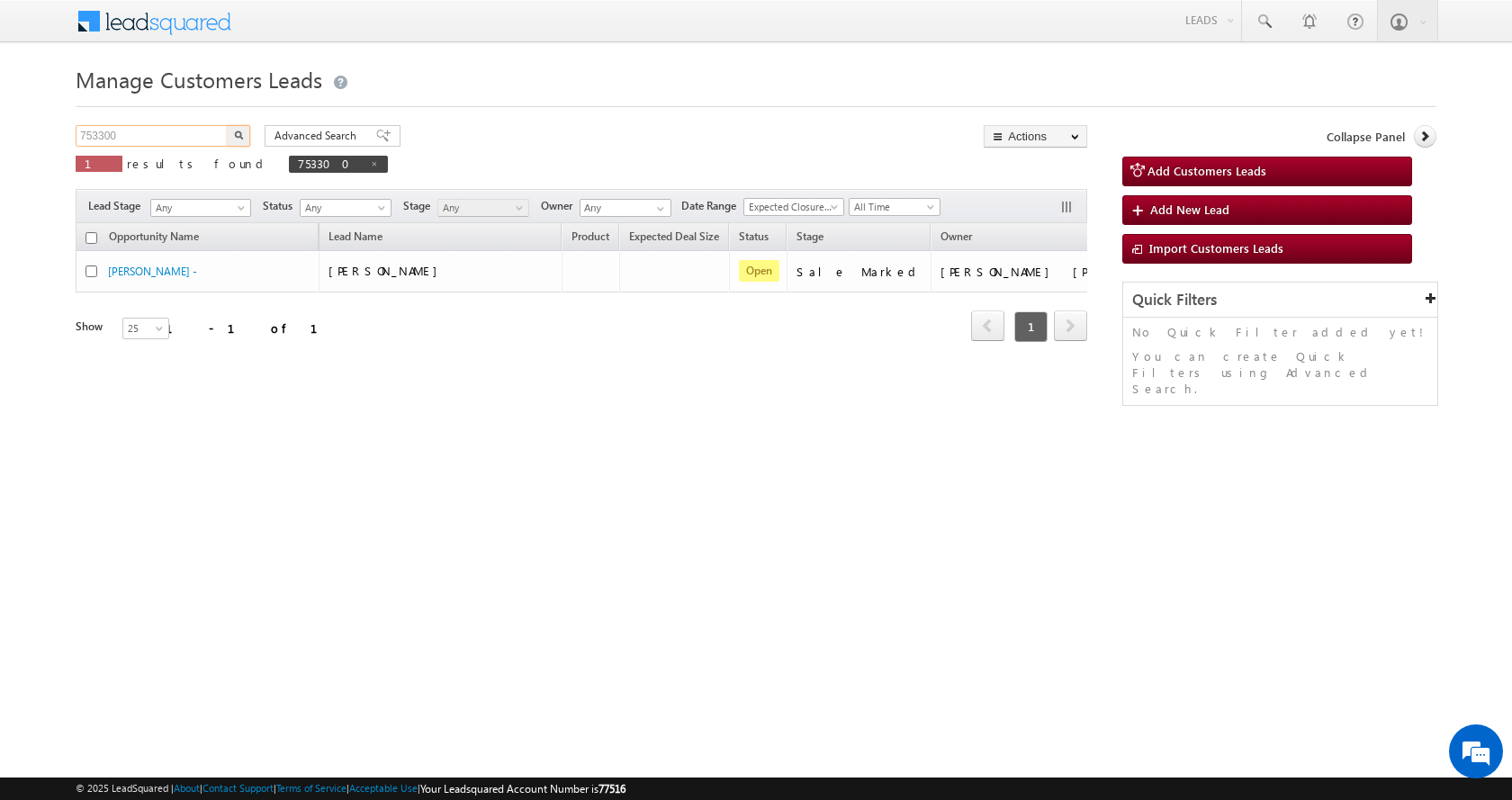
drag, startPoint x: 129, startPoint y: 128, endPoint x: 0, endPoint y: 151, distance: 131.0
click at [0, 151] on body "Menu [PERSON_NAME] sitar a11@k serve .co.i" at bounding box center [756, 254] width 1512 height 510
click at [227, 125] on button "button" at bounding box center [238, 136] width 23 height 21
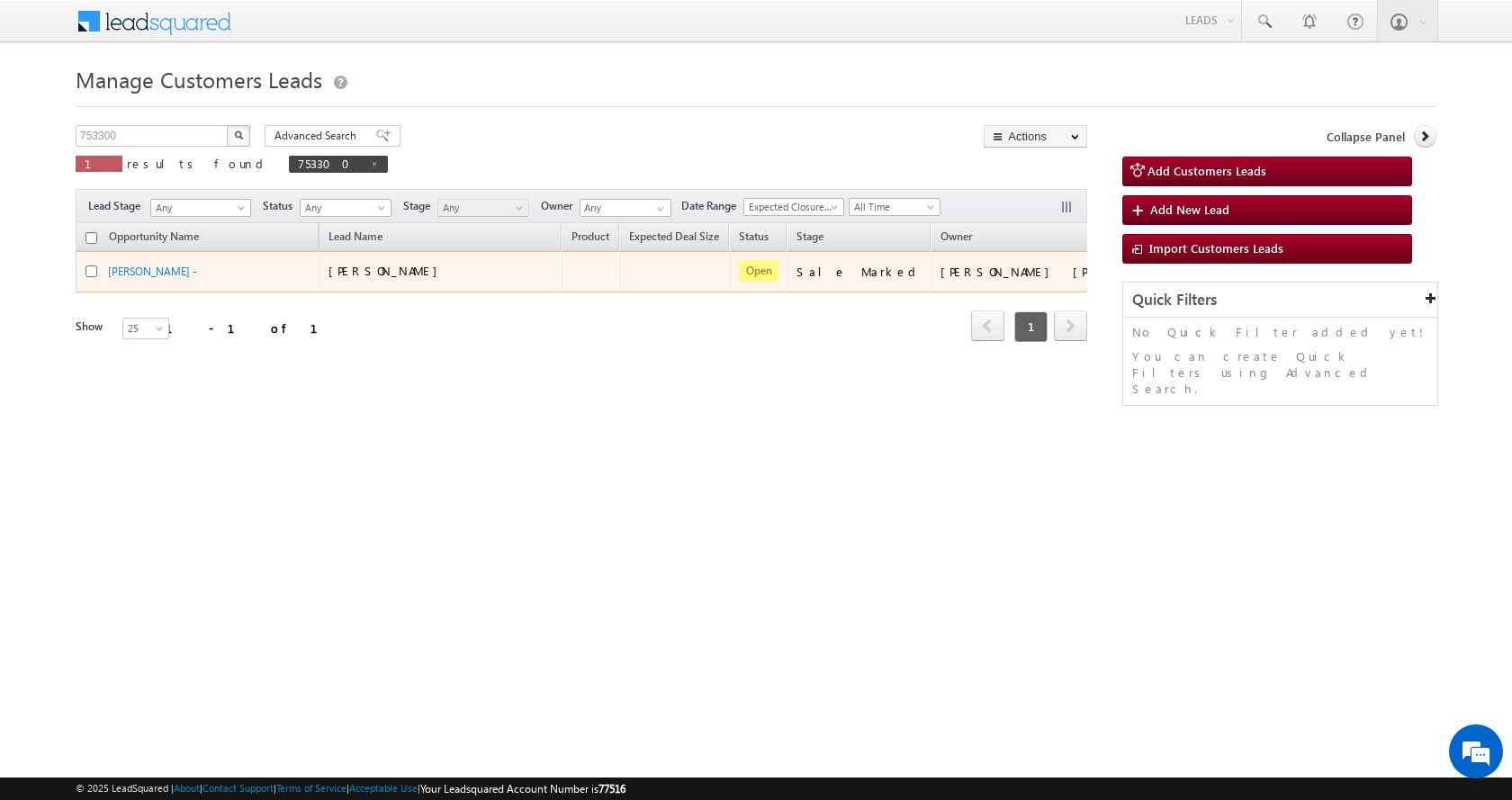
click at [1144, 266] on button "button" at bounding box center [1152, 270] width 18 height 18
click at [1139, 262] on div "Edit Change Owner Change Stage Add Activity Add Task Delete" at bounding box center [1153, 272] width 29 height 23
click at [1071, 293] on link "Edit" at bounding box center [1116, 294] width 90 height 21
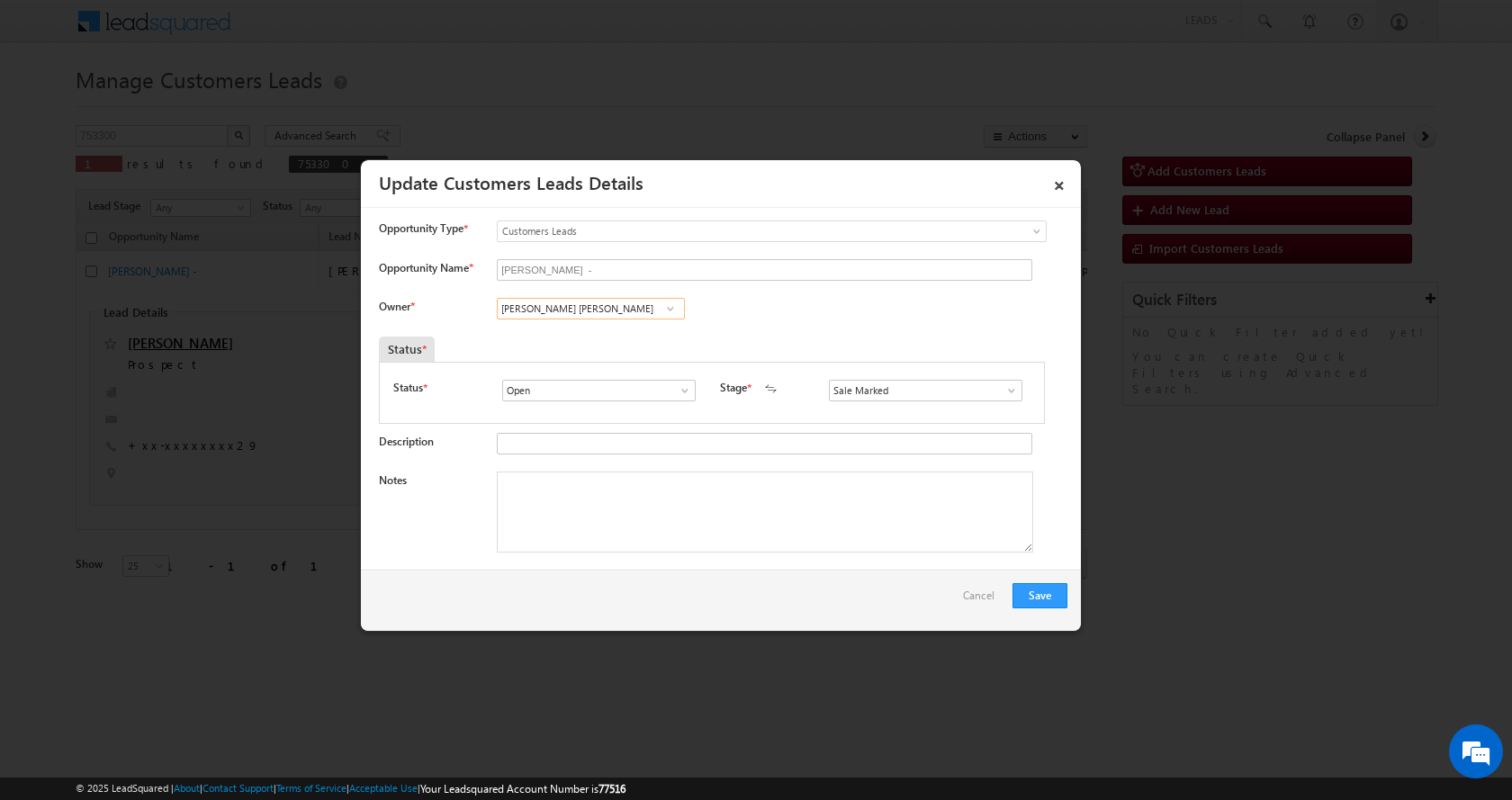
click at [576, 306] on input "[PERSON_NAME] [PERSON_NAME]" at bounding box center [590, 308] width 188 height 21
paste input "Rohit"
click at [594, 334] on link "[PERSON_NAME] [EMAIL_ADDRESS][DOMAIN_NAME]" at bounding box center [590, 335] width 188 height 34
type input "[PERSON_NAME]"
click at [518, 522] on textarea "Notes" at bounding box center [765, 512] width 536 height 81
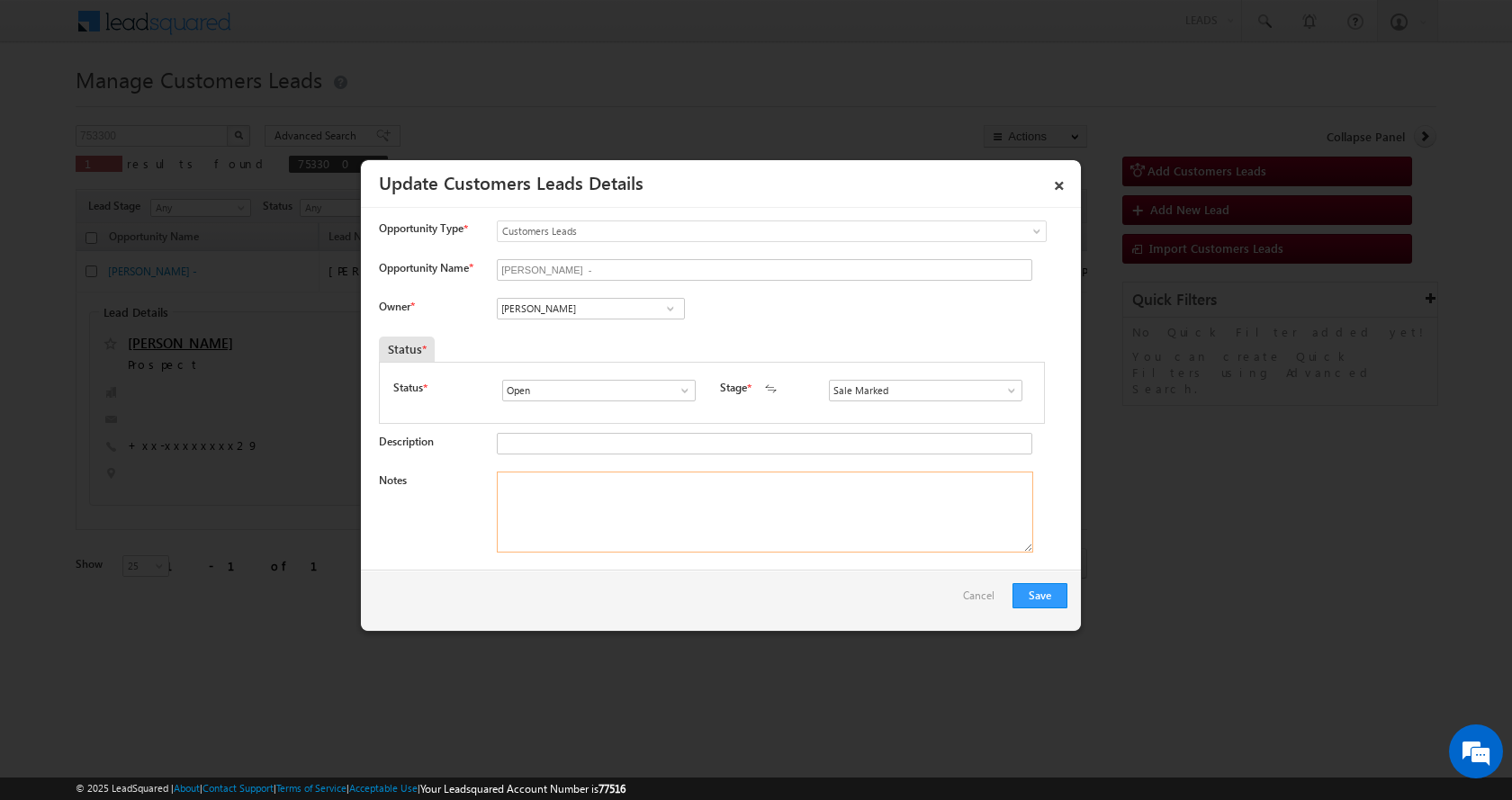
paste textarea "HOME CONSTRUCTION-LOAN-15 L-PV-54 L-AGE-[DEMOGRAPHIC_DATA]-AGE-[DEMOGRAPHIC_DAT…"
type textarea "HOME CONSTRUCTION-LOAN-15 L-PV-54 L-AGE-[DEMOGRAPHIC_DATA]-AGE-[DEMOGRAPHIC_DAT…"
click at [1033, 595] on button "Save" at bounding box center [1040, 596] width 55 height 25
